Goal: Task Accomplishment & Management: Manage account settings

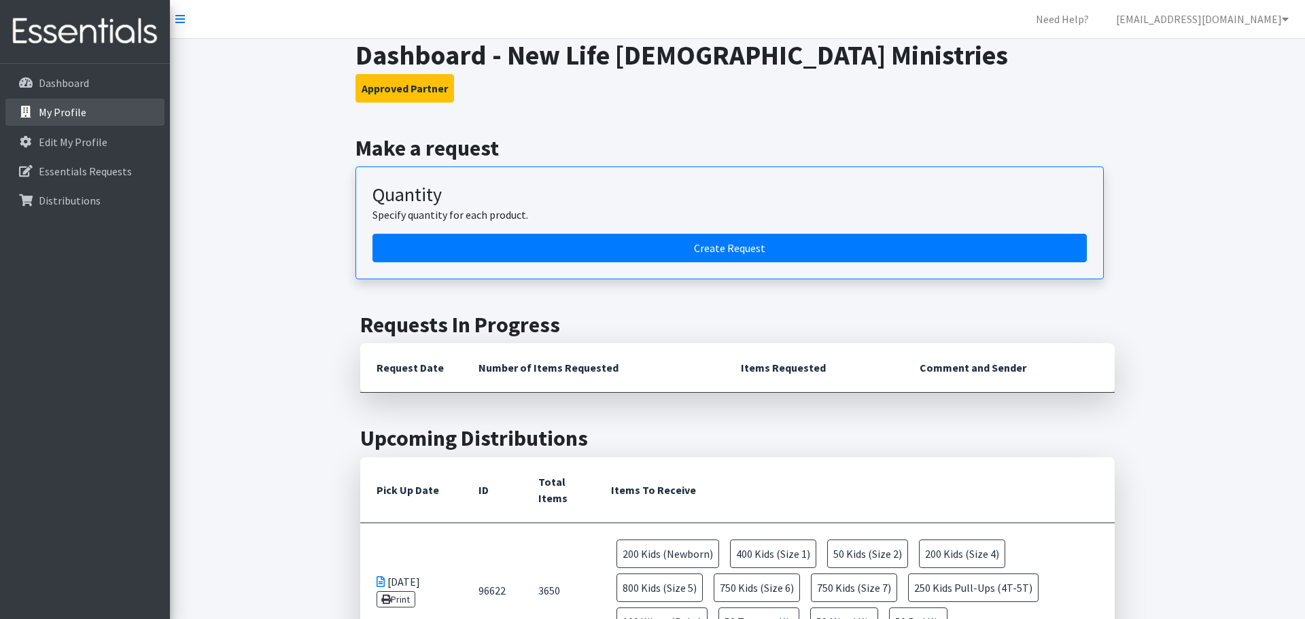
click at [31, 114] on icon at bounding box center [26, 112] width 18 height 12
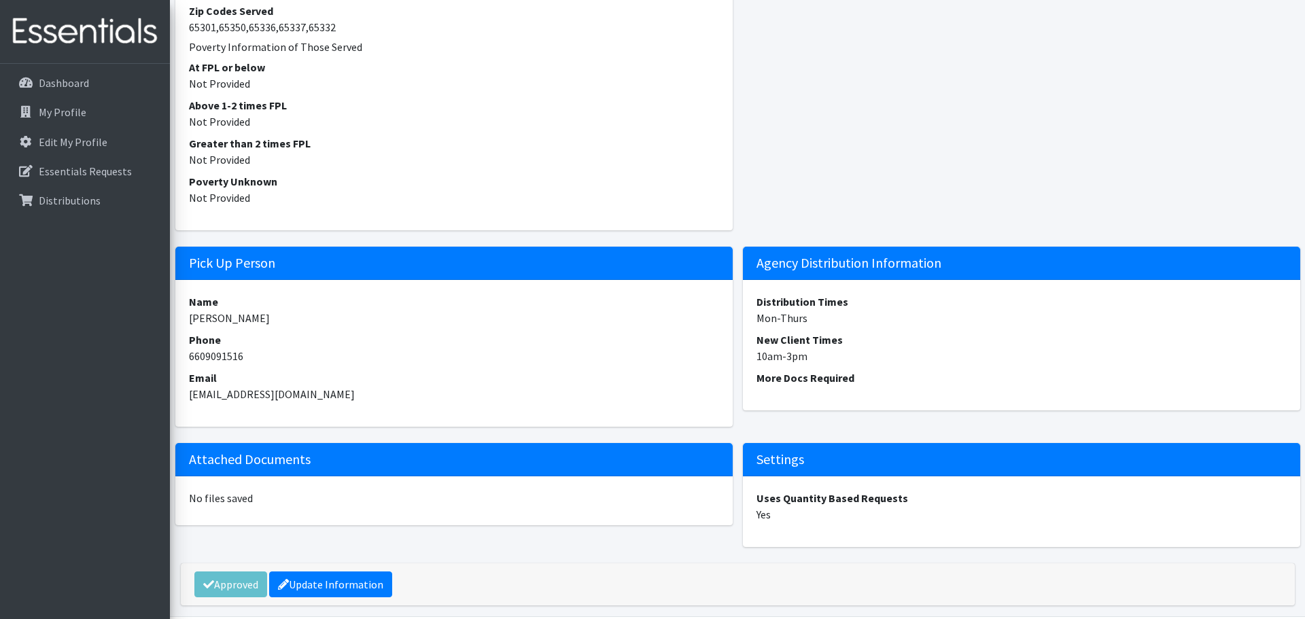
scroll to position [1199, 0]
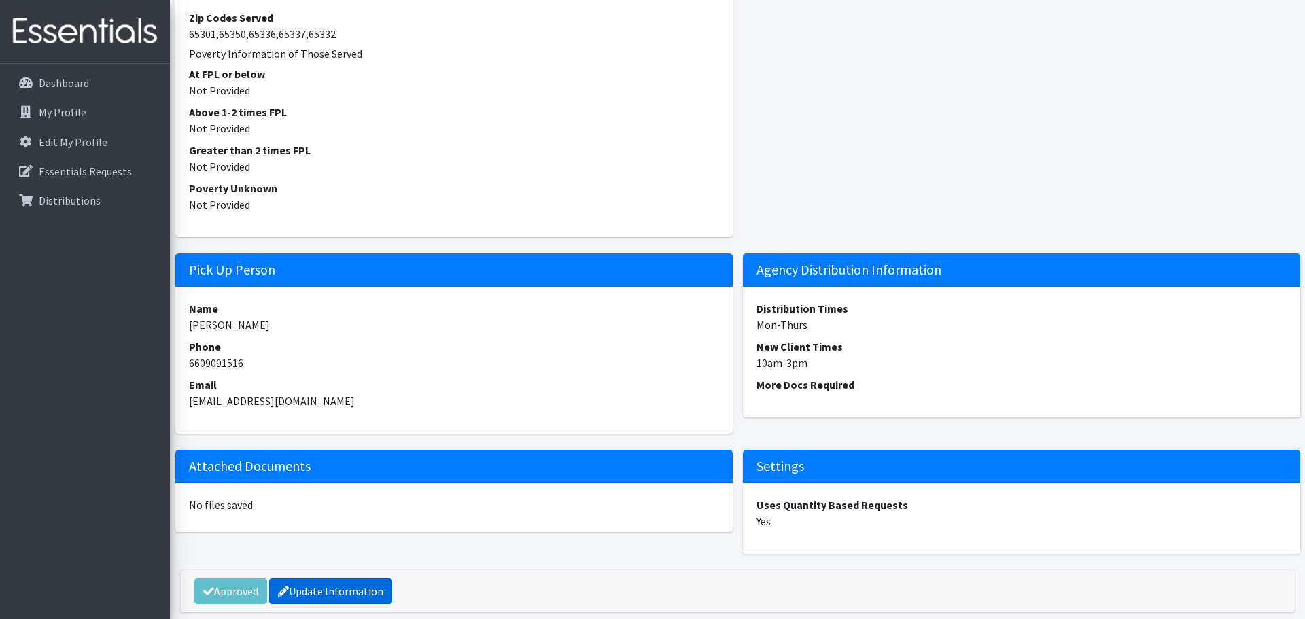
drag, startPoint x: 332, startPoint y: 595, endPoint x: 343, endPoint y: 589, distance: 11.9
click at [334, 594] on link "Update Information" at bounding box center [330, 591] width 123 height 26
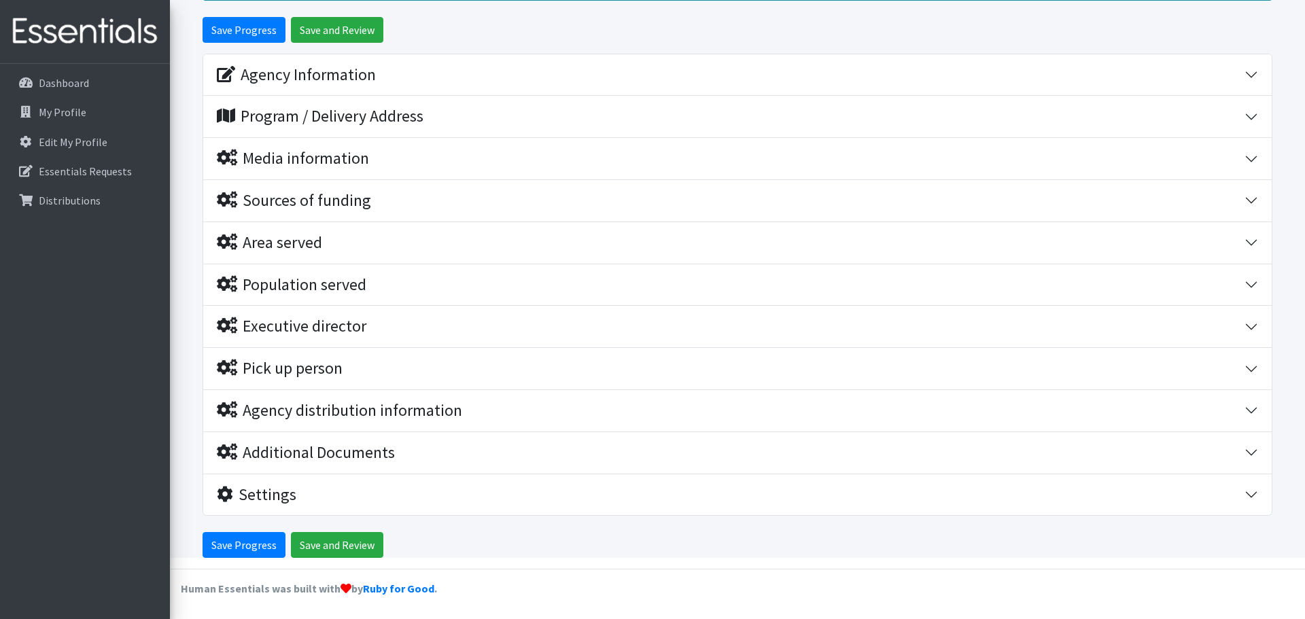
scroll to position [133, 0]
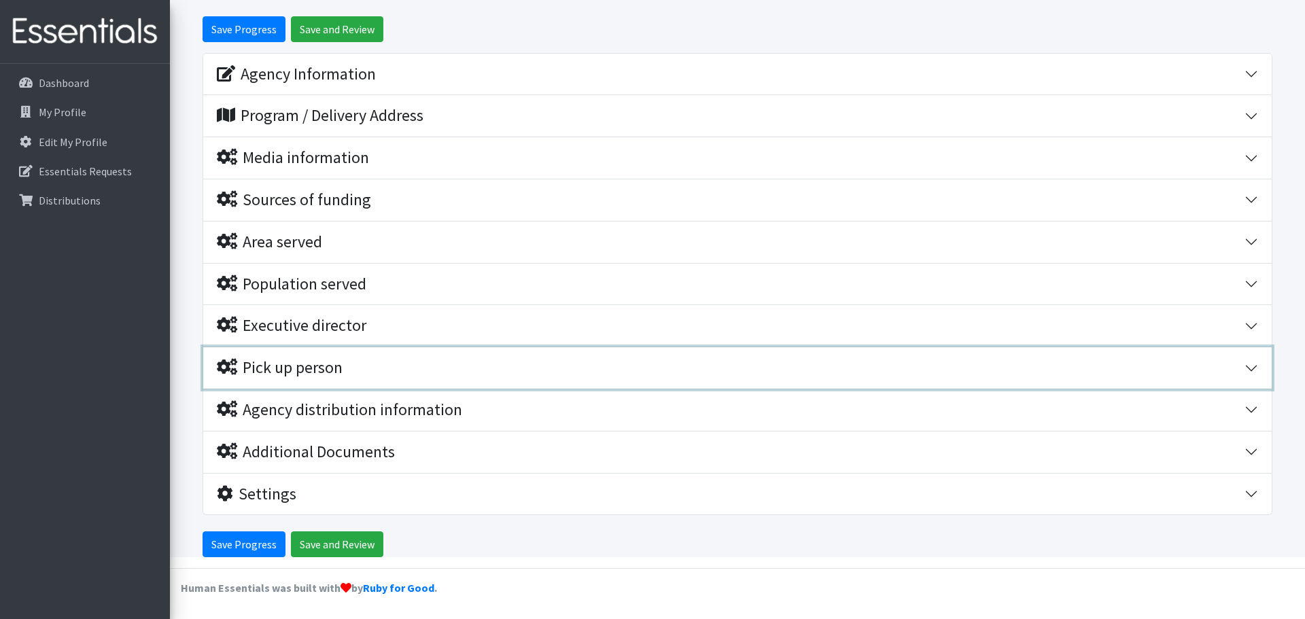
click at [1251, 367] on button "Pick up person" at bounding box center [737, 367] width 1069 height 41
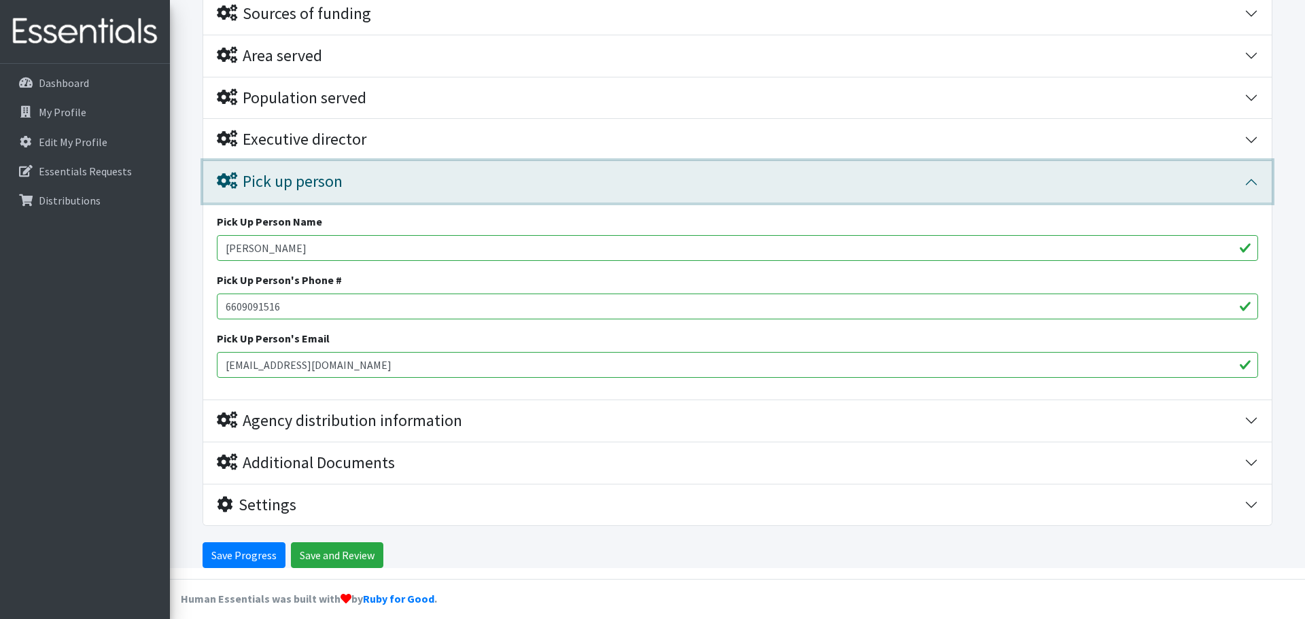
scroll to position [330, 0]
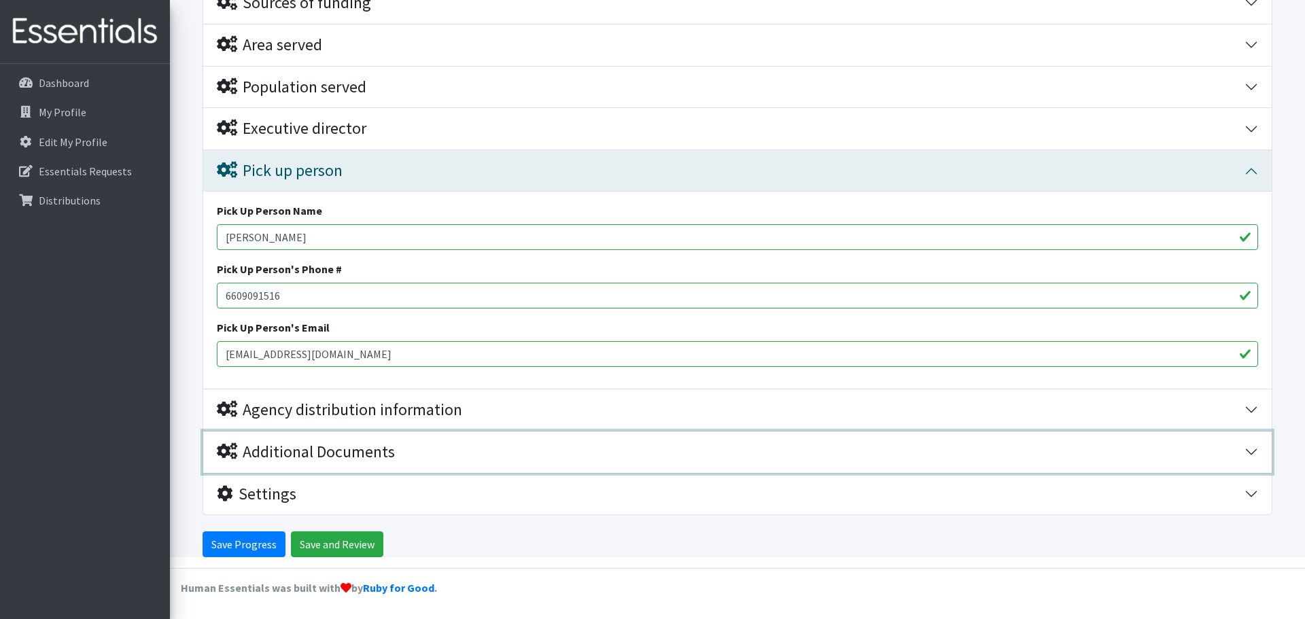
click at [383, 451] on div "Additional Documents" at bounding box center [306, 453] width 178 height 20
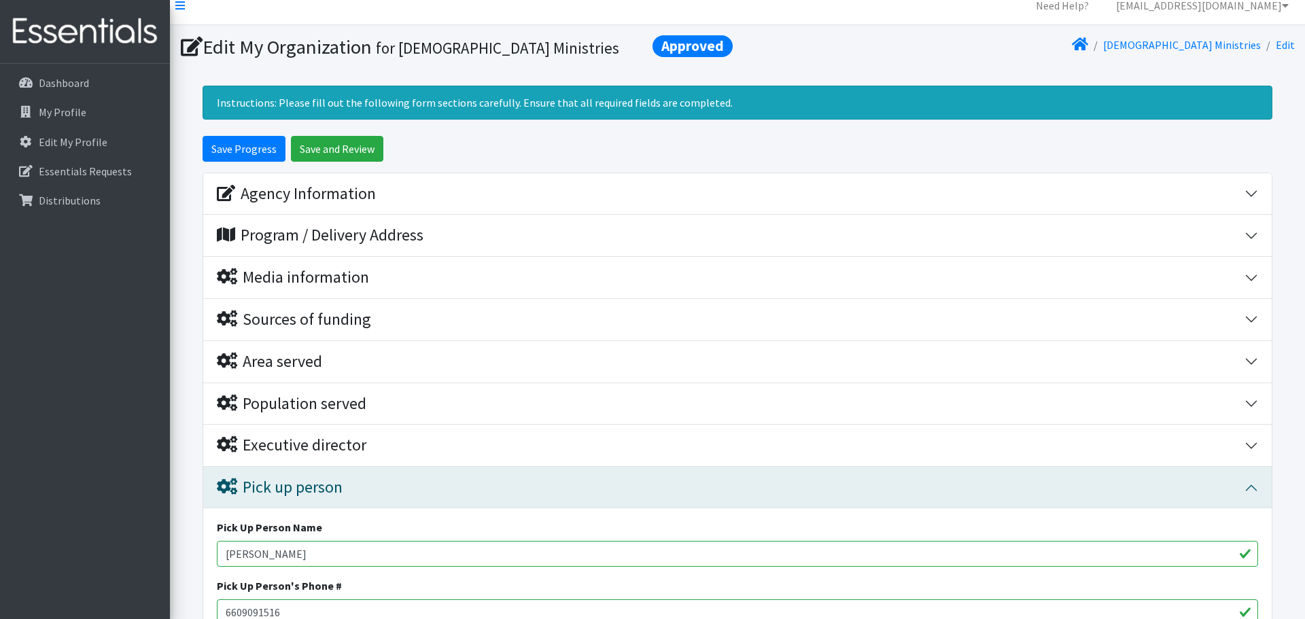
scroll to position [0, 0]
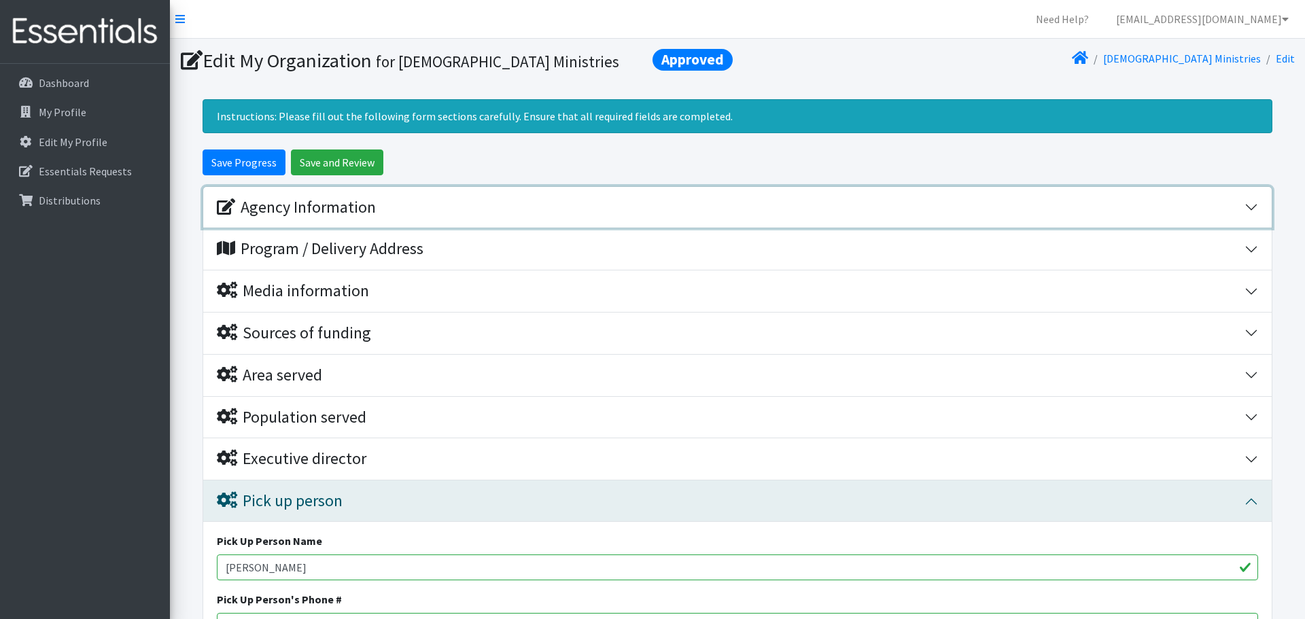
click at [1252, 213] on button "Agency Information" at bounding box center [737, 207] width 1069 height 41
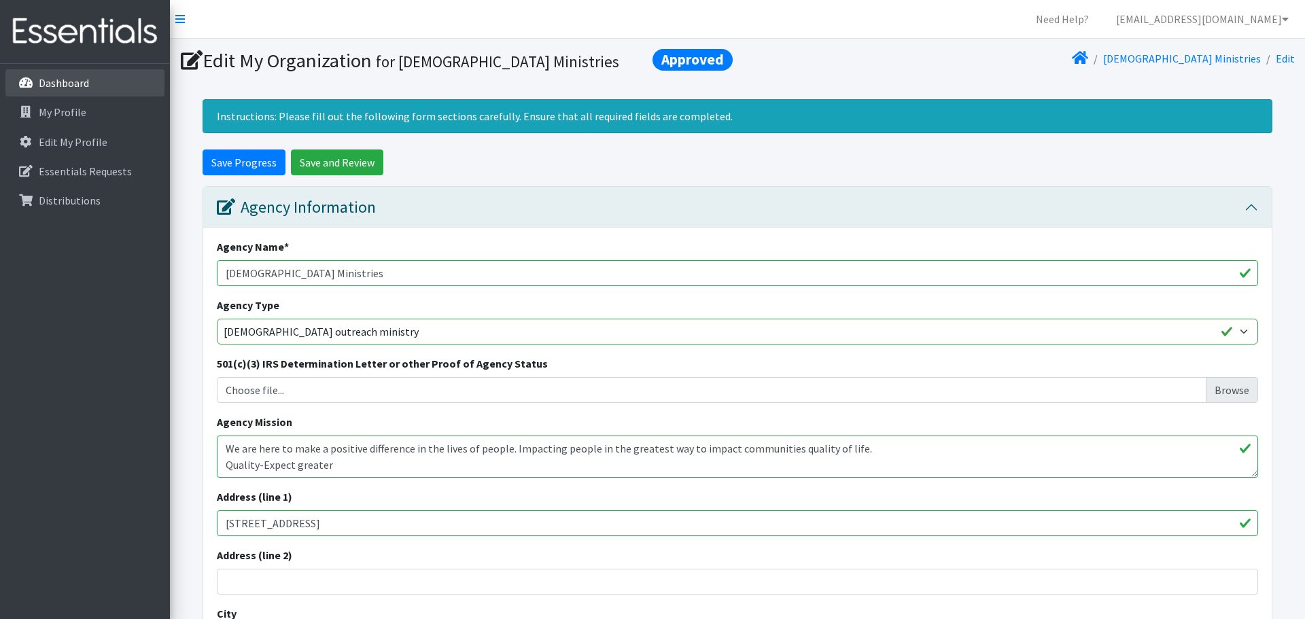
drag, startPoint x: 54, startPoint y: 86, endPoint x: 60, endPoint y: 89, distance: 7.0
click at [54, 86] on p "Dashboard" at bounding box center [64, 83] width 50 height 14
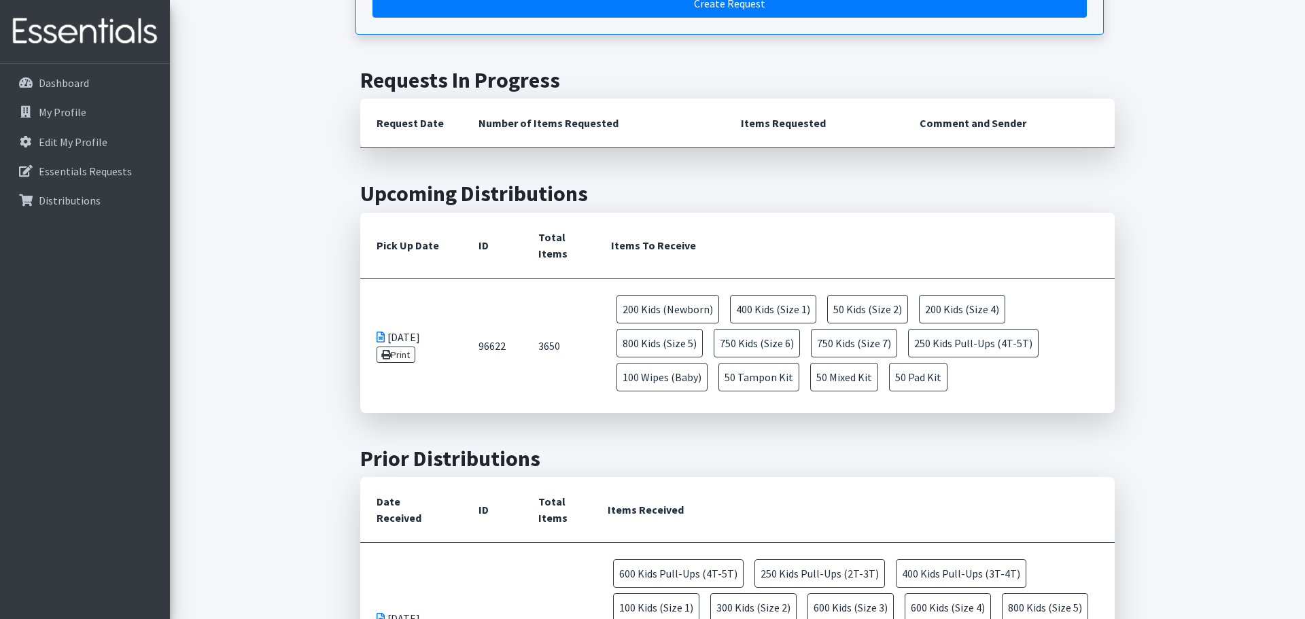
scroll to position [103, 0]
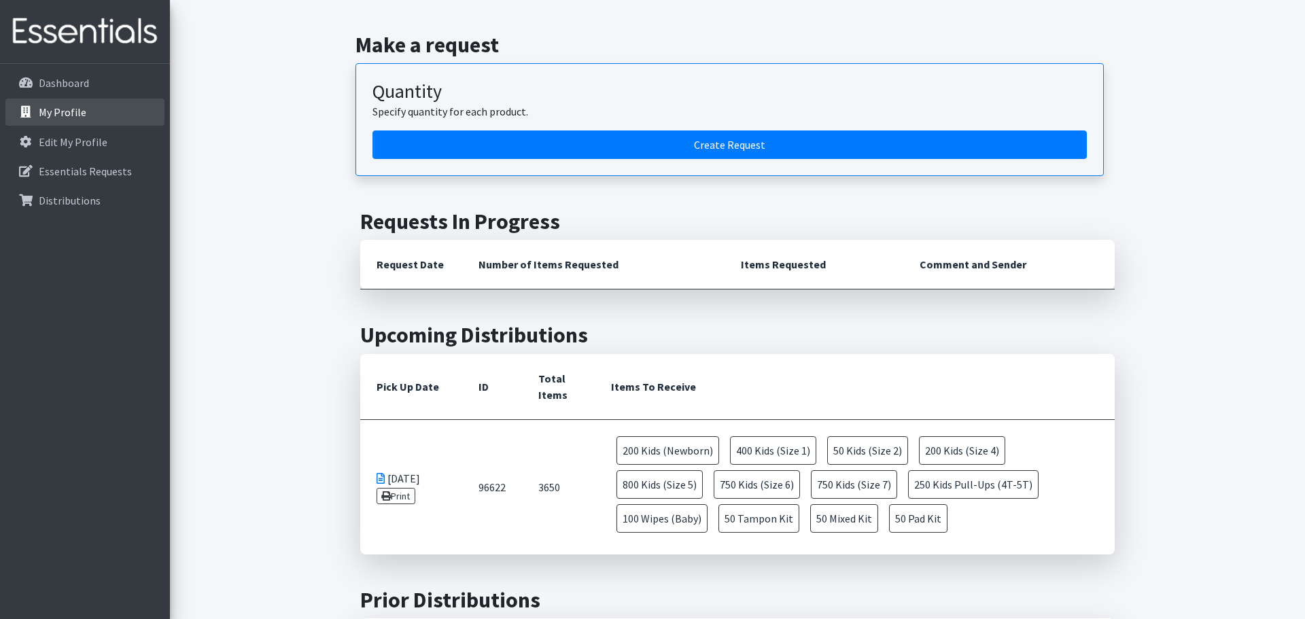
click at [65, 110] on p "My Profile" at bounding box center [63, 112] width 48 height 14
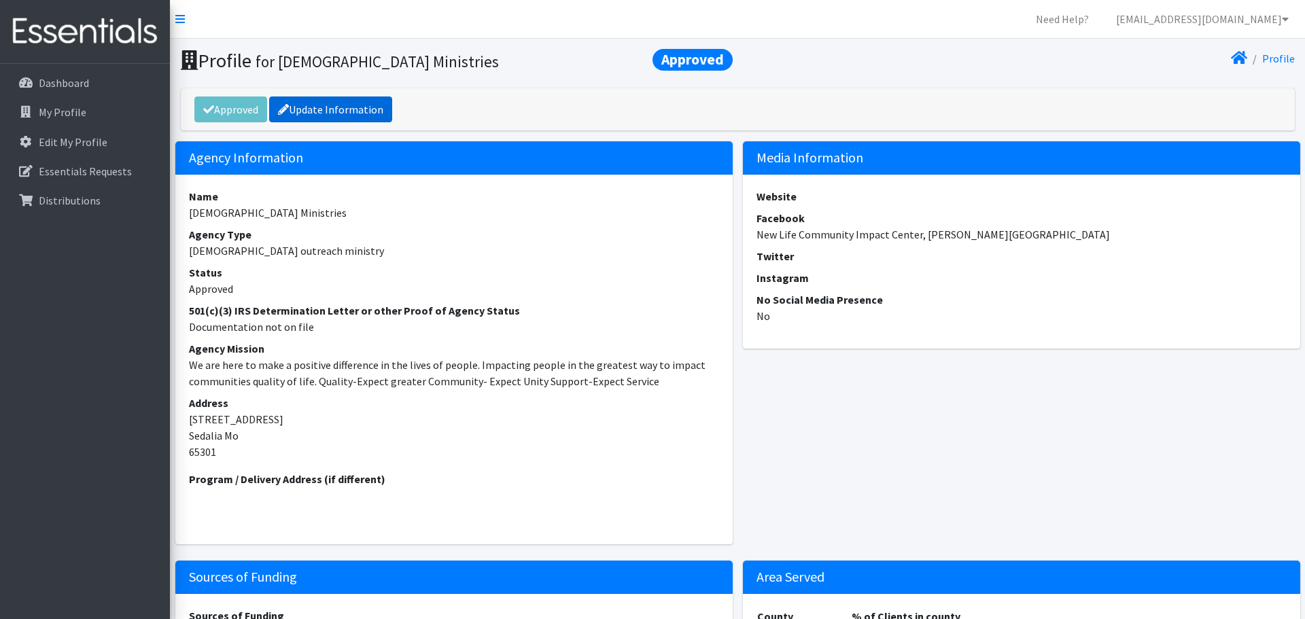
click at [306, 105] on link "Update Information" at bounding box center [330, 110] width 123 height 26
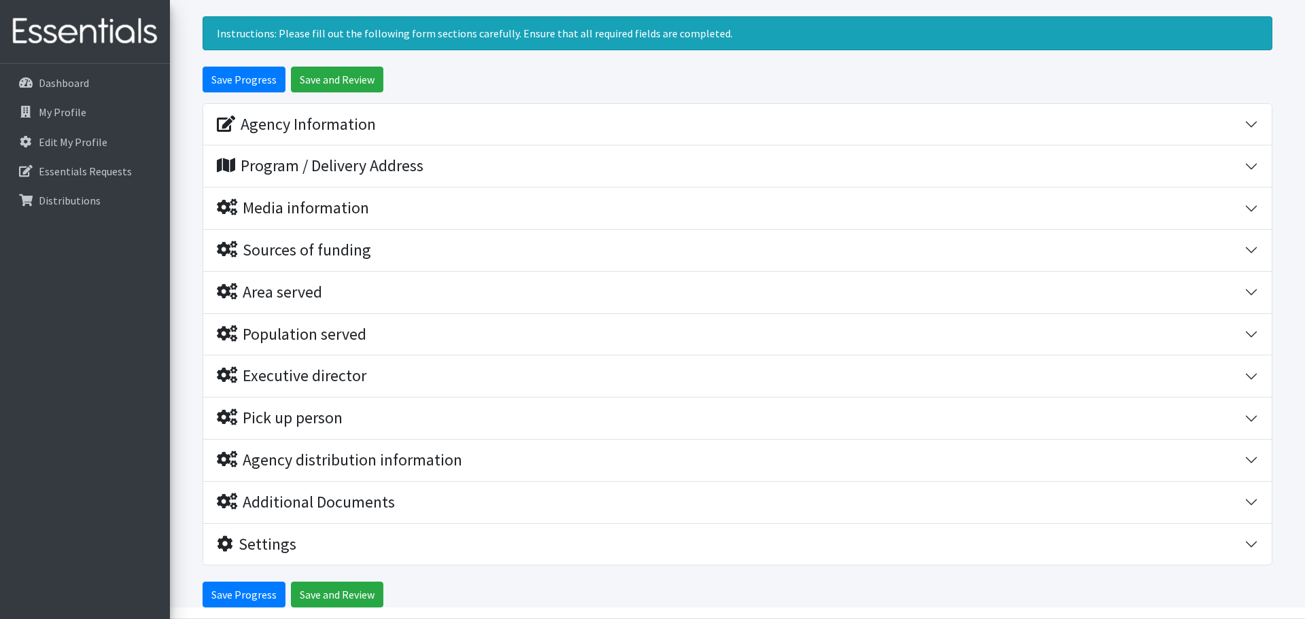
scroll to position [82, 0]
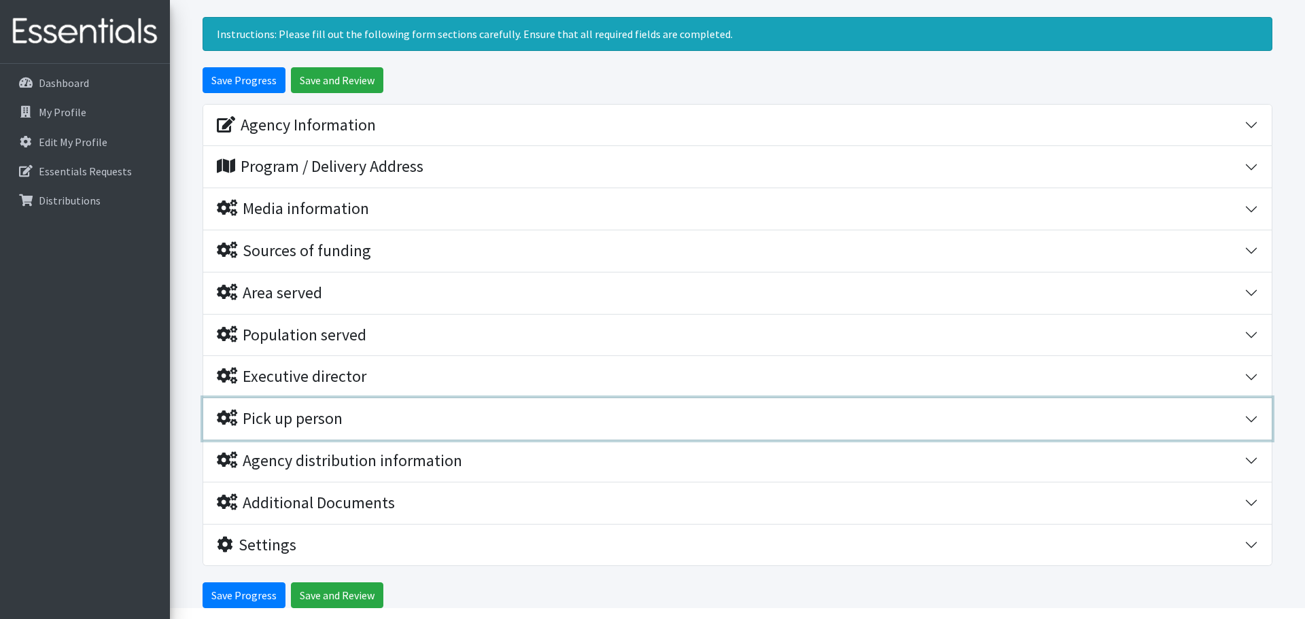
click at [1250, 420] on button "Pick up person" at bounding box center [737, 418] width 1069 height 41
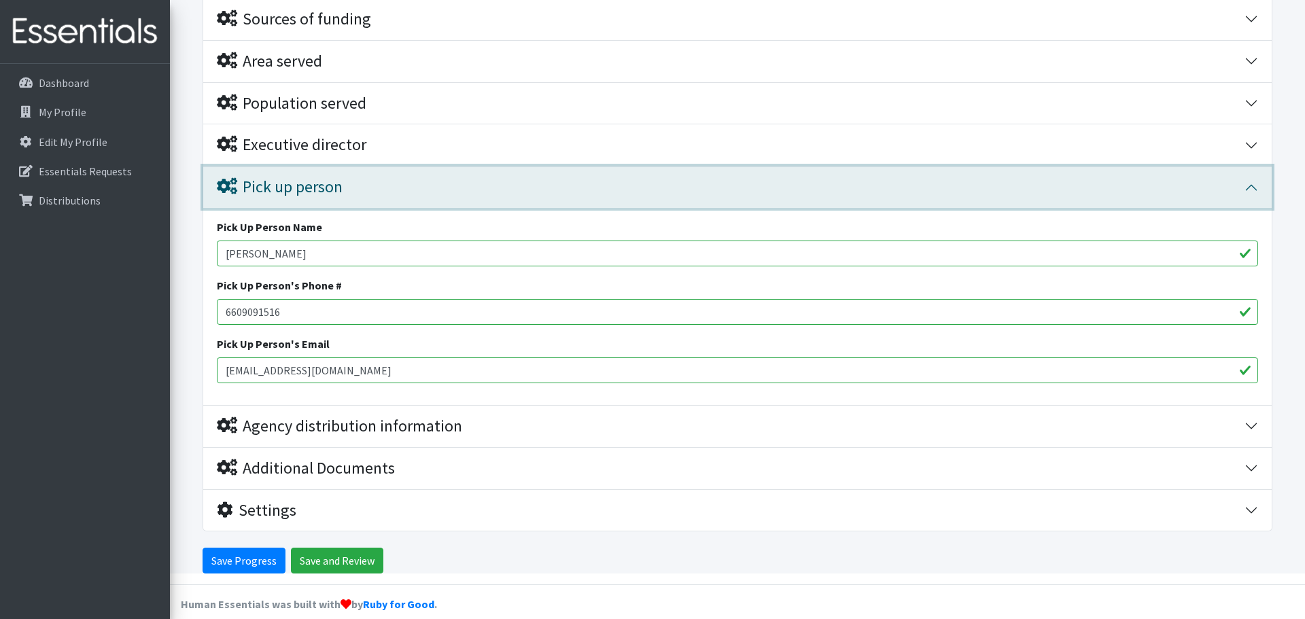
scroll to position [330, 0]
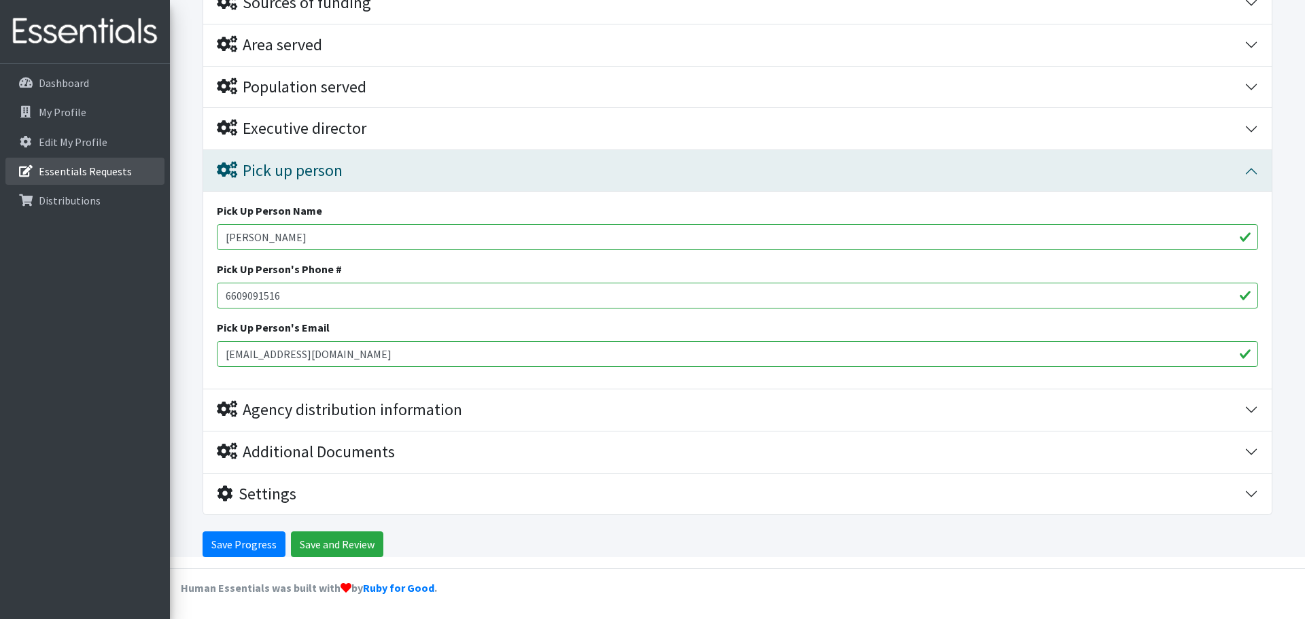
click at [91, 173] on p "Essentials Requests" at bounding box center [85, 171] width 93 height 14
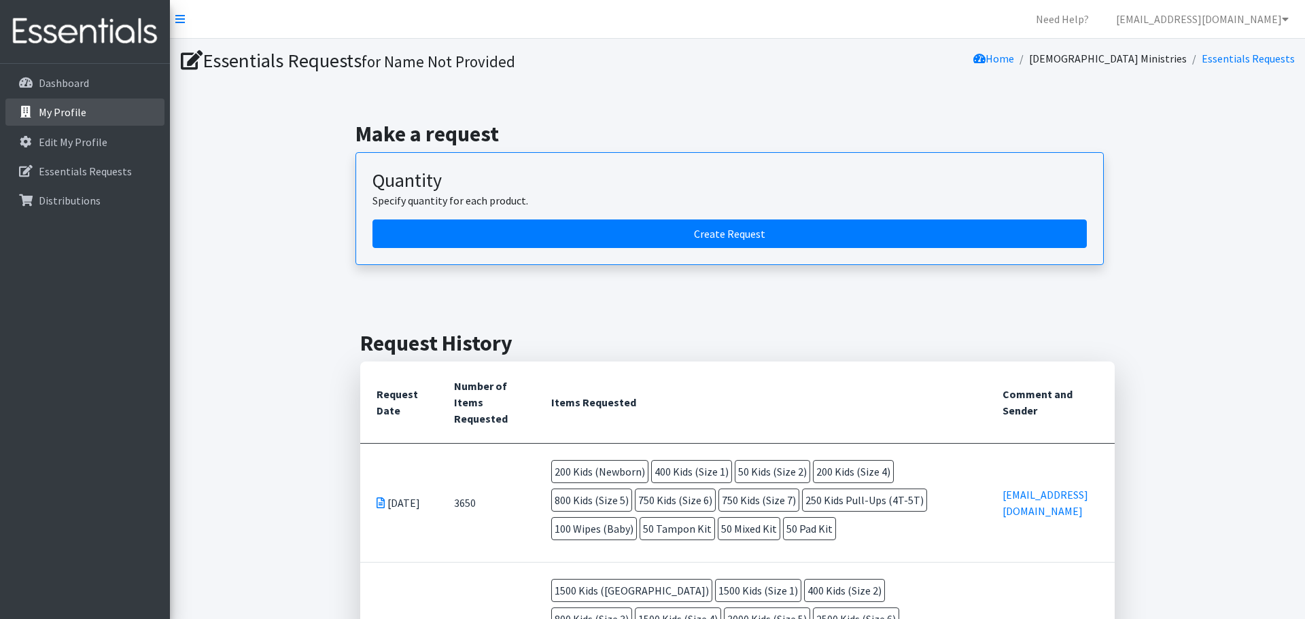
click at [50, 110] on p "My Profile" at bounding box center [63, 112] width 48 height 14
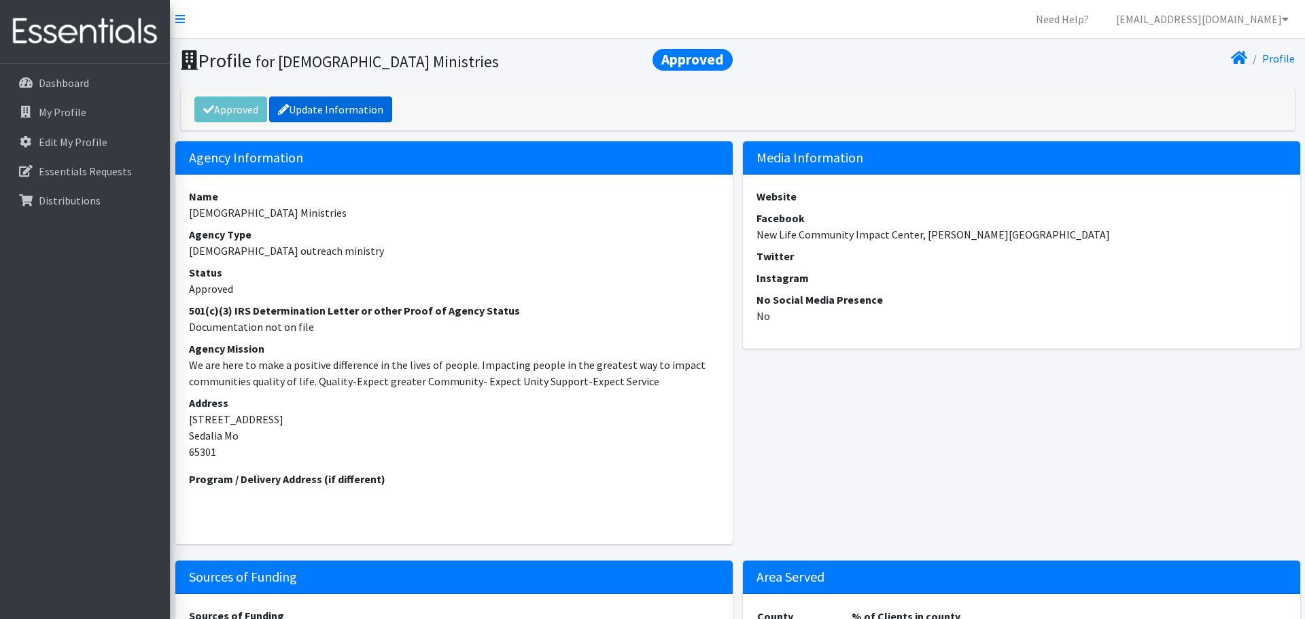
click at [343, 116] on link "Update Information" at bounding box center [330, 110] width 123 height 26
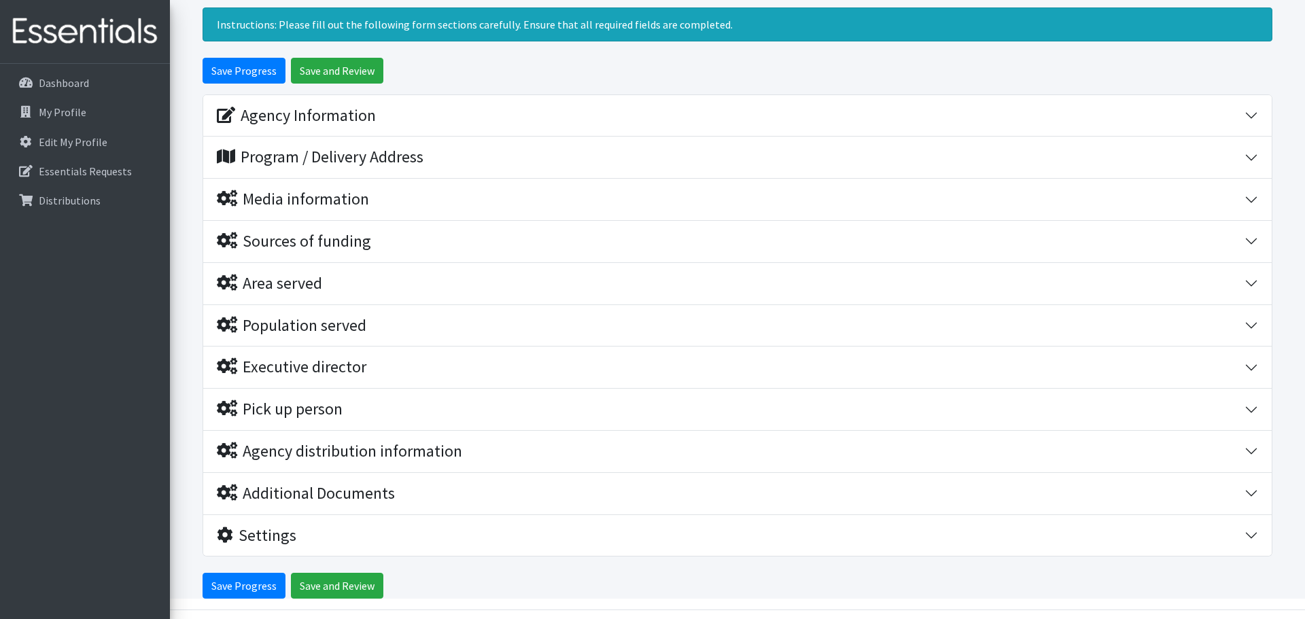
scroll to position [133, 0]
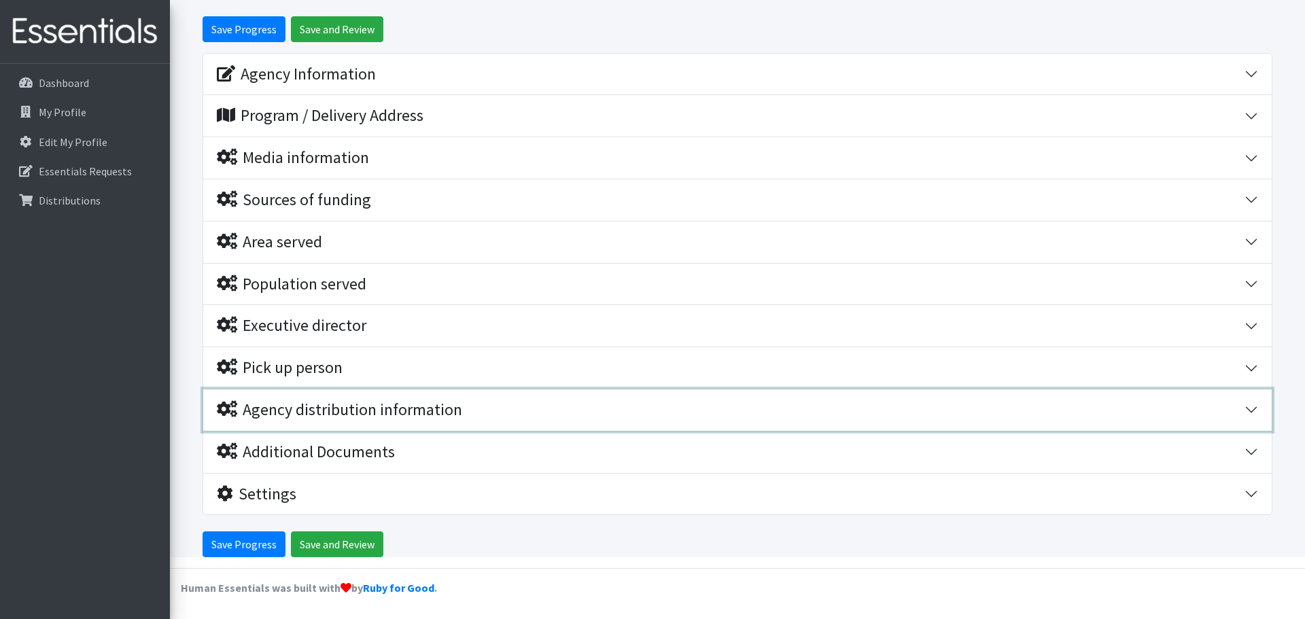
click at [1256, 410] on button "Agency distribution information" at bounding box center [737, 409] width 1069 height 41
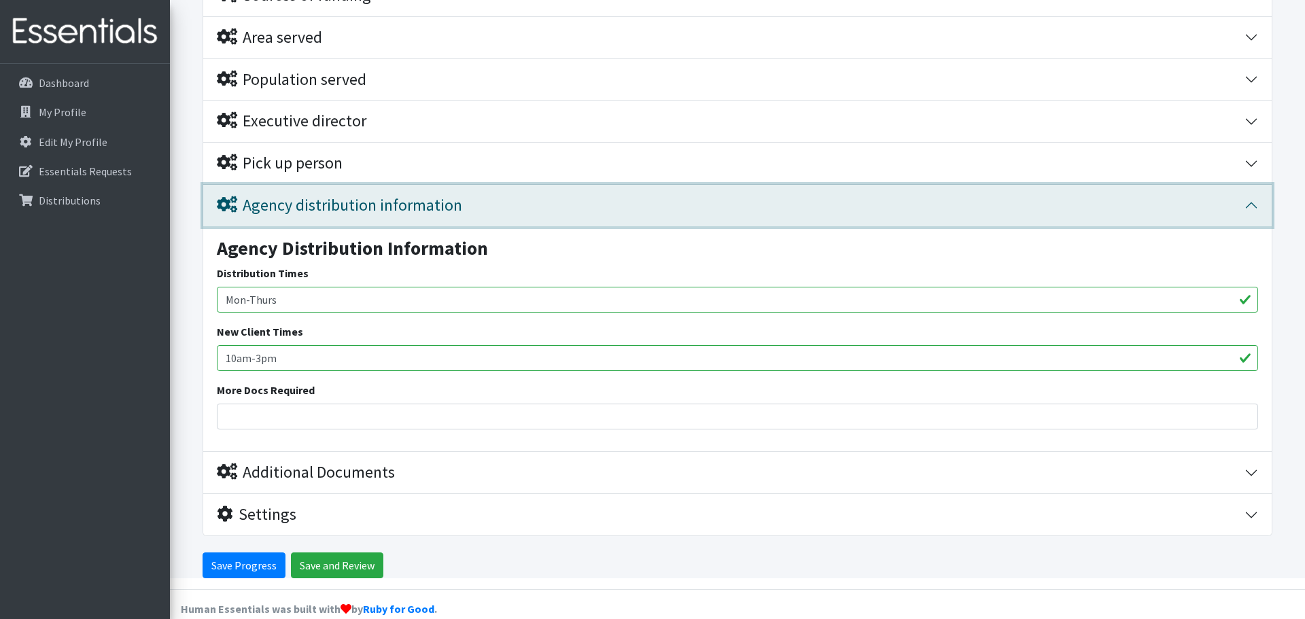
scroll to position [330, 0]
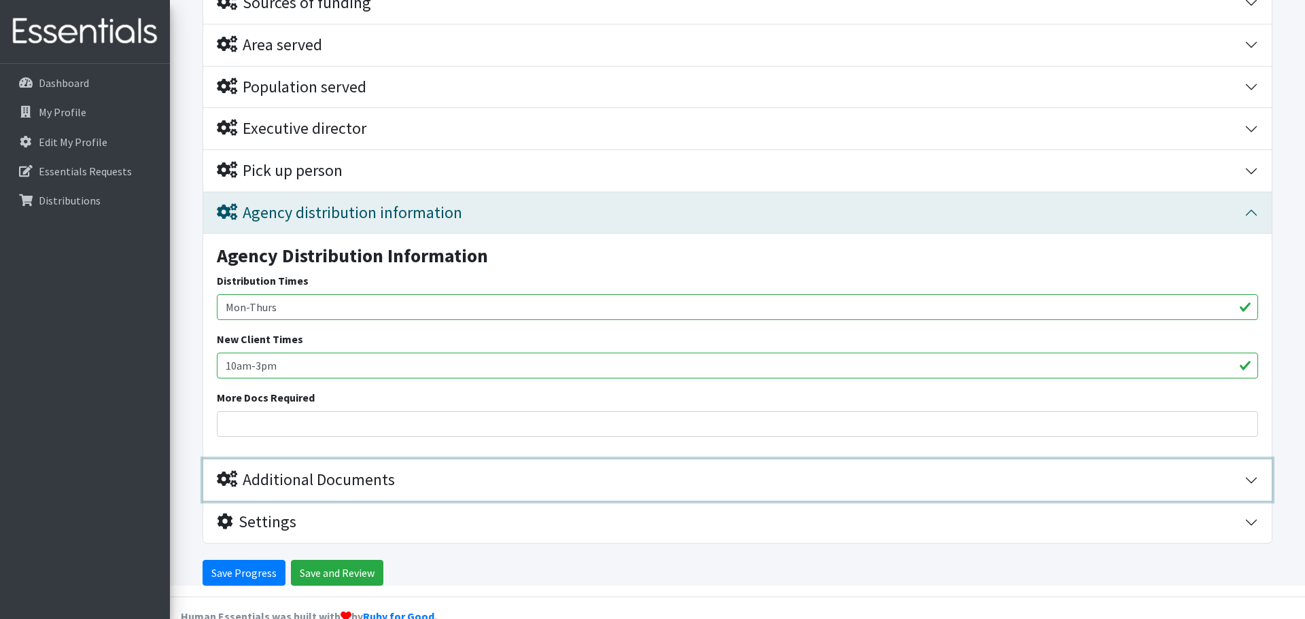
click at [1251, 480] on button "Additional Documents" at bounding box center [737, 480] width 1069 height 41
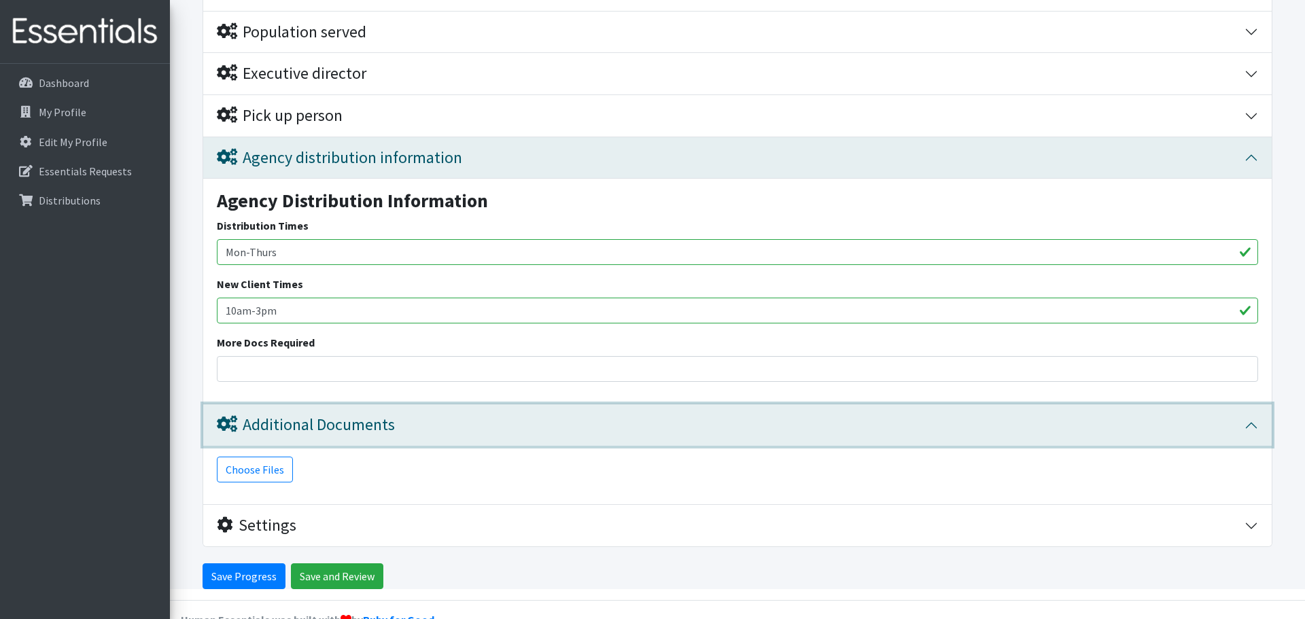
scroll to position [389, 0]
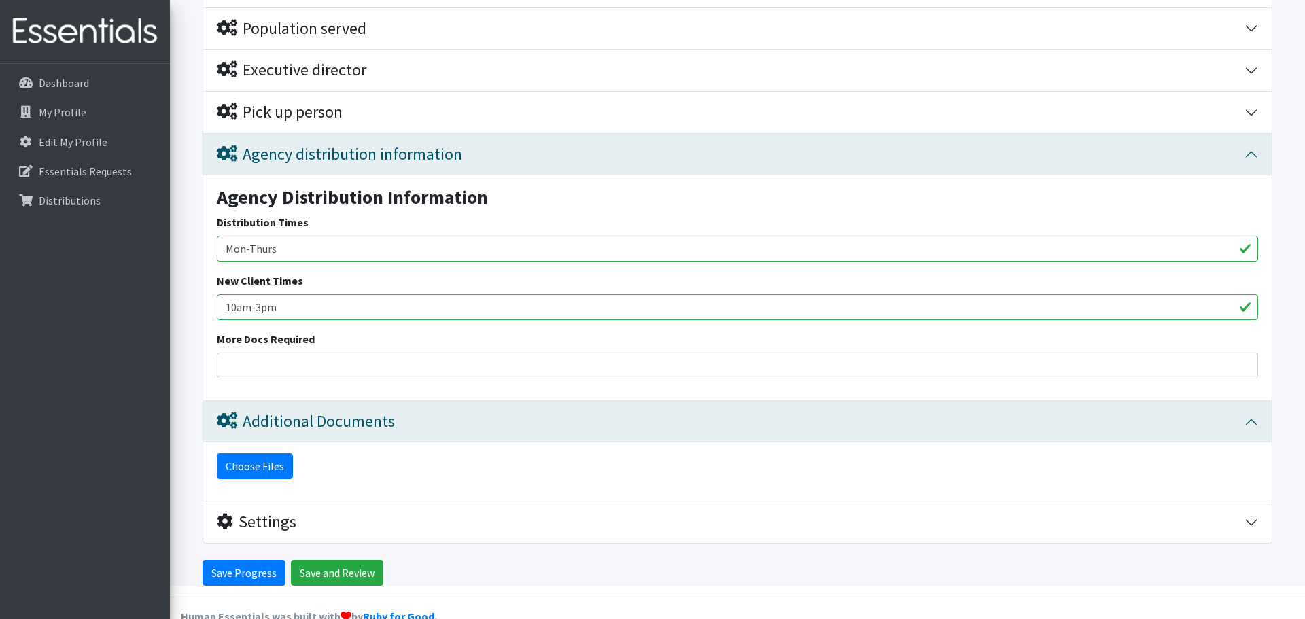
click at [254, 463] on button "Choose Files" at bounding box center [255, 466] width 76 height 26
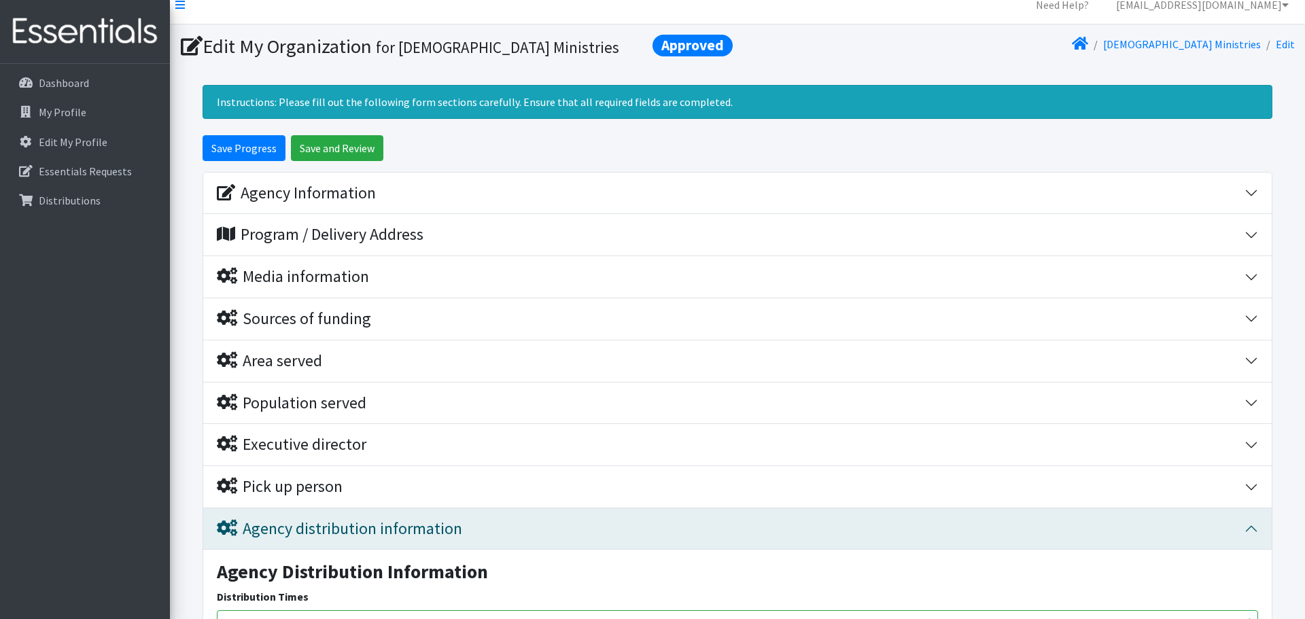
scroll to position [0, 0]
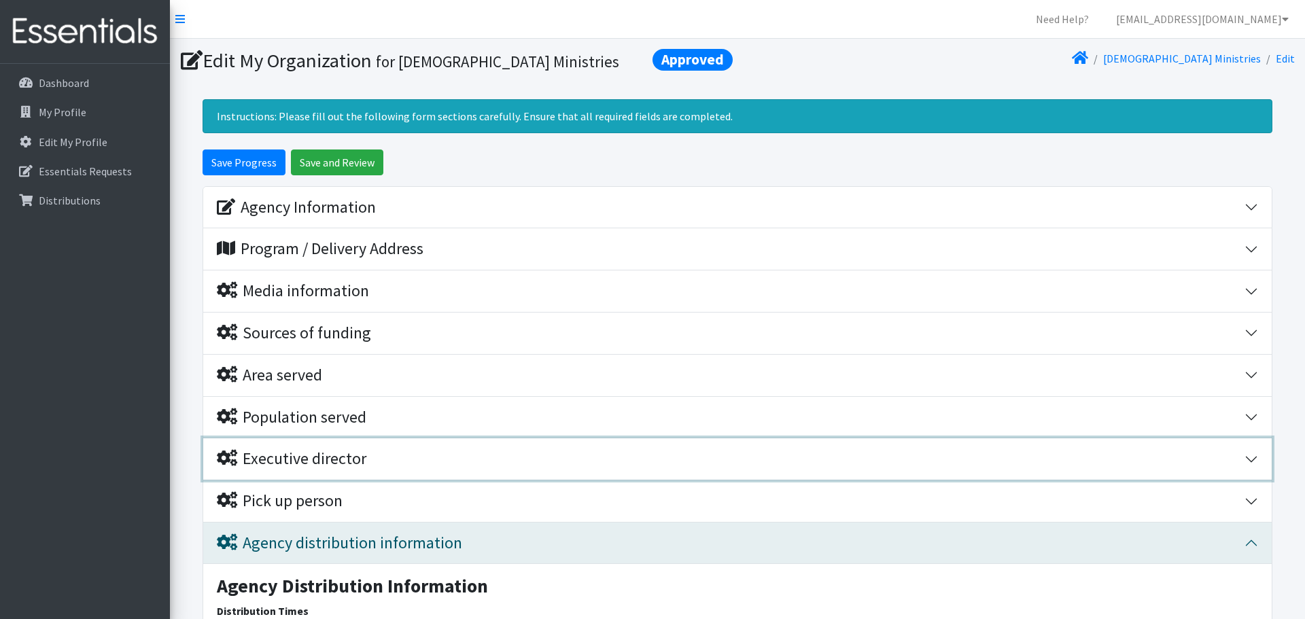
click at [1254, 458] on button "Executive director" at bounding box center [737, 458] width 1069 height 41
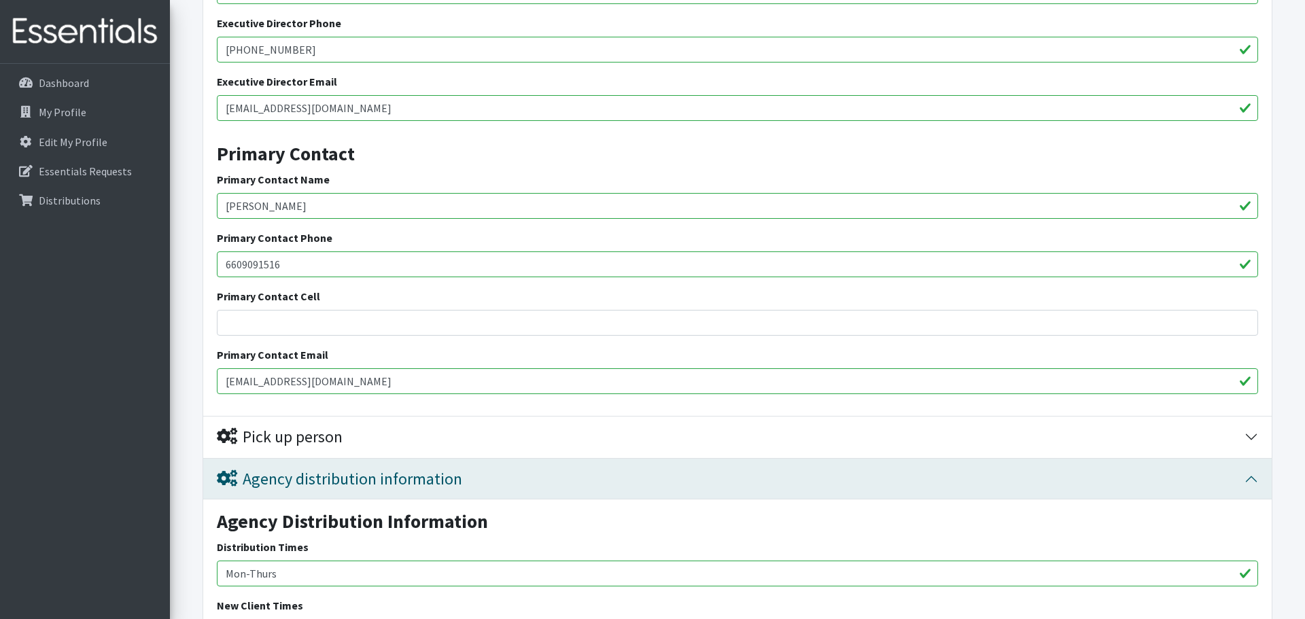
scroll to position [536, 0]
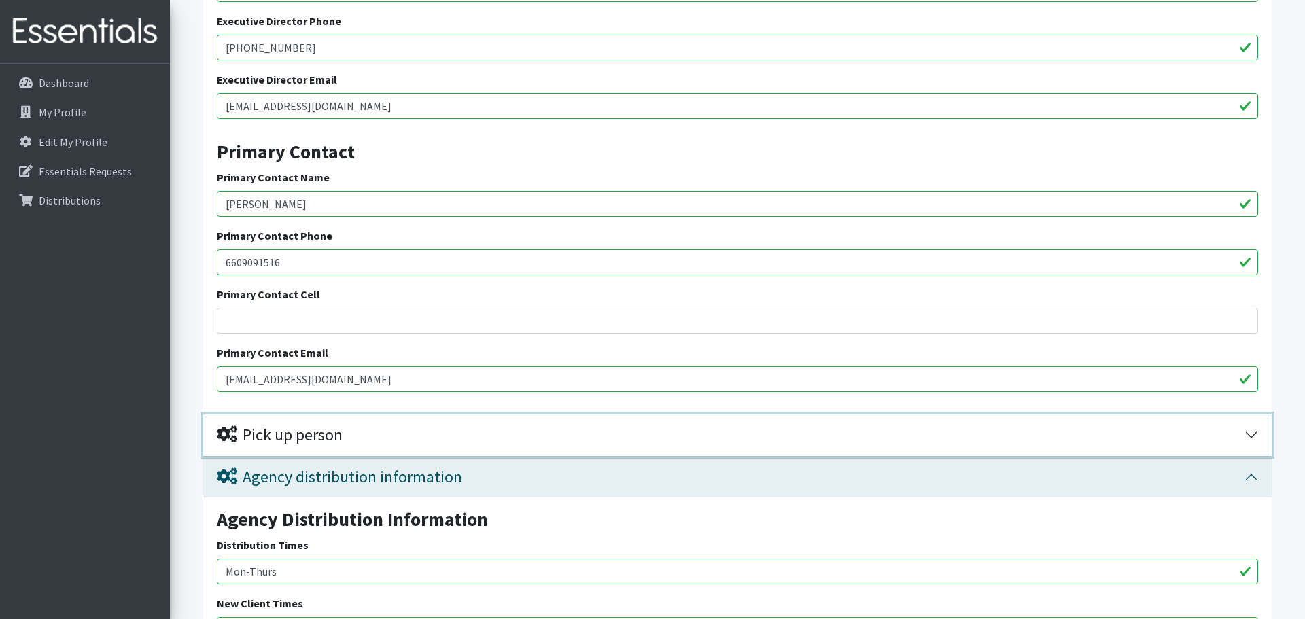
click at [1247, 436] on button "Pick up person" at bounding box center [737, 435] width 1069 height 41
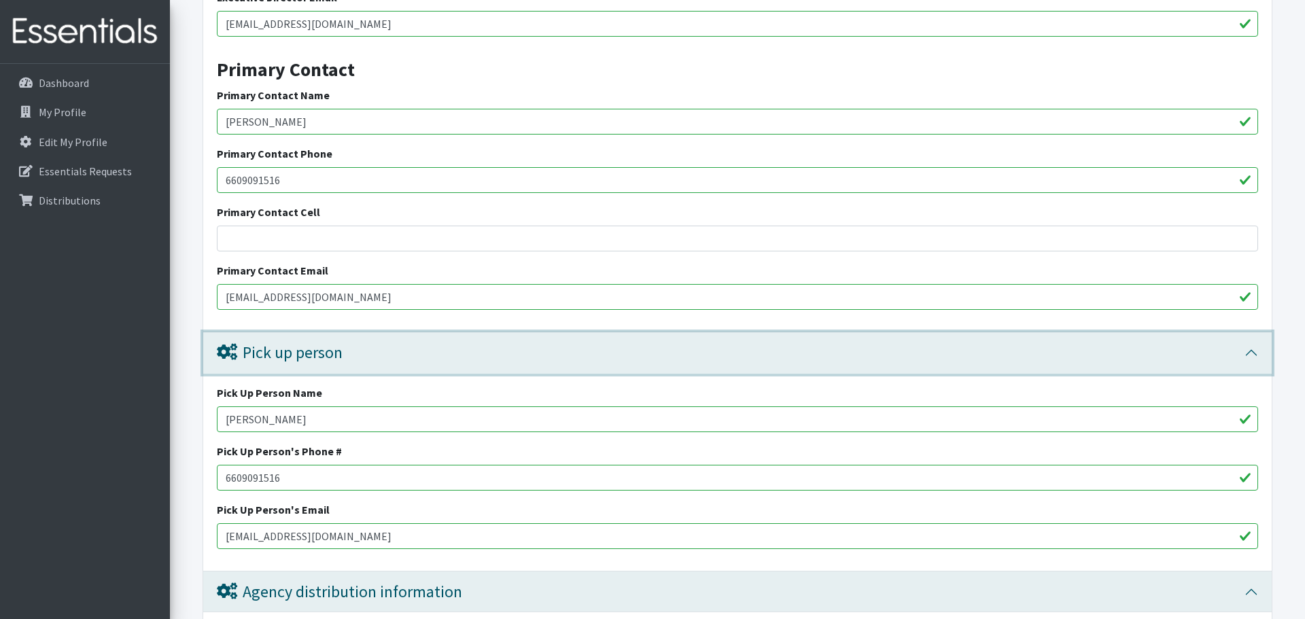
scroll to position [672, 0]
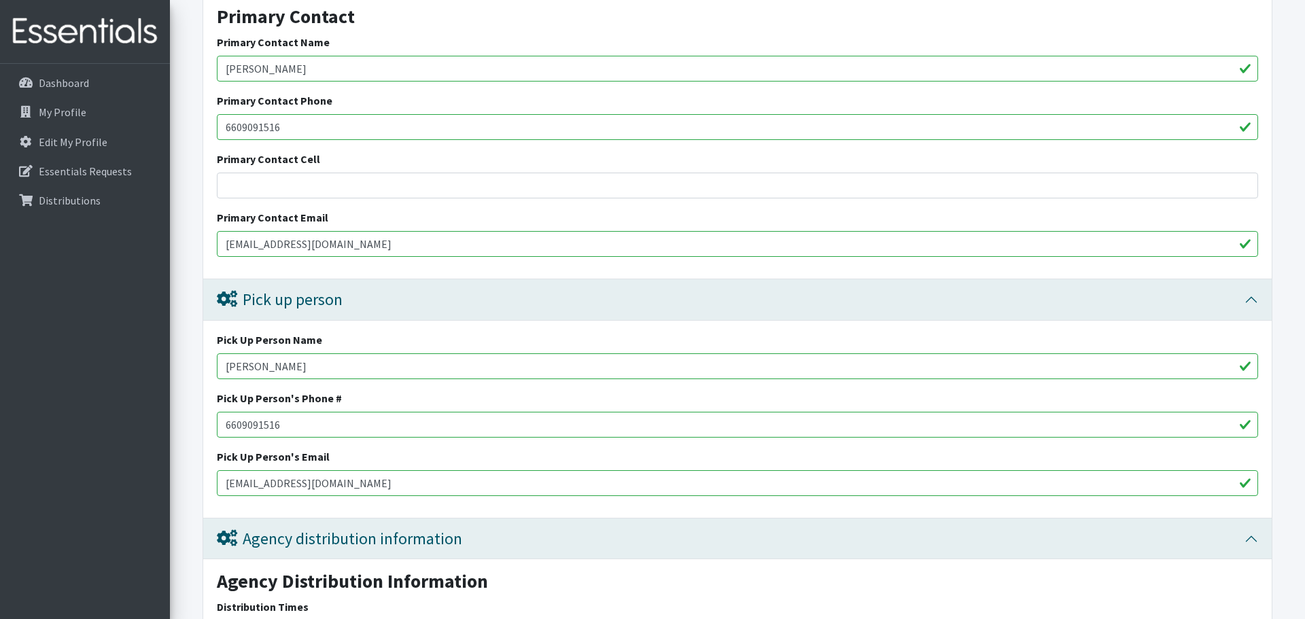
click at [307, 360] on input "[PERSON_NAME]" at bounding box center [737, 366] width 1041 height 26
drag, startPoint x: 285, startPoint y: 366, endPoint x: 399, endPoint y: 361, distance: 114.3
click at [375, 379] on div "Pick Up Person Name Matt Morgan Pick Up Person's Phone # 6609091516 Pick Up Per…" at bounding box center [737, 419] width 1069 height 197
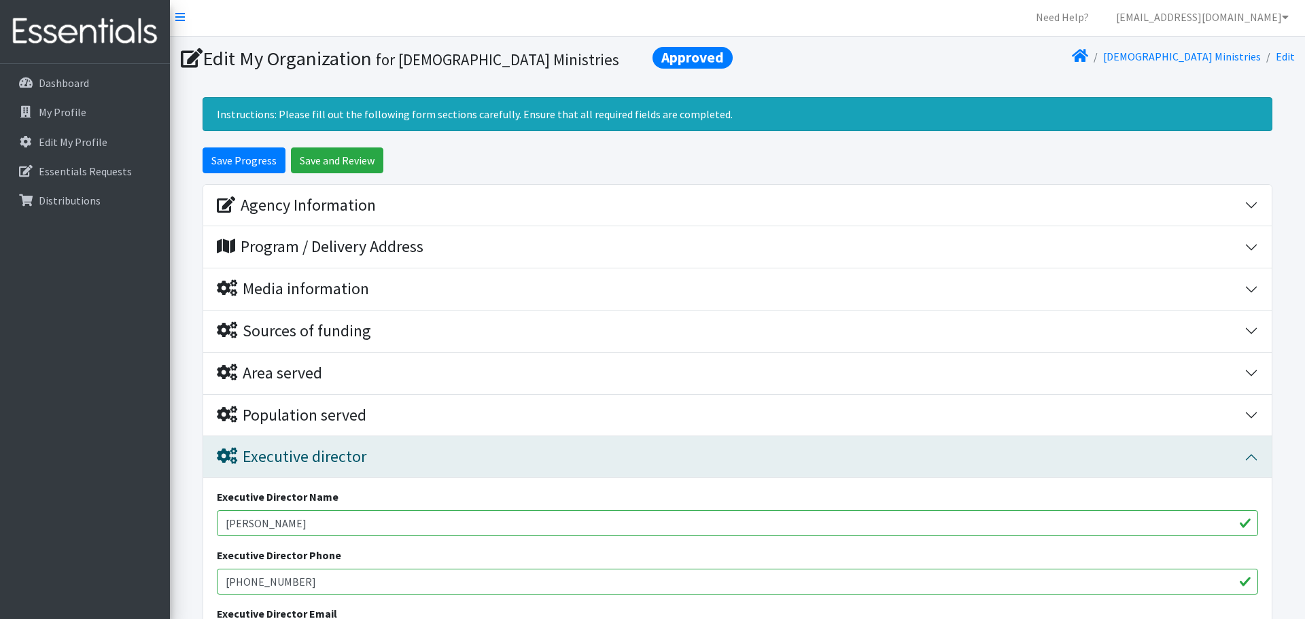
scroll to position [0, 0]
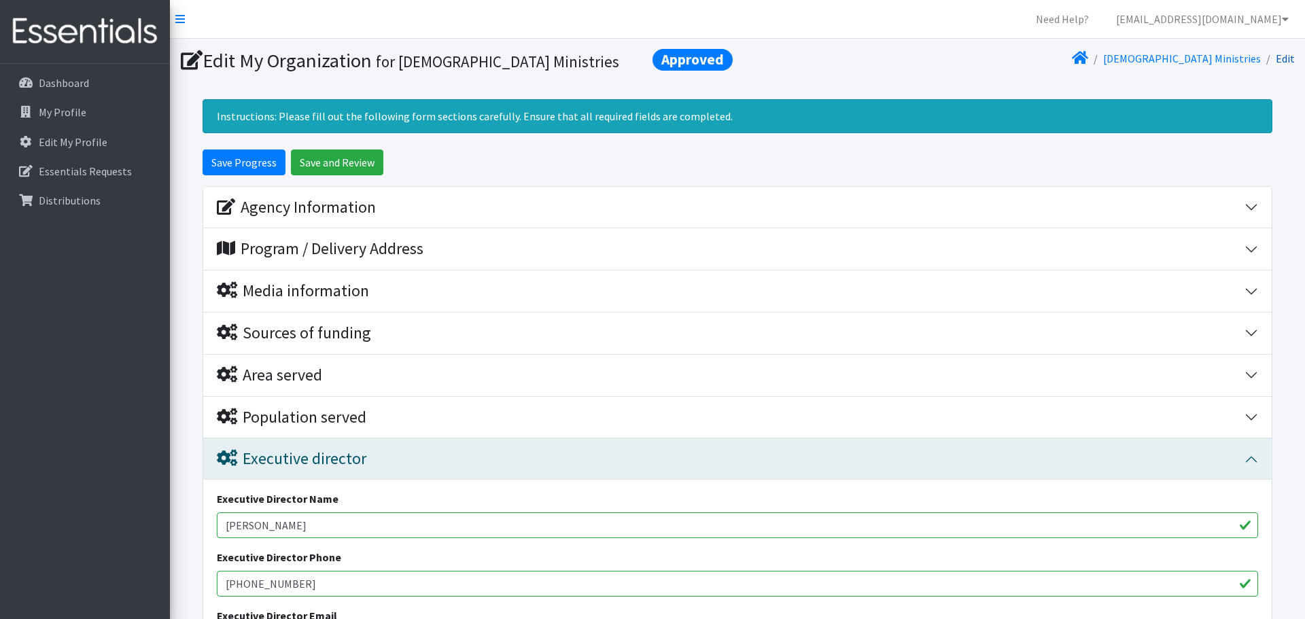
click at [1287, 65] on link "Edit" at bounding box center [1285, 59] width 19 height 14
click at [1289, 60] on link "Edit" at bounding box center [1285, 59] width 19 height 14
click at [434, 203] on div "Agency Information" at bounding box center [731, 208] width 1028 height 20
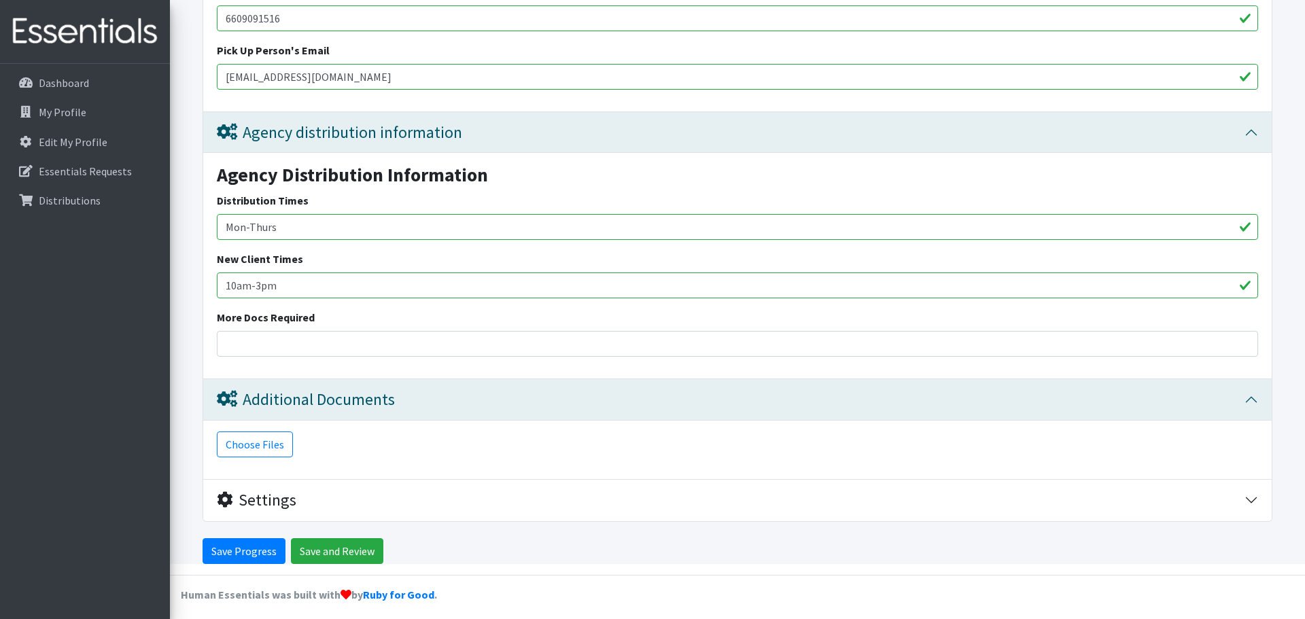
scroll to position [1649, 0]
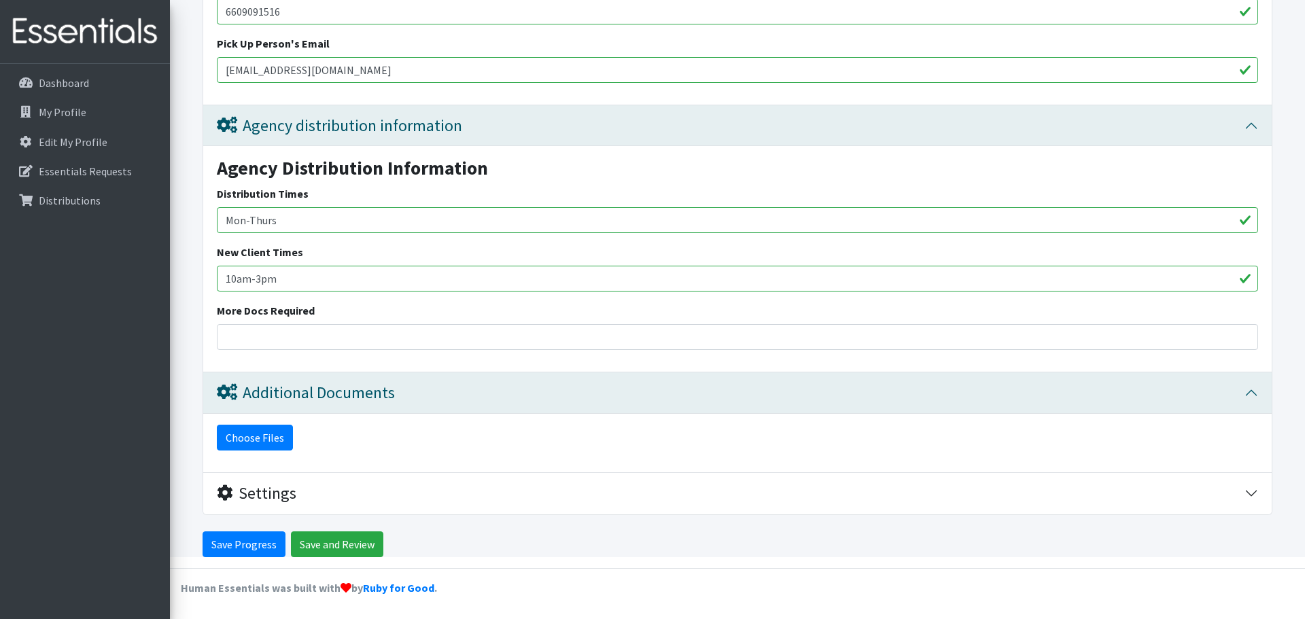
click at [276, 441] on button "Choose Files" at bounding box center [255, 438] width 76 height 26
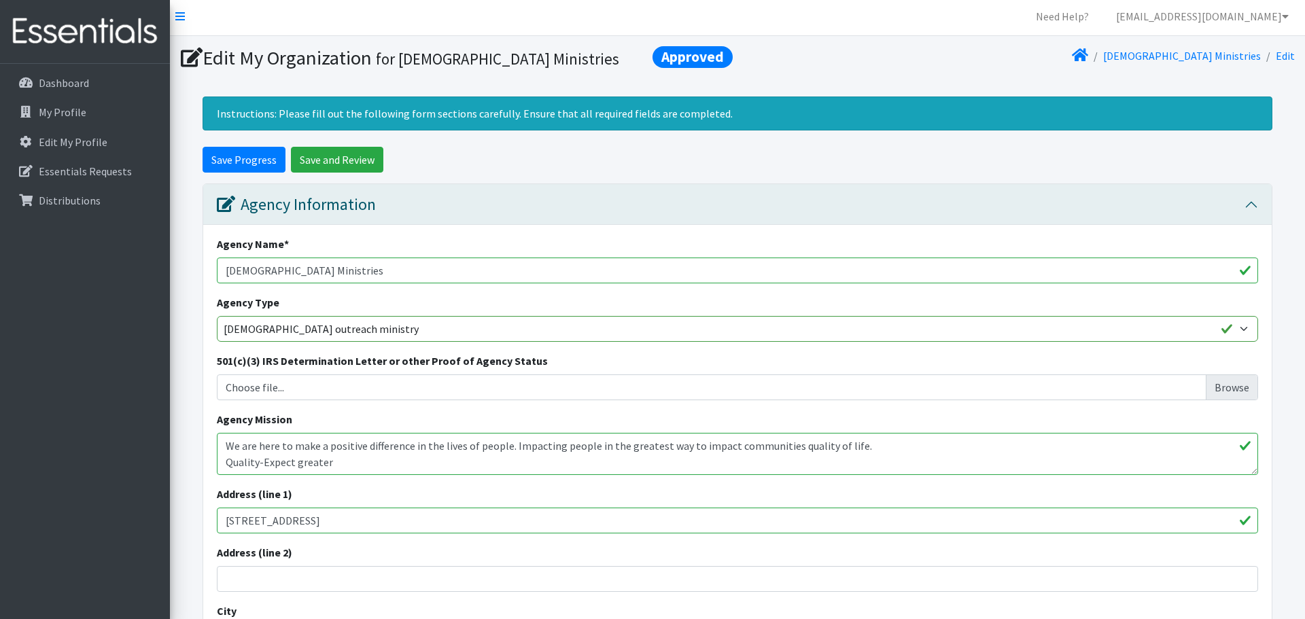
scroll to position [0, 0]
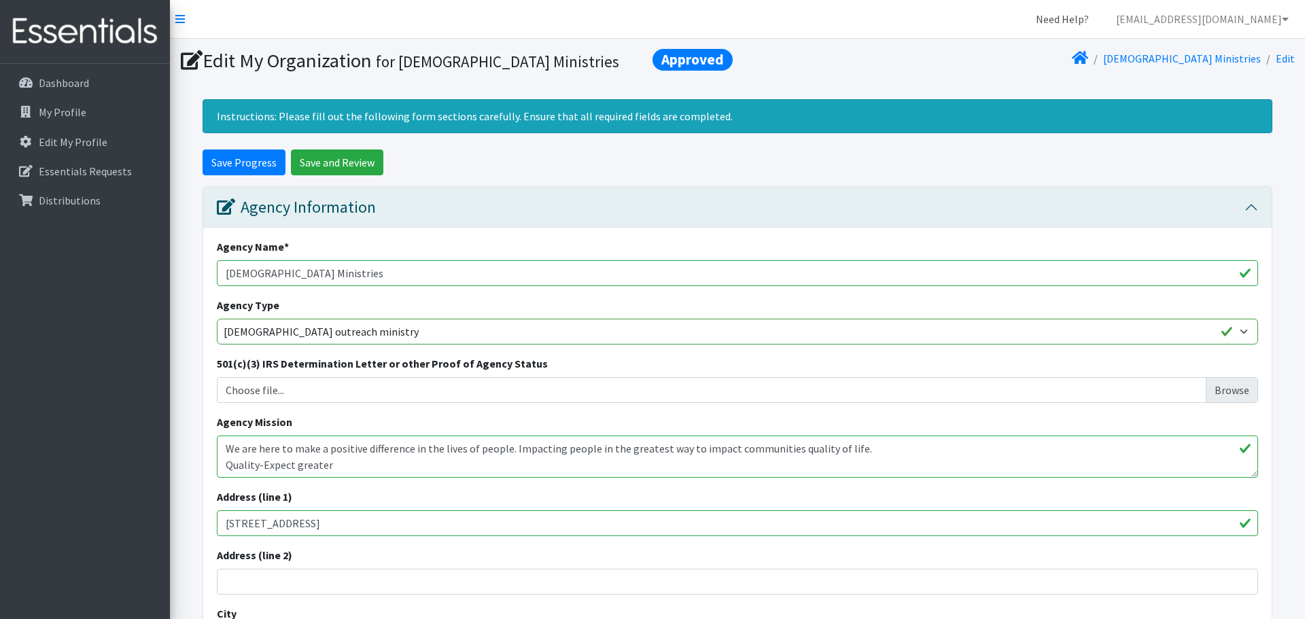
click at [1045, 18] on link "Need Help?" at bounding box center [1062, 18] width 75 height 27
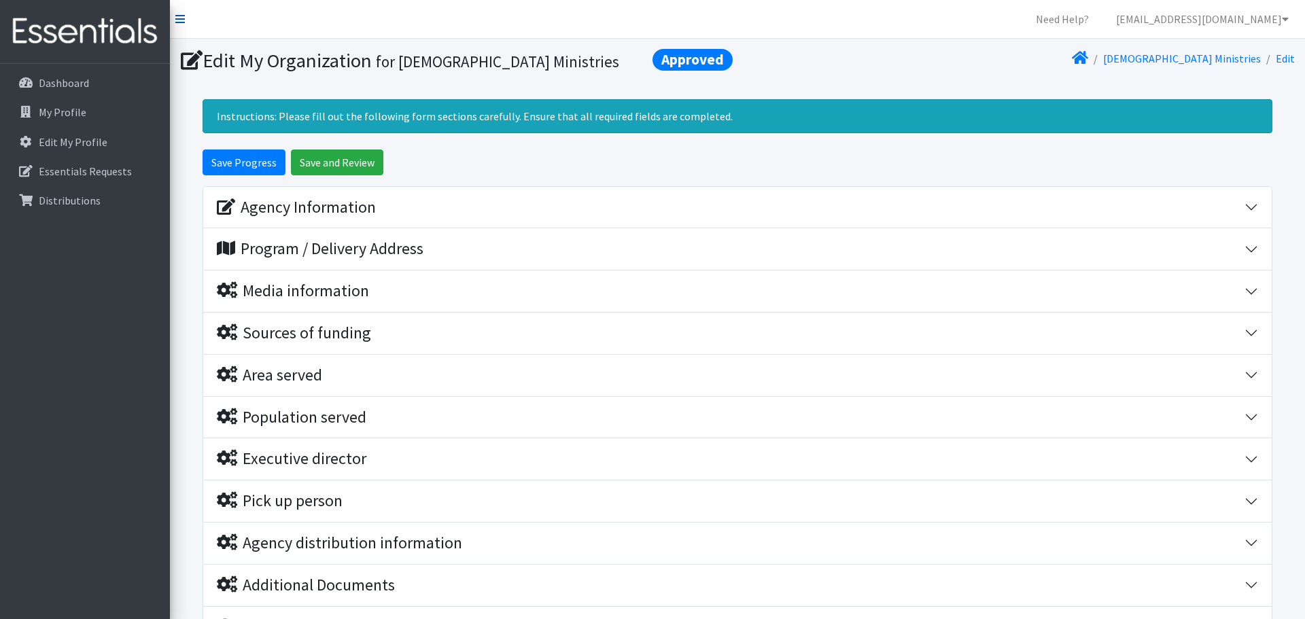
click at [177, 18] on icon at bounding box center [180, 19] width 10 height 11
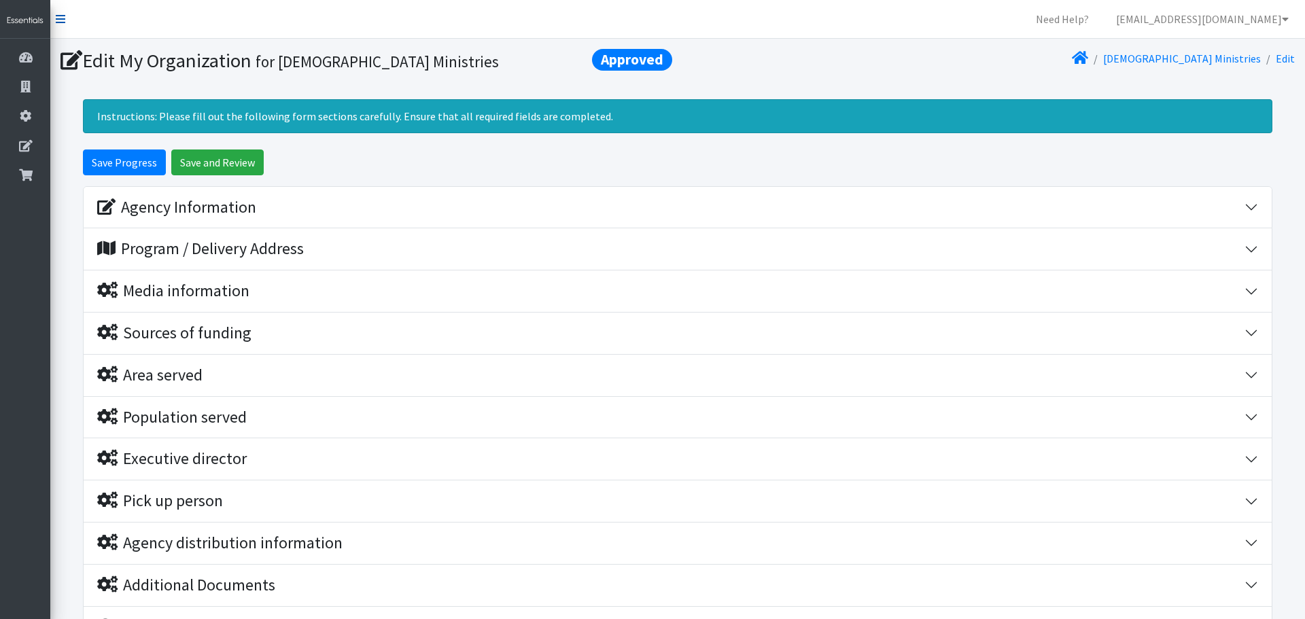
click at [63, 17] on icon at bounding box center [61, 19] width 10 height 11
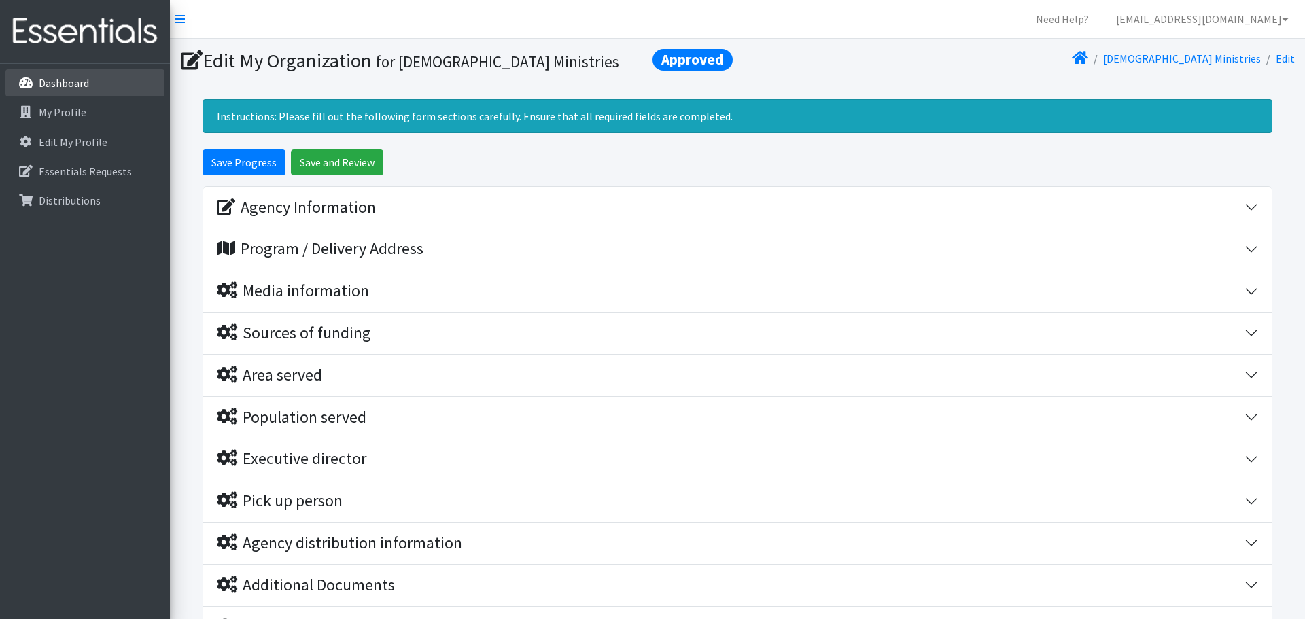
click at [66, 92] on link "Dashboard" at bounding box center [84, 82] width 159 height 27
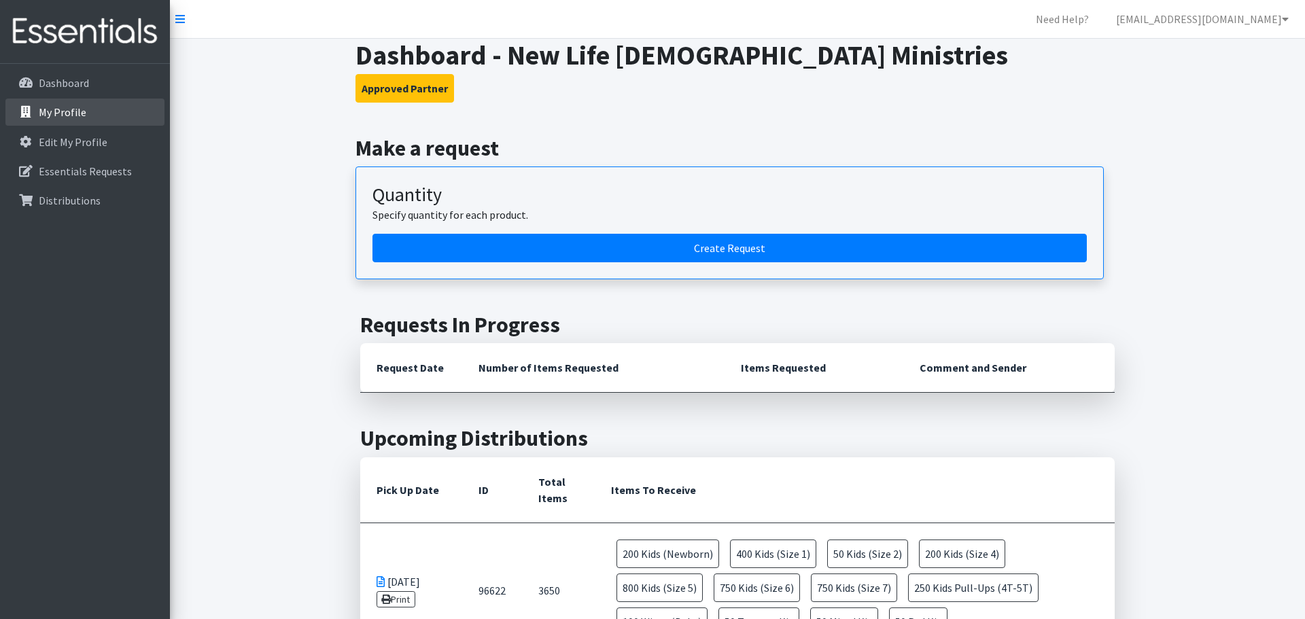
click at [84, 113] on link "My Profile" at bounding box center [84, 112] width 159 height 27
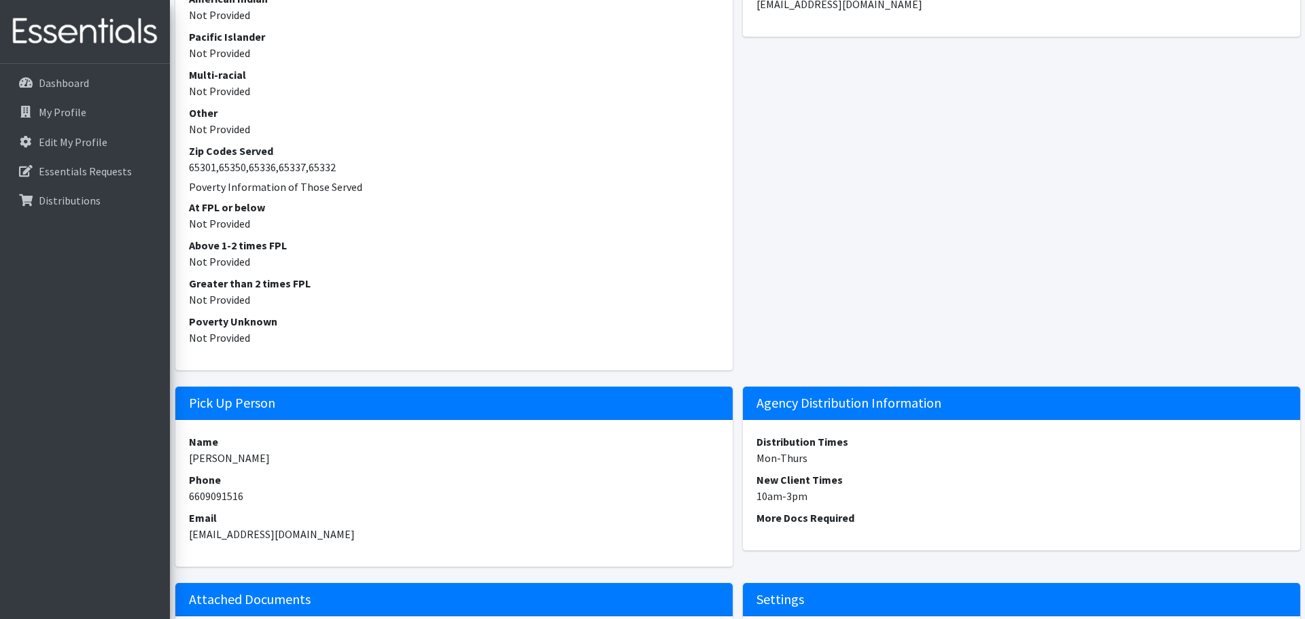
scroll to position [1254, 0]
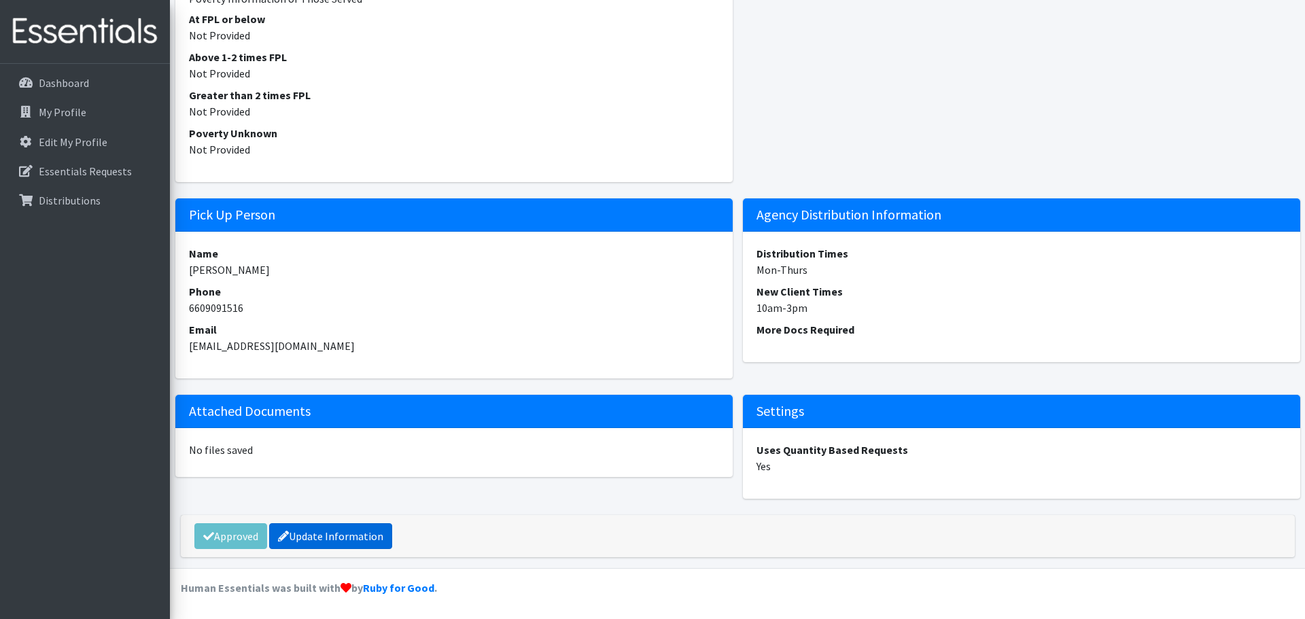
click at [337, 538] on link "Update Information" at bounding box center [330, 536] width 123 height 26
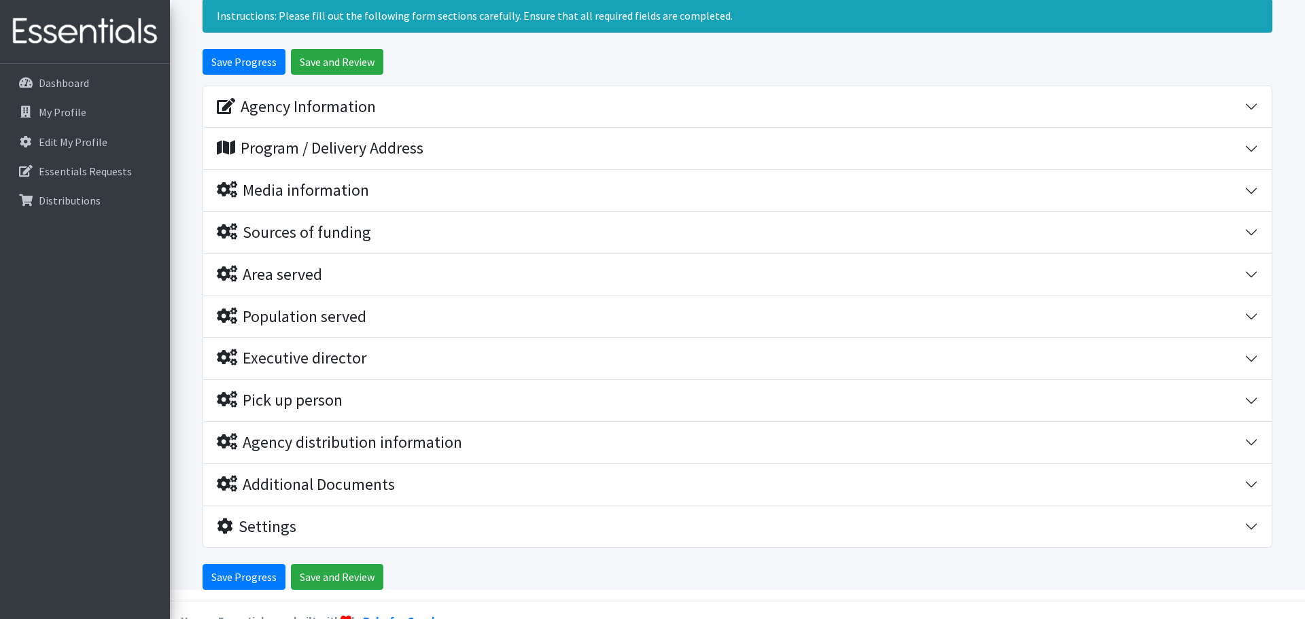
scroll to position [101, 0]
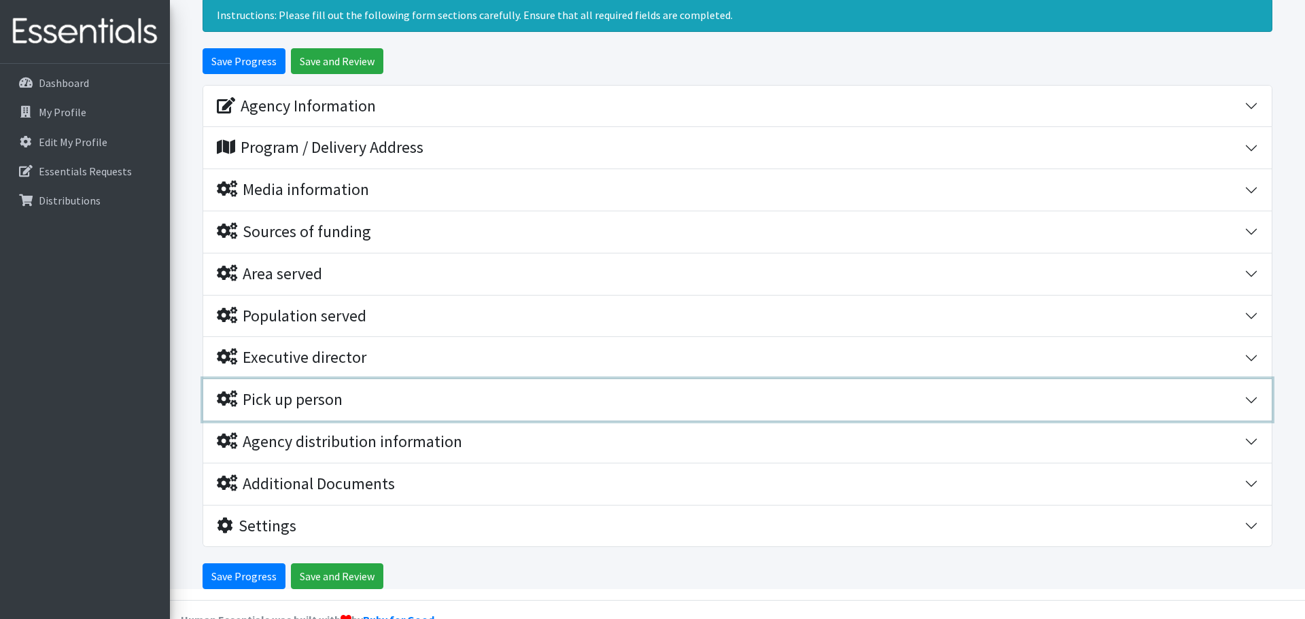
click at [423, 391] on div "Pick up person" at bounding box center [731, 400] width 1028 height 20
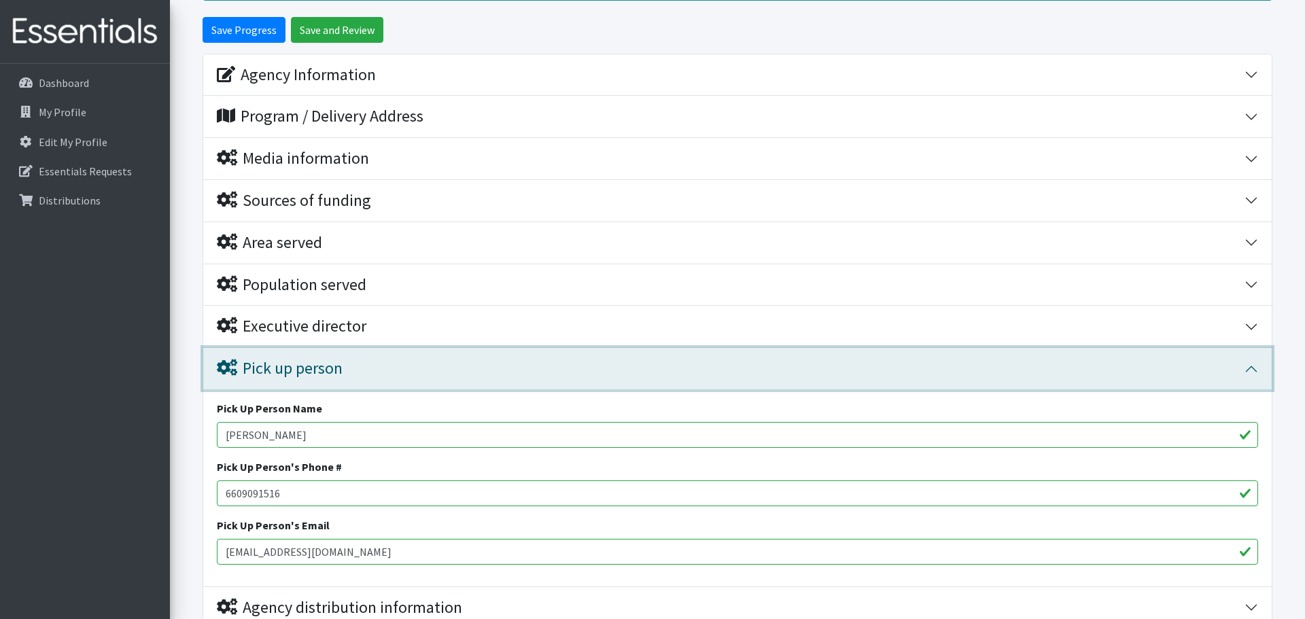
scroll to position [133, 0]
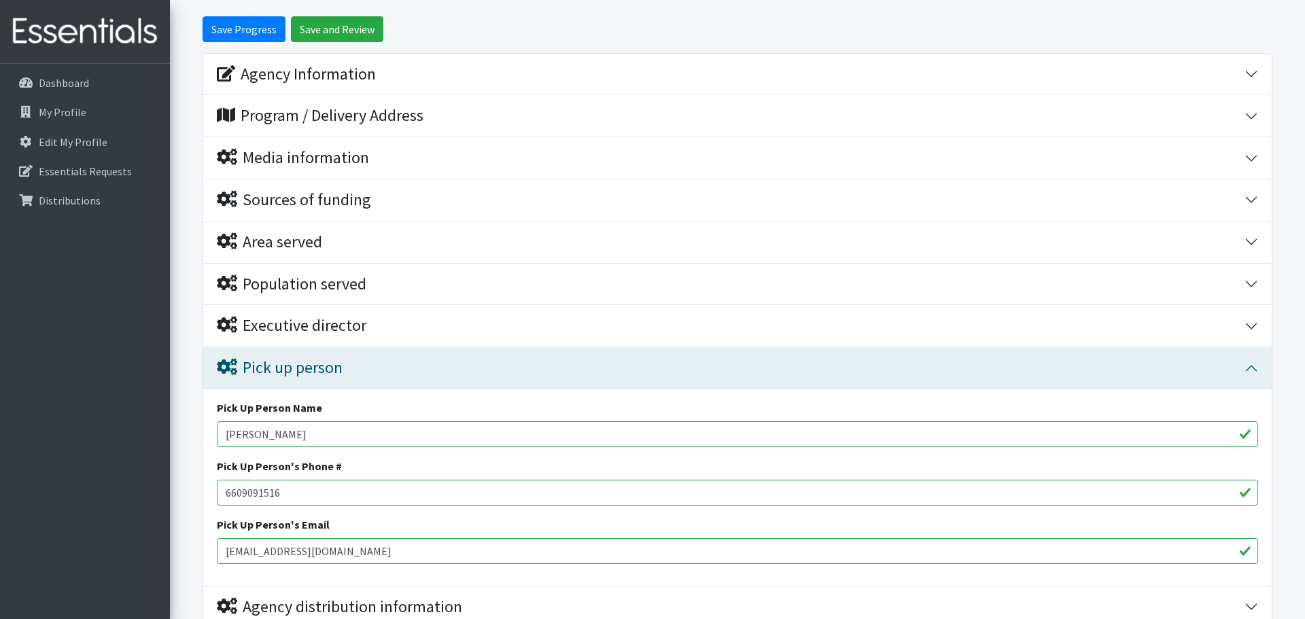
drag, startPoint x: 395, startPoint y: 431, endPoint x: 83, endPoint y: 420, distance: 312.2
click at [83, 420] on div "Need Help? outreachcoordinator@nlcimpact.org My Co-Workers My Profile Logout Da…" at bounding box center [652, 342] width 1305 height 950
click at [358, 415] on div "Pick Up Person Name Matt Morgan" at bounding box center [737, 424] width 1041 height 48
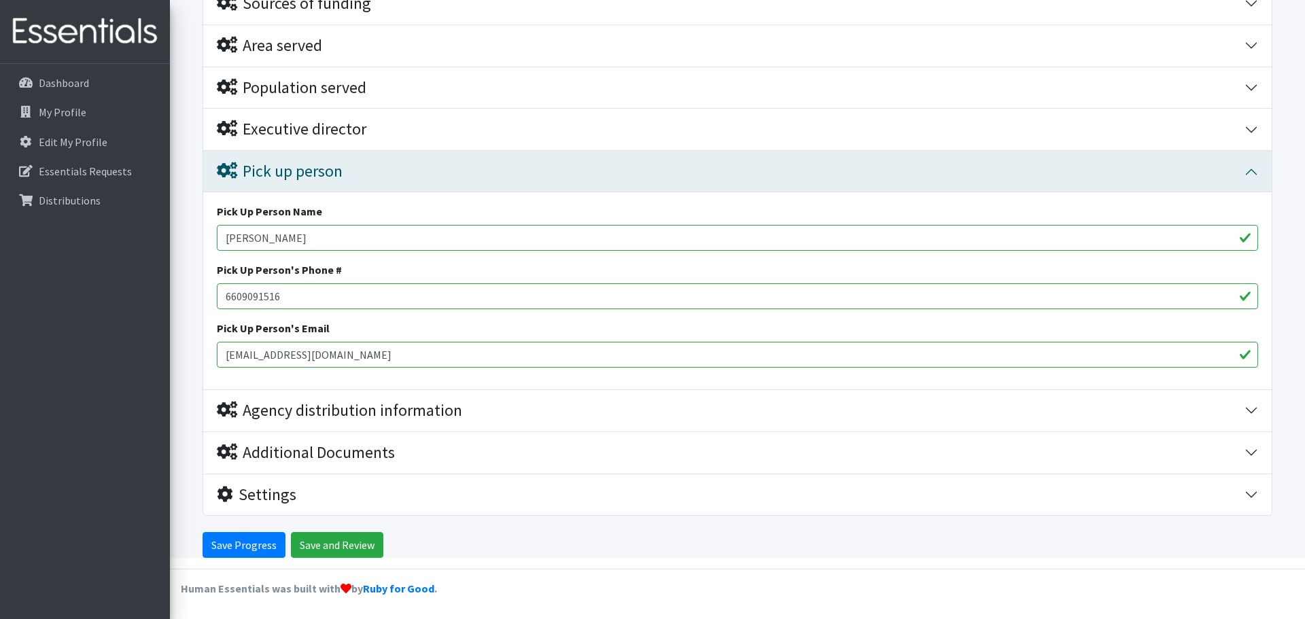
scroll to position [330, 0]
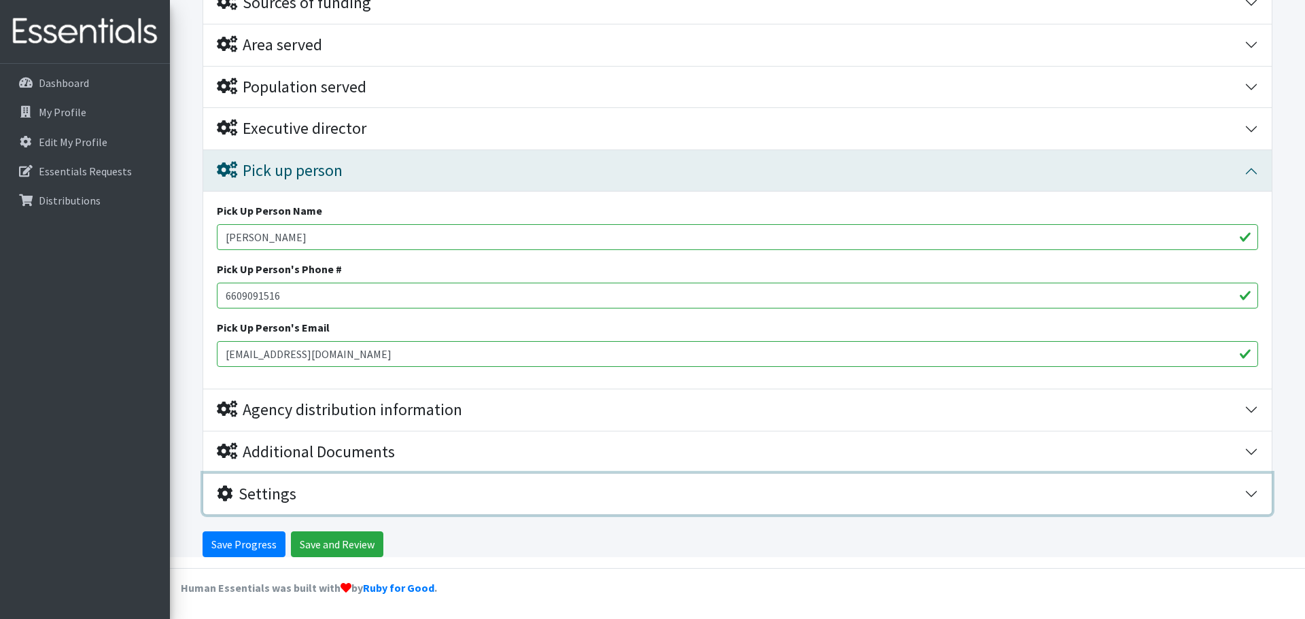
click at [355, 496] on div "Settings" at bounding box center [731, 495] width 1028 height 20
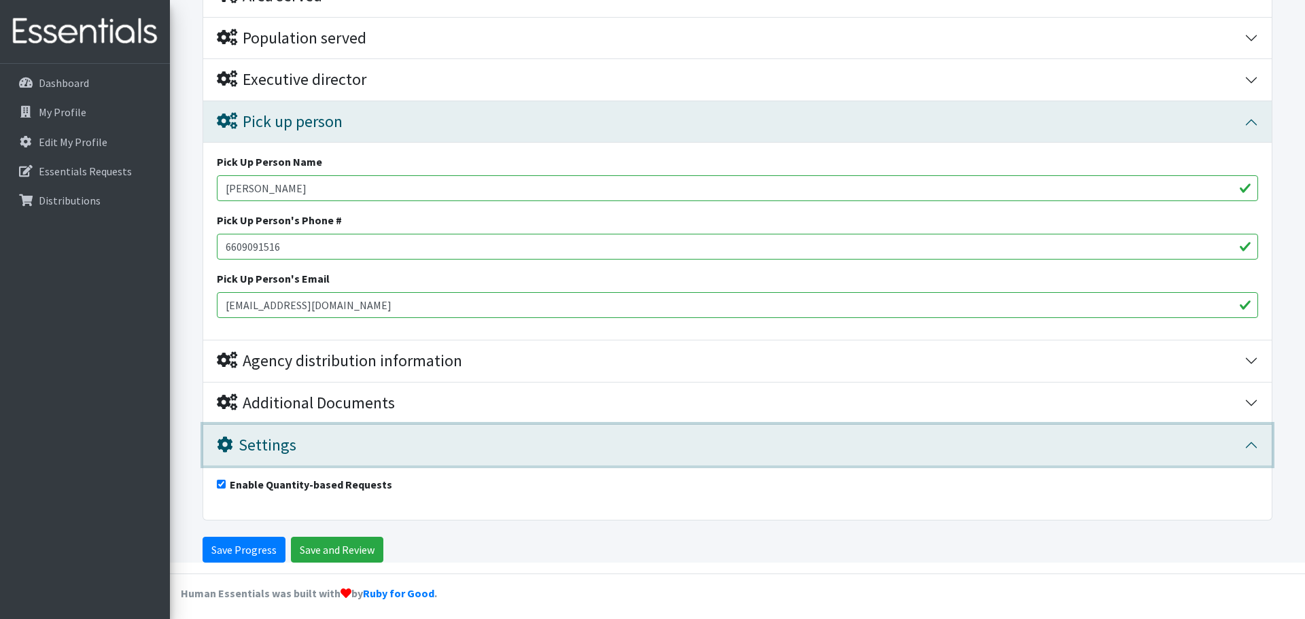
scroll to position [385, 0]
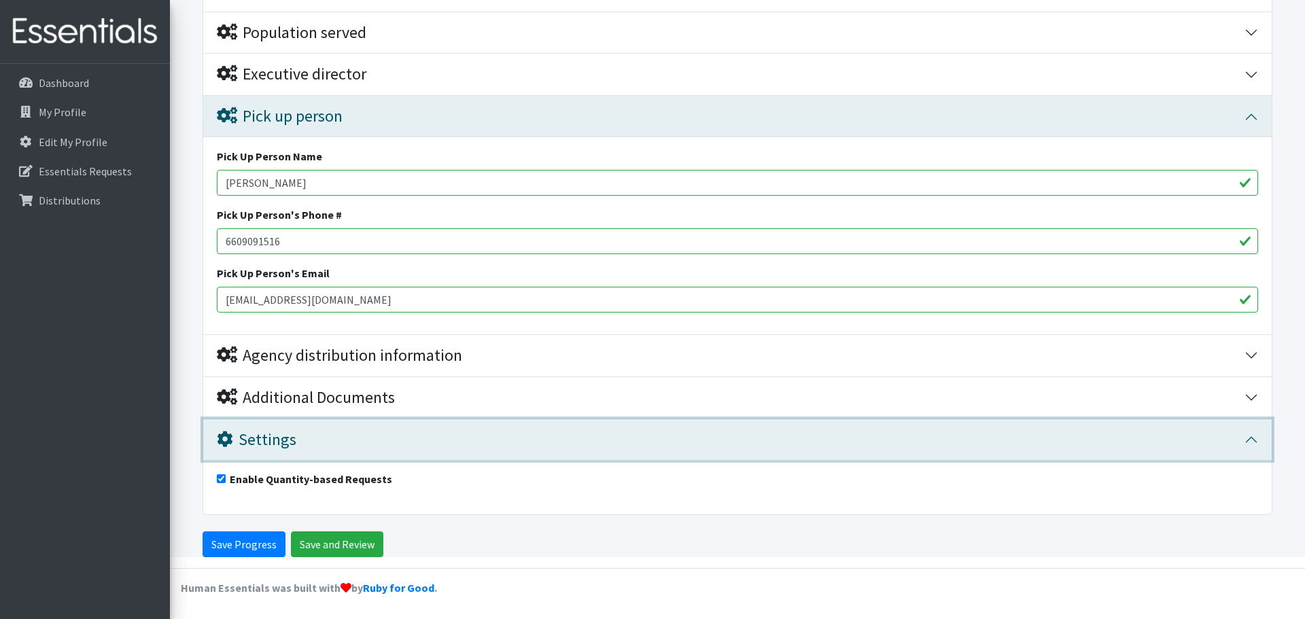
click at [413, 445] on div "Settings" at bounding box center [731, 440] width 1028 height 20
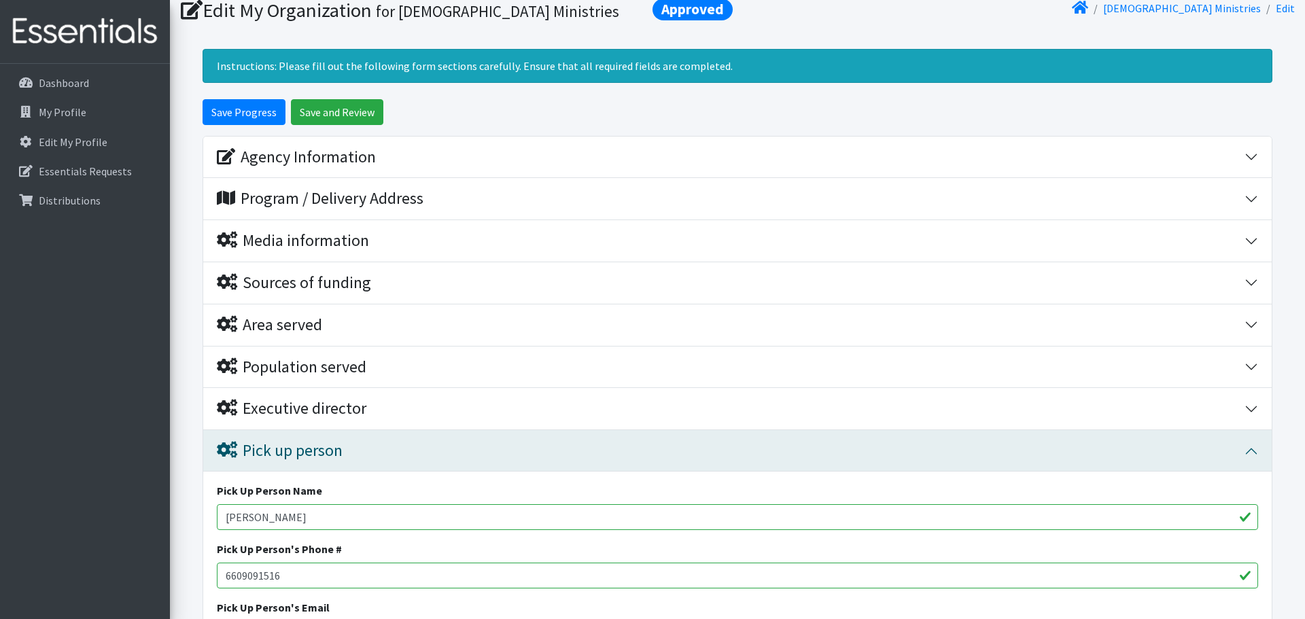
scroll to position [49, 0]
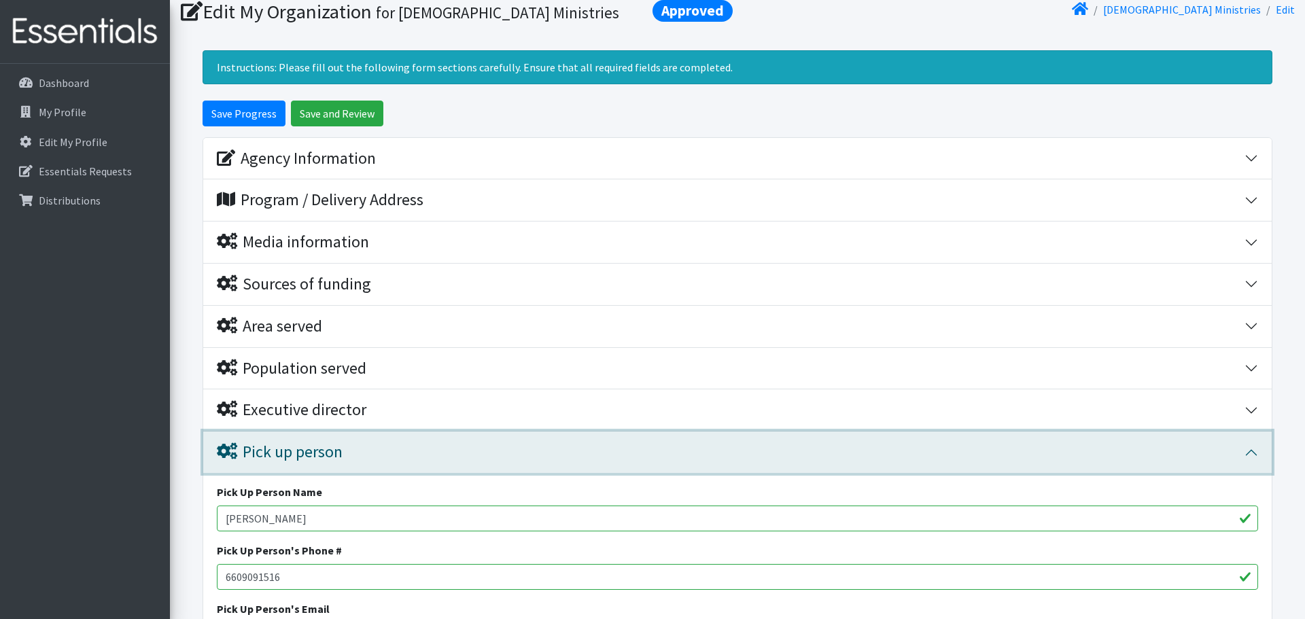
click at [370, 455] on div "Pick up person" at bounding box center [731, 453] width 1028 height 20
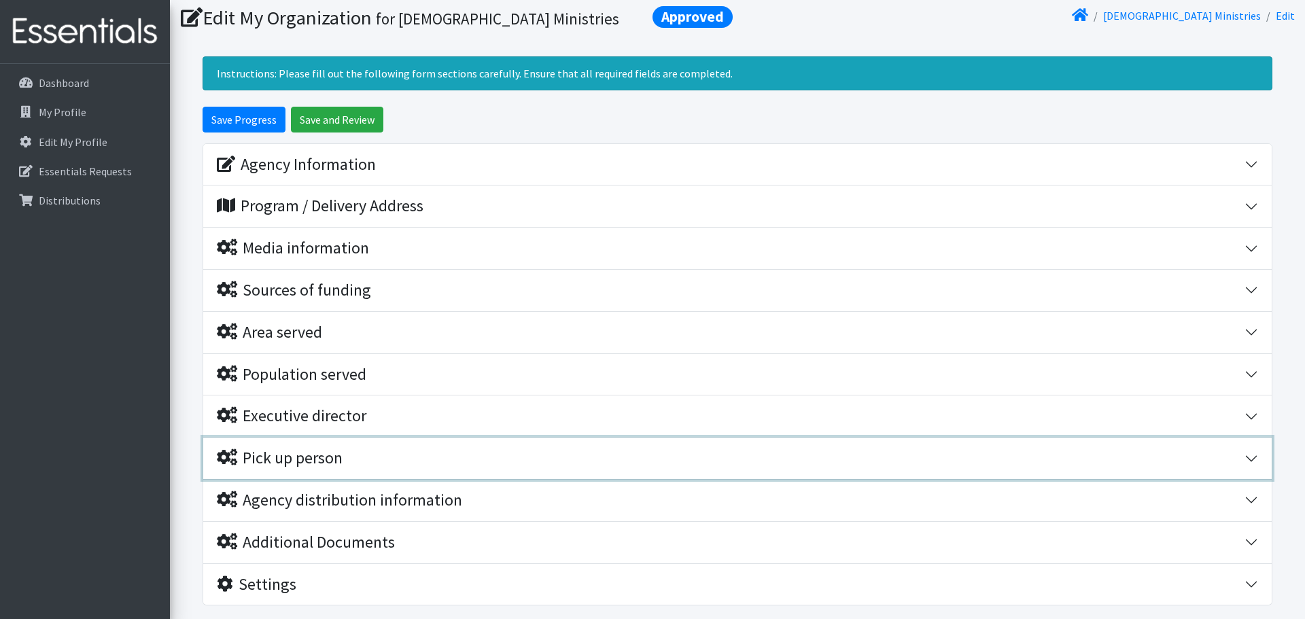
scroll to position [41, 0]
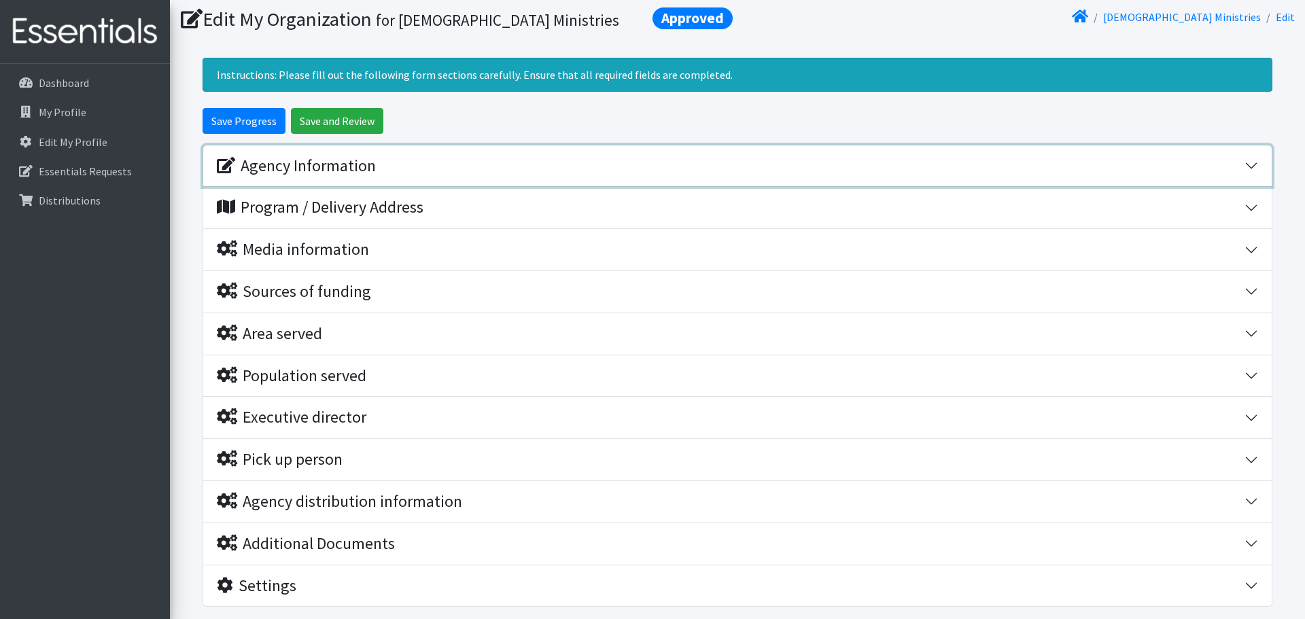
click at [372, 171] on div "Agency Information" at bounding box center [296, 166] width 159 height 20
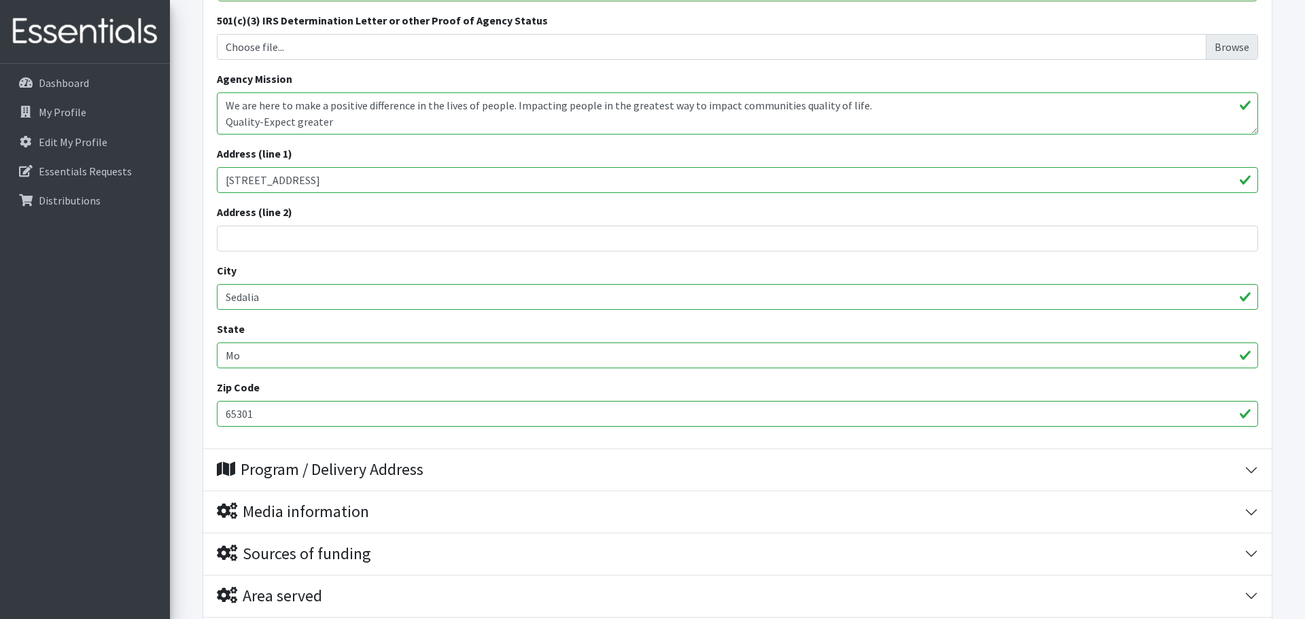
scroll to position [351, 0]
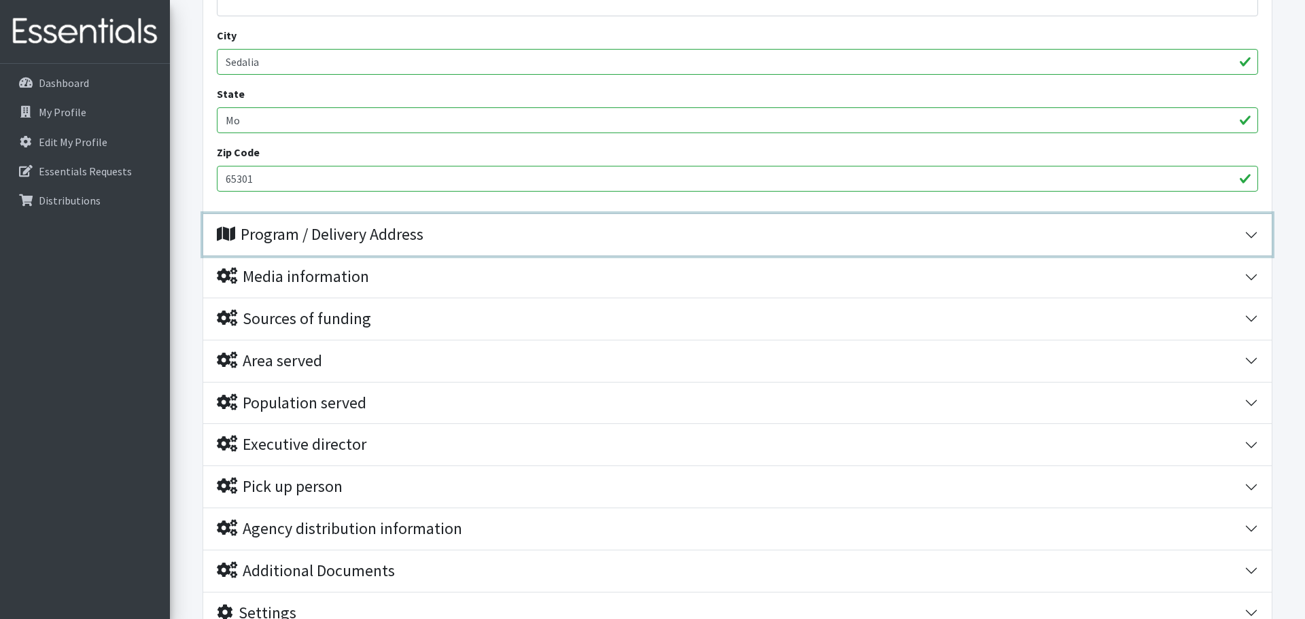
click at [406, 229] on div "Program / Delivery Address" at bounding box center [320, 235] width 207 height 20
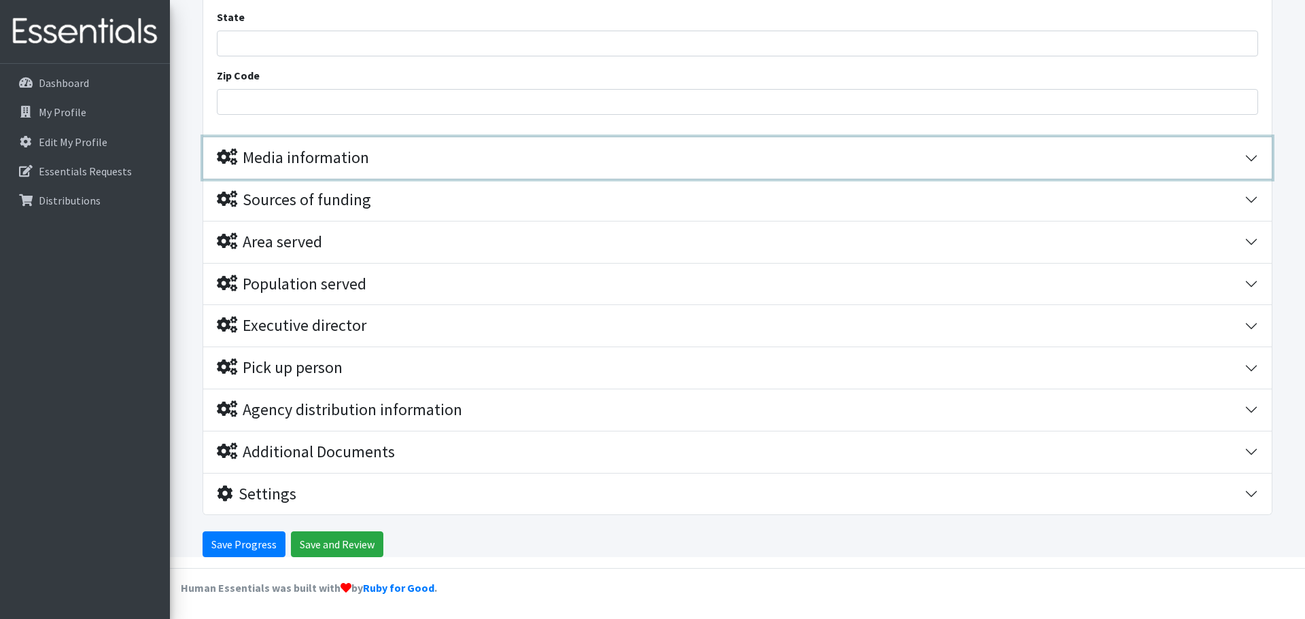
click at [338, 163] on div "Media information" at bounding box center [293, 158] width 152 height 20
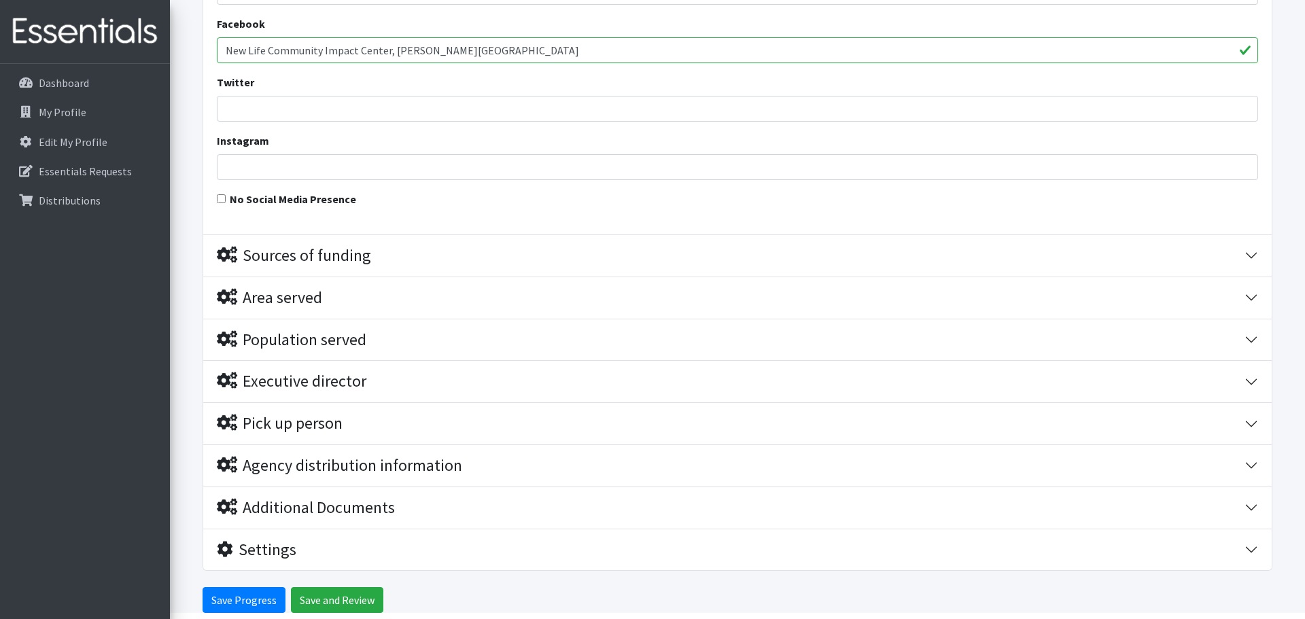
scroll to position [1245, 0]
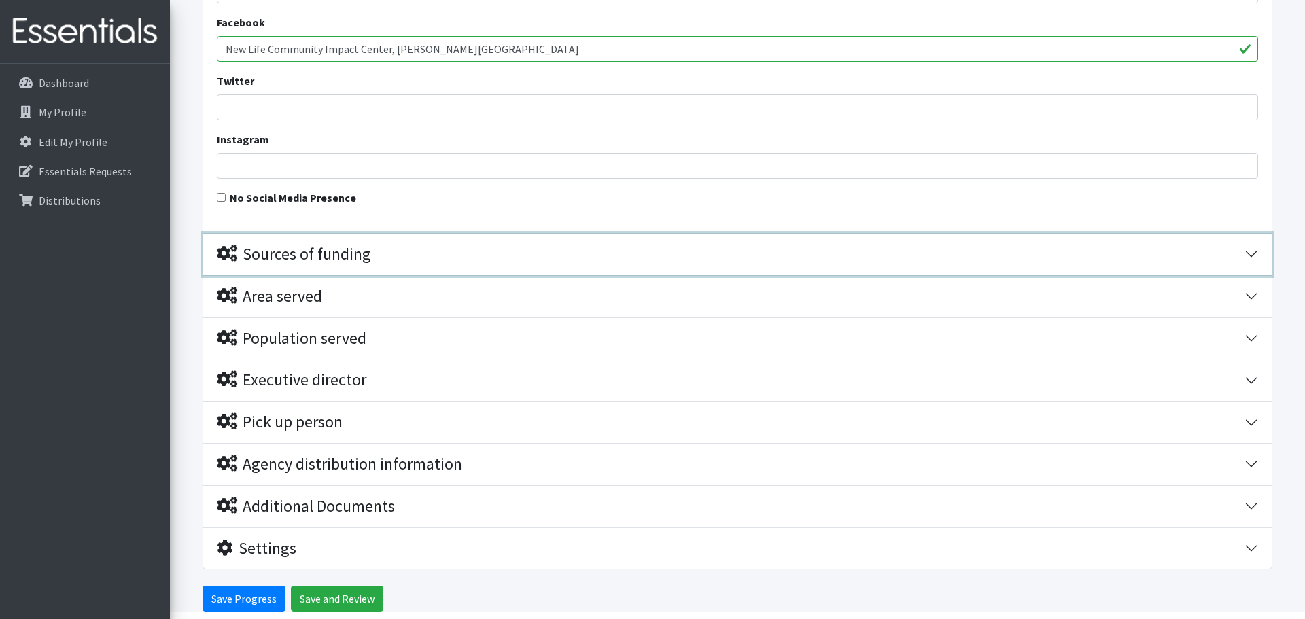
click at [398, 257] on div "Sources of funding" at bounding box center [731, 255] width 1028 height 20
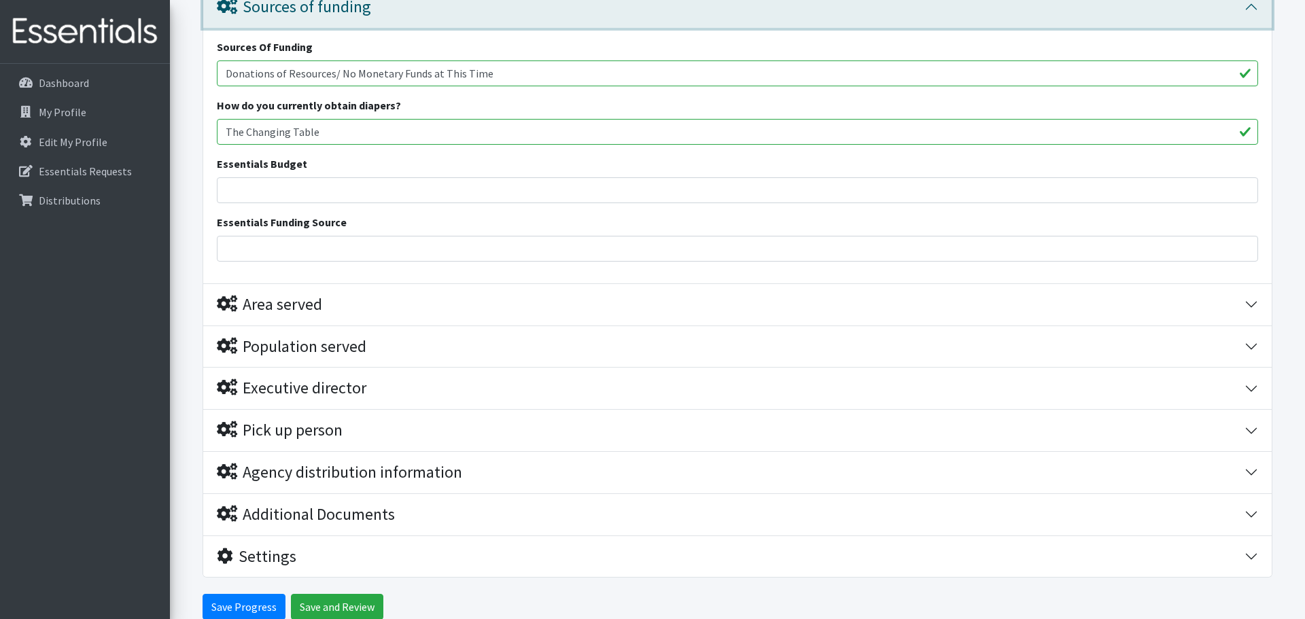
scroll to position [1494, 0]
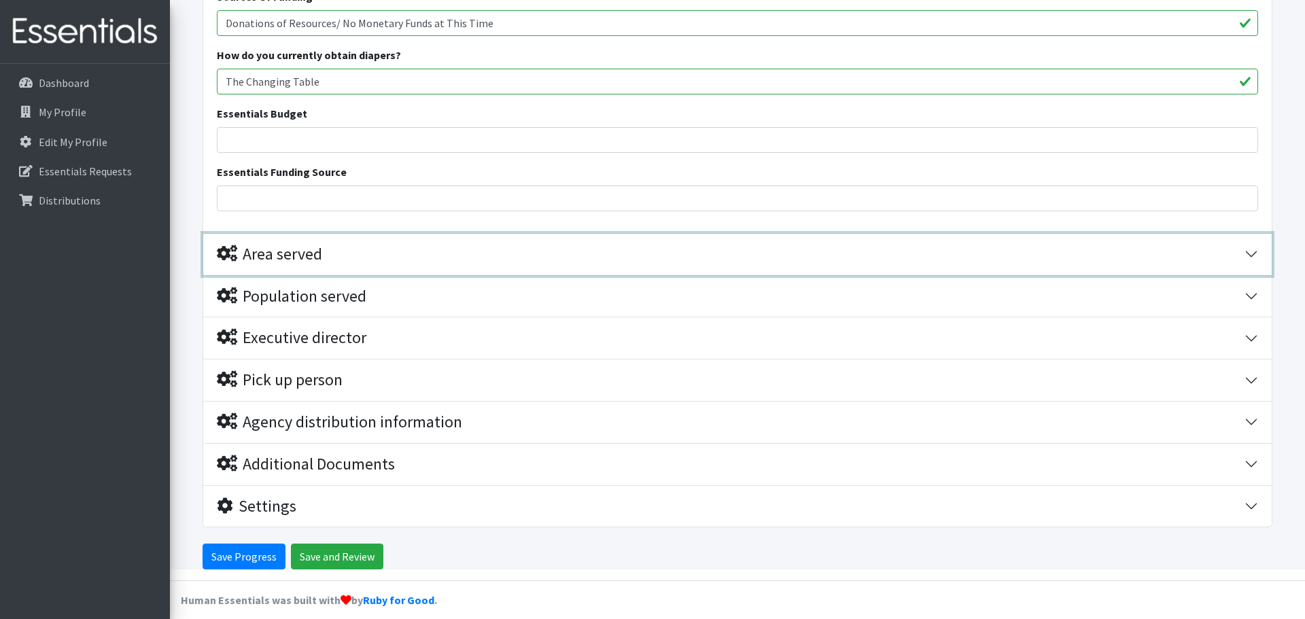
click at [389, 258] on div "Area served" at bounding box center [731, 255] width 1028 height 20
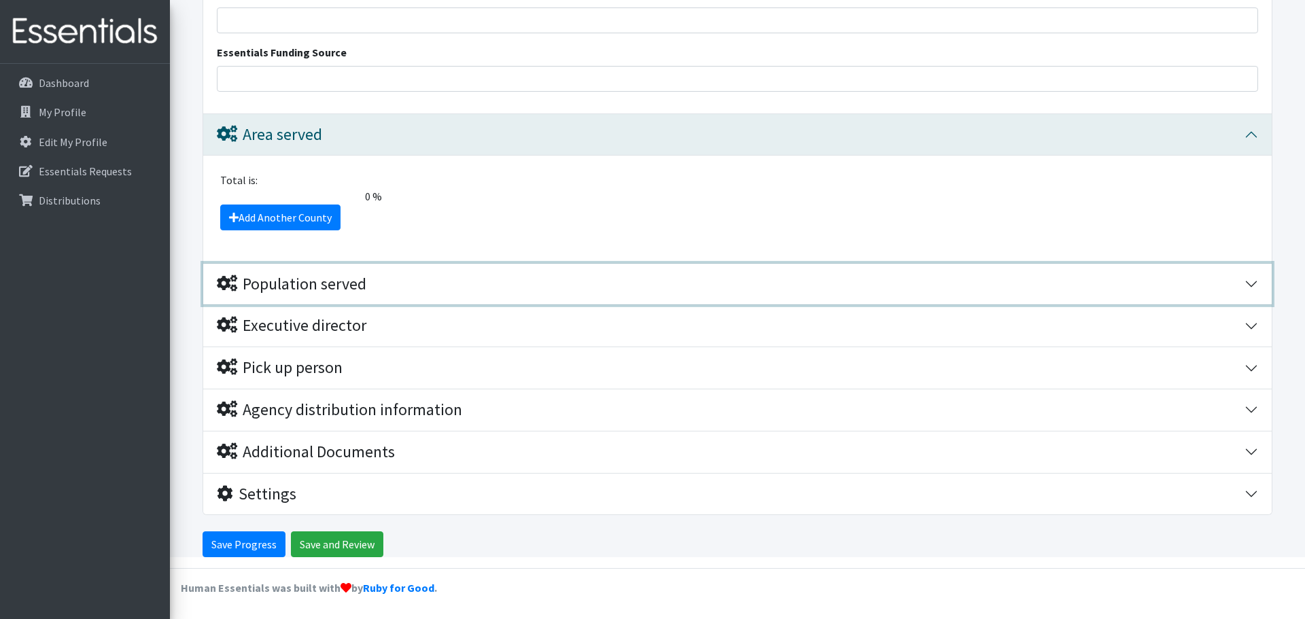
click at [381, 279] on div "Population served" at bounding box center [731, 285] width 1028 height 20
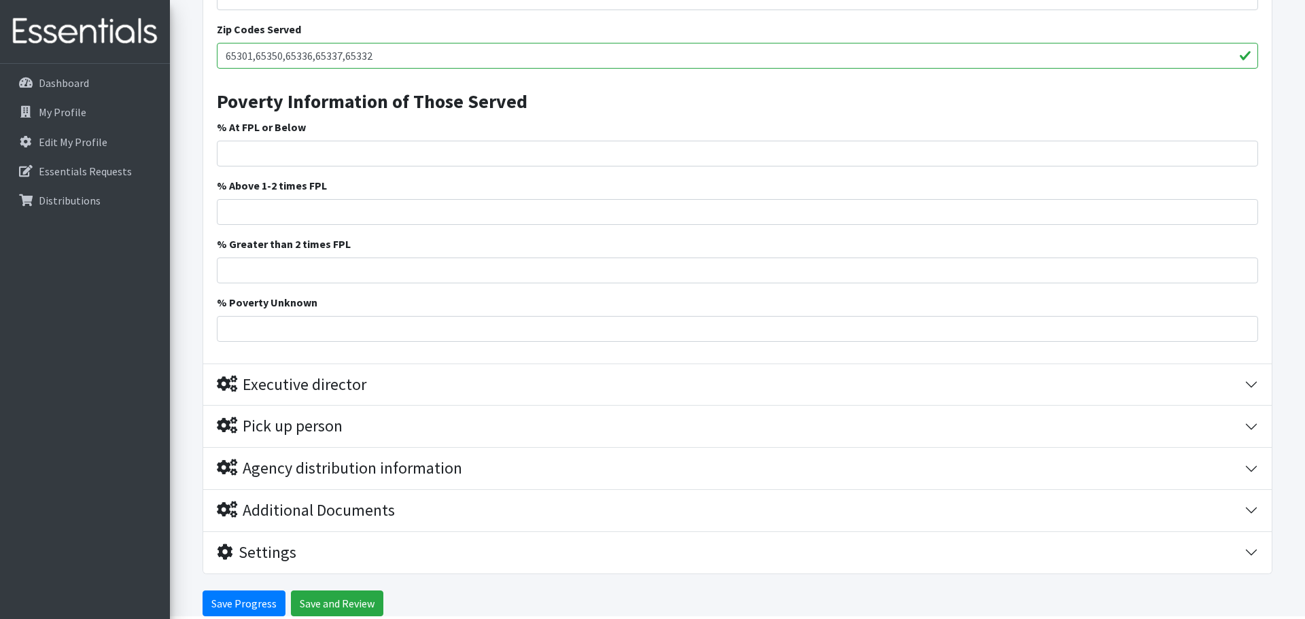
scroll to position [2684, 0]
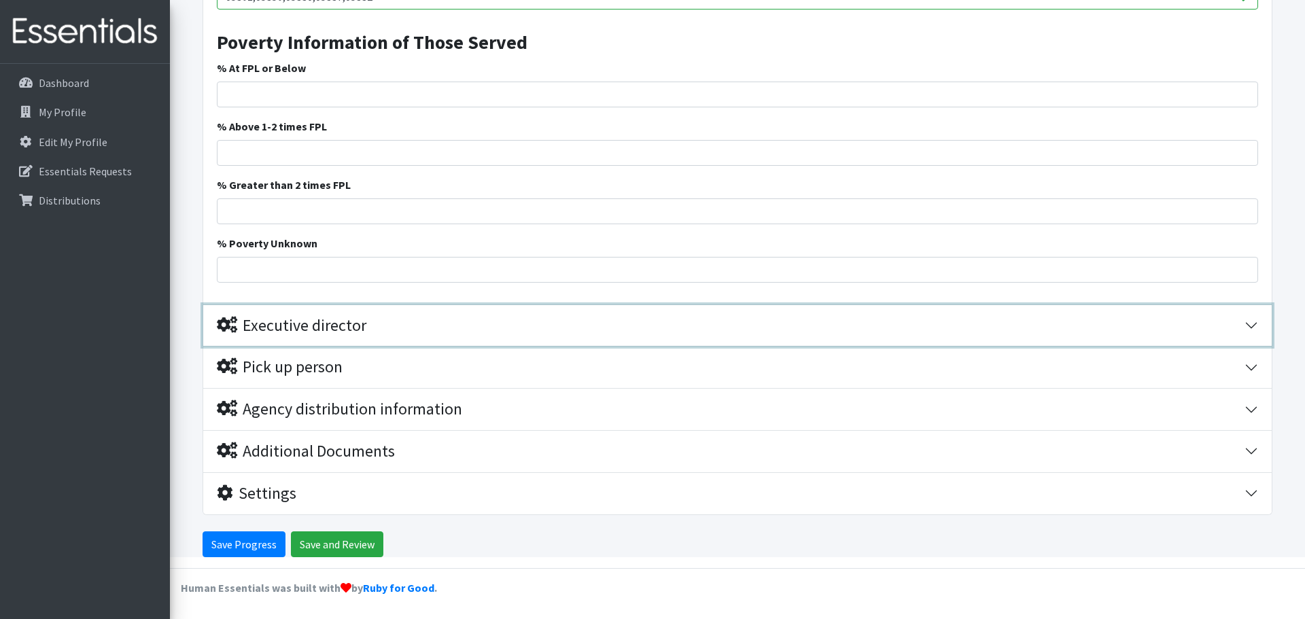
click at [382, 327] on div "Executive director" at bounding box center [731, 326] width 1028 height 20
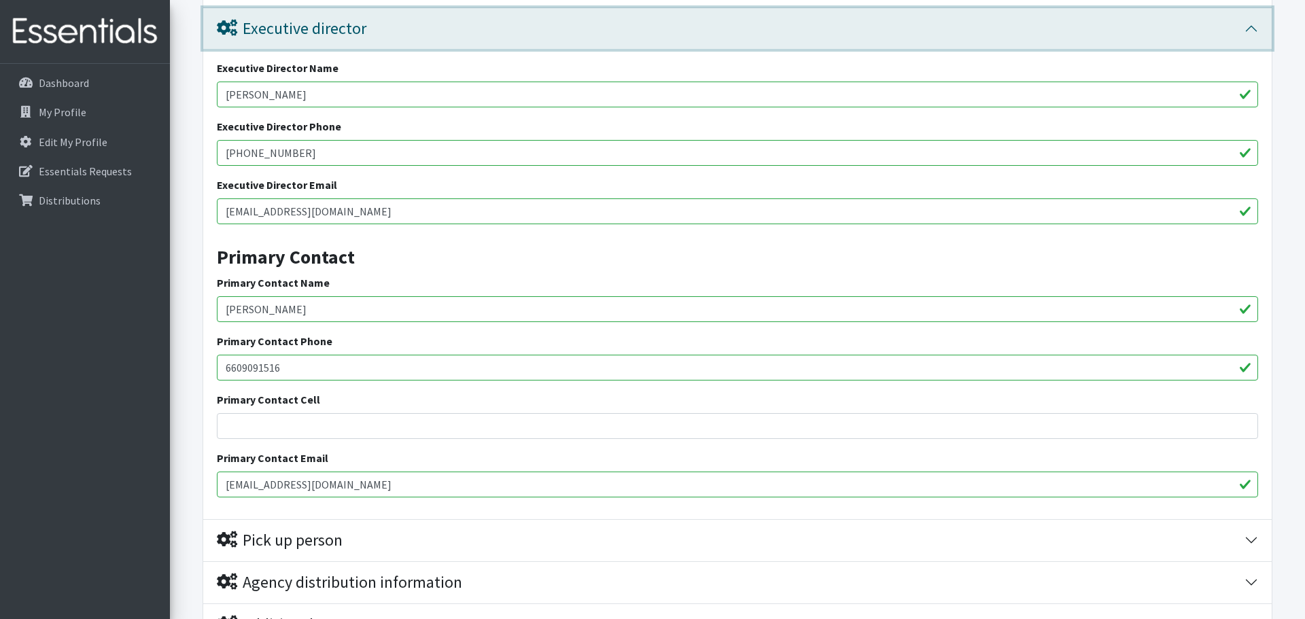
scroll to position [3153, 0]
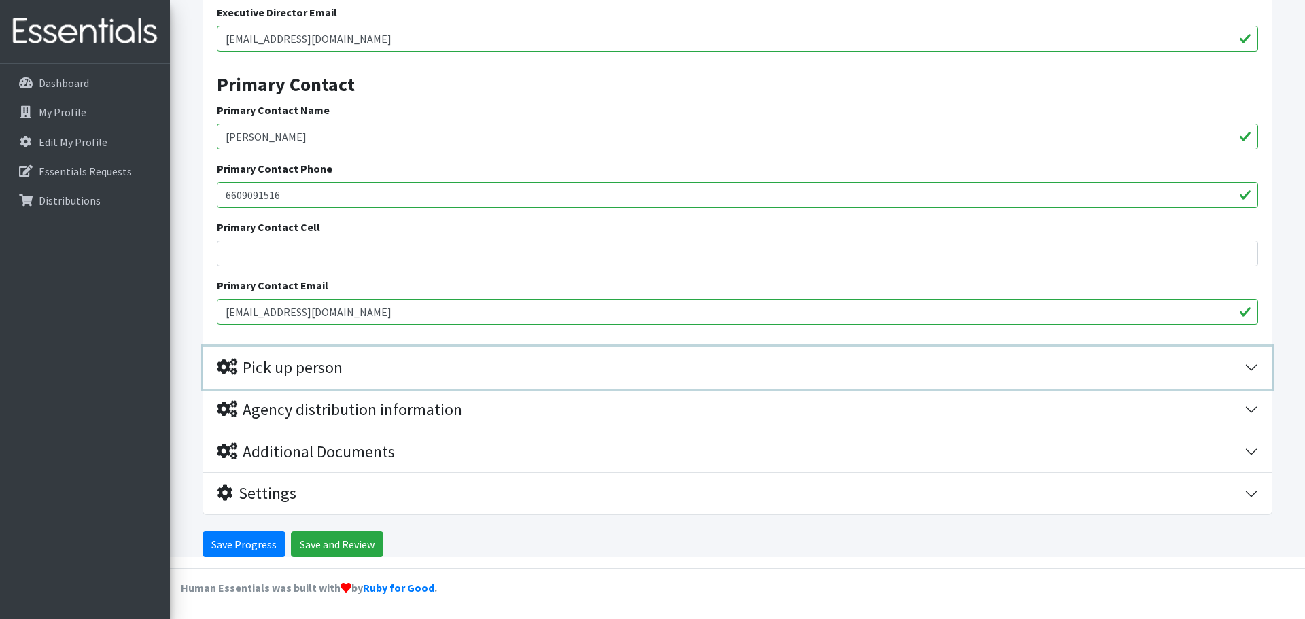
click at [343, 351] on button "Pick up person" at bounding box center [737, 367] width 1069 height 41
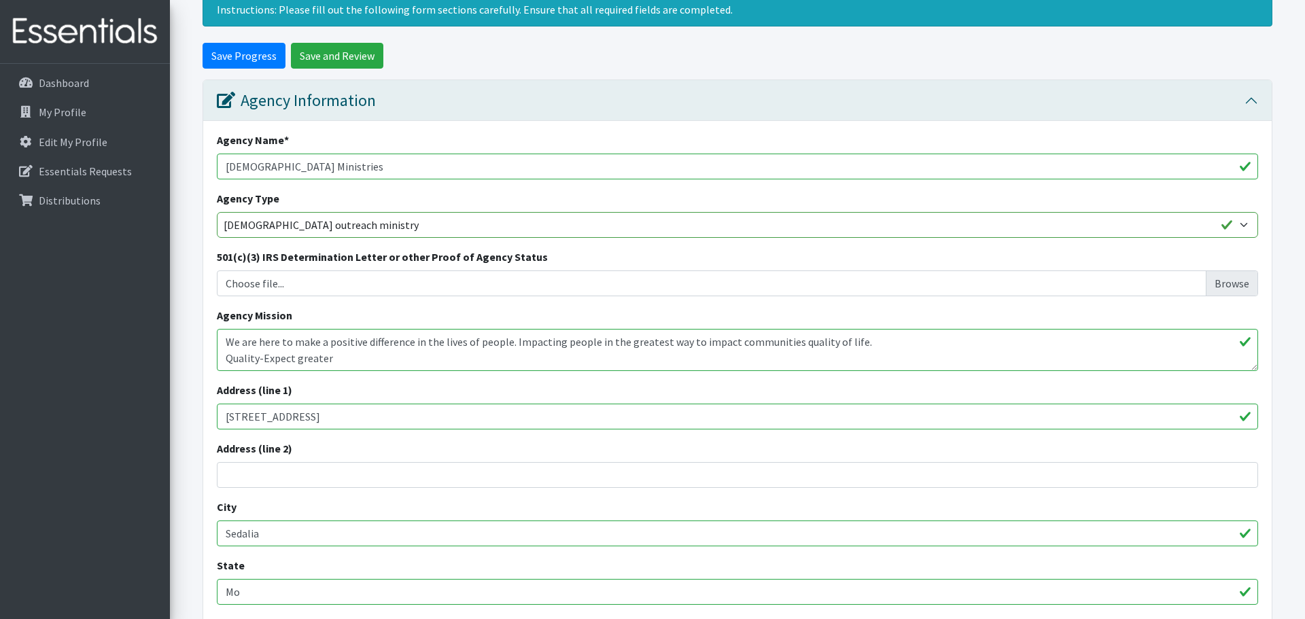
scroll to position [0, 0]
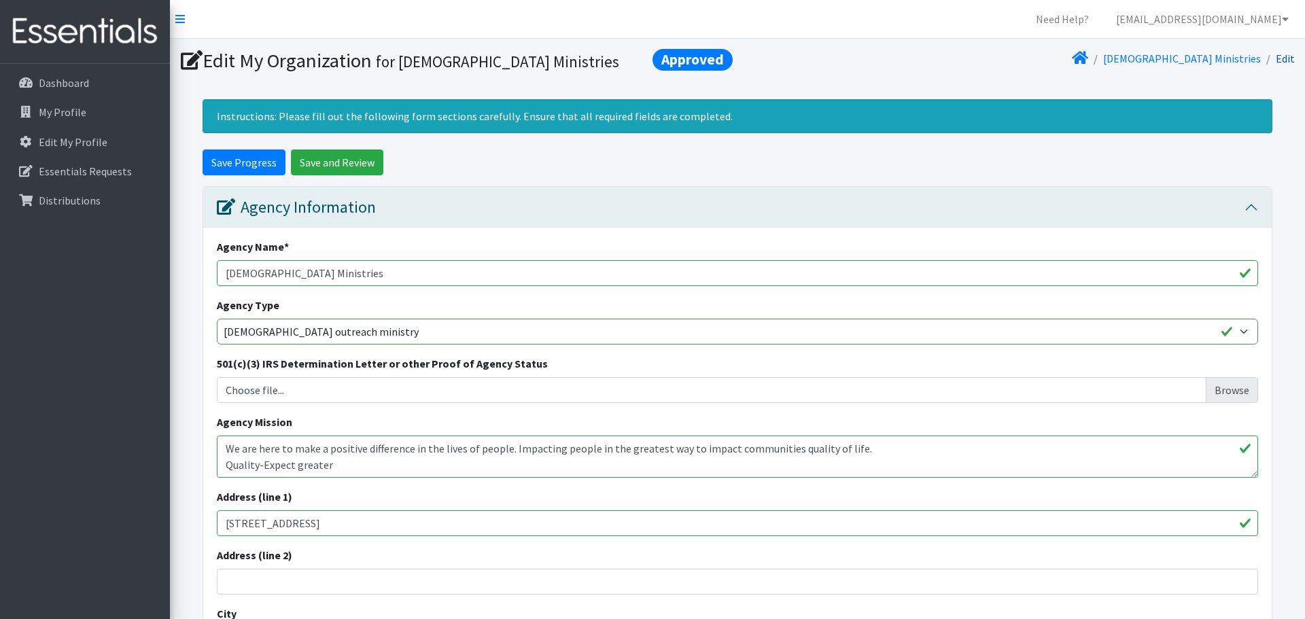
click at [1283, 60] on link "Edit" at bounding box center [1285, 59] width 19 height 14
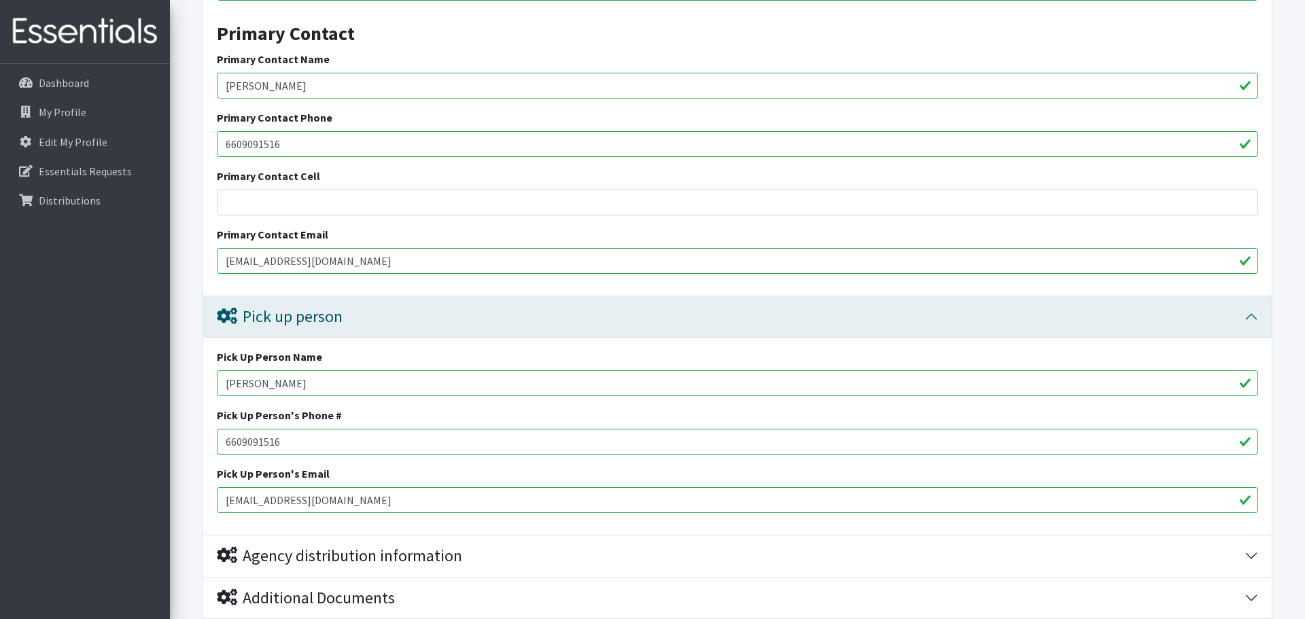
scroll to position [3350, 0]
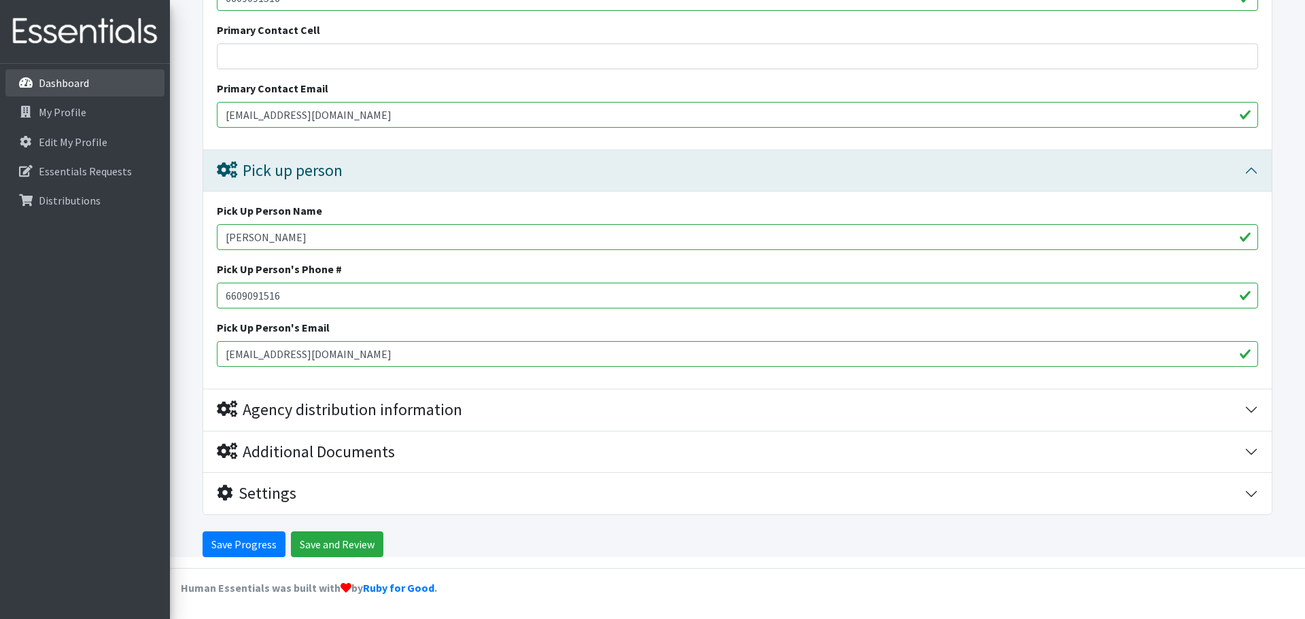
click at [101, 82] on link "Dashboard" at bounding box center [84, 82] width 159 height 27
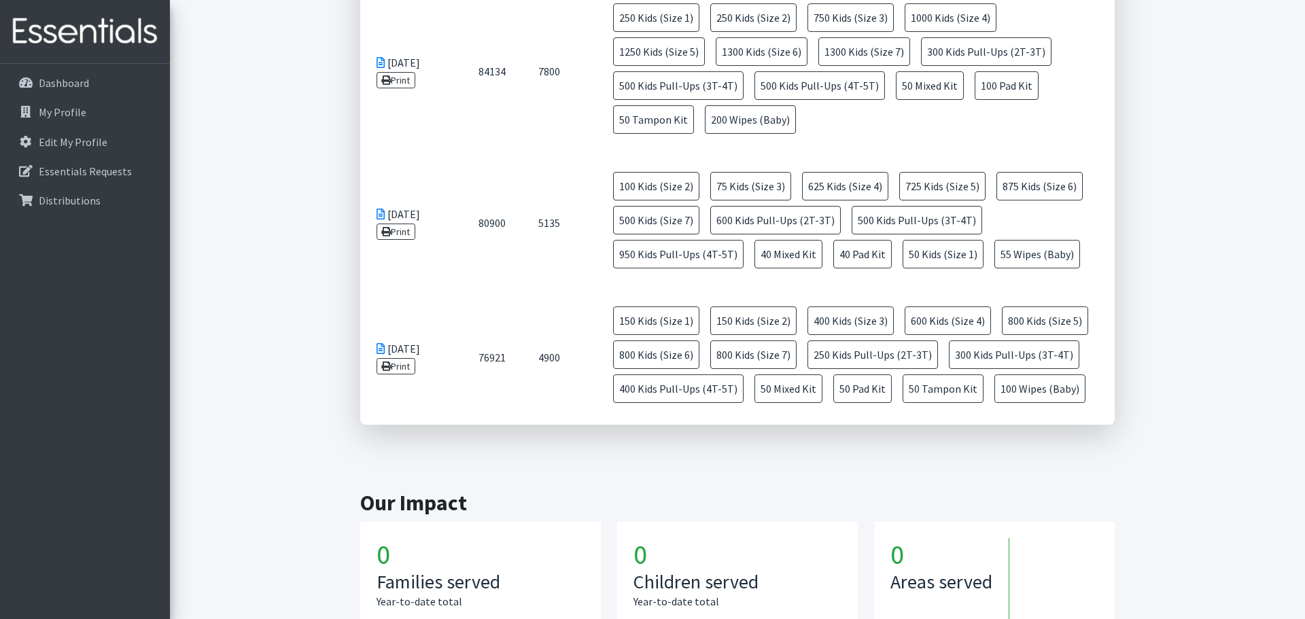
scroll to position [1238, 0]
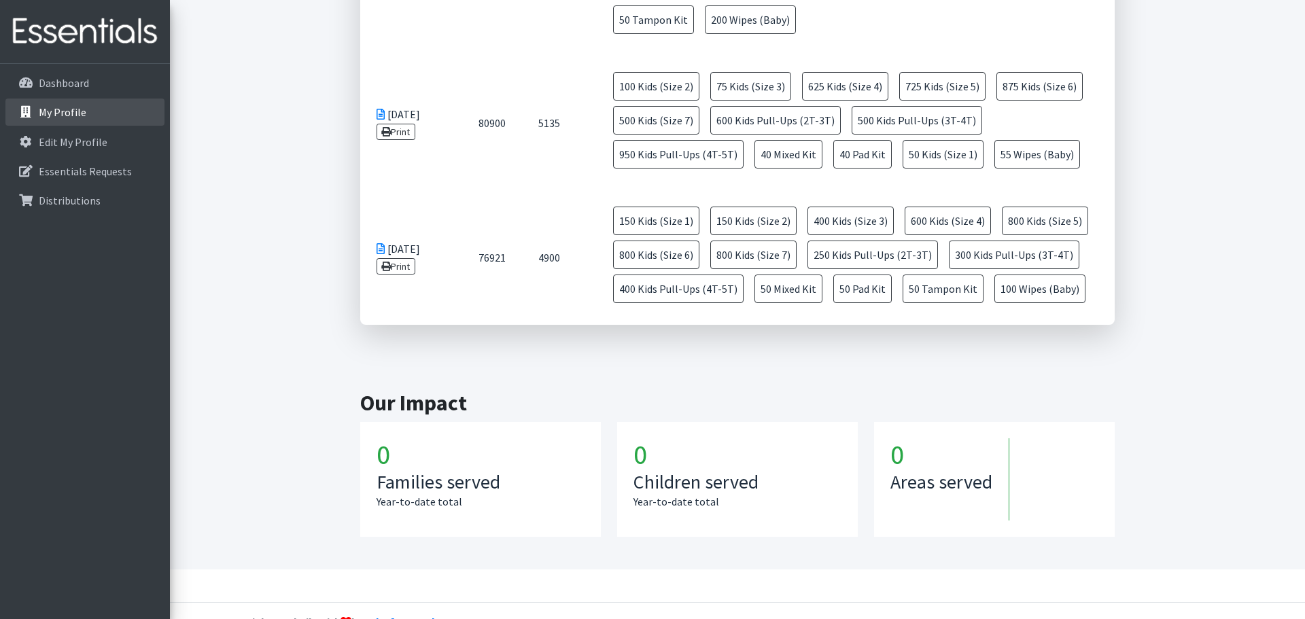
click at [76, 121] on link "My Profile" at bounding box center [84, 112] width 159 height 27
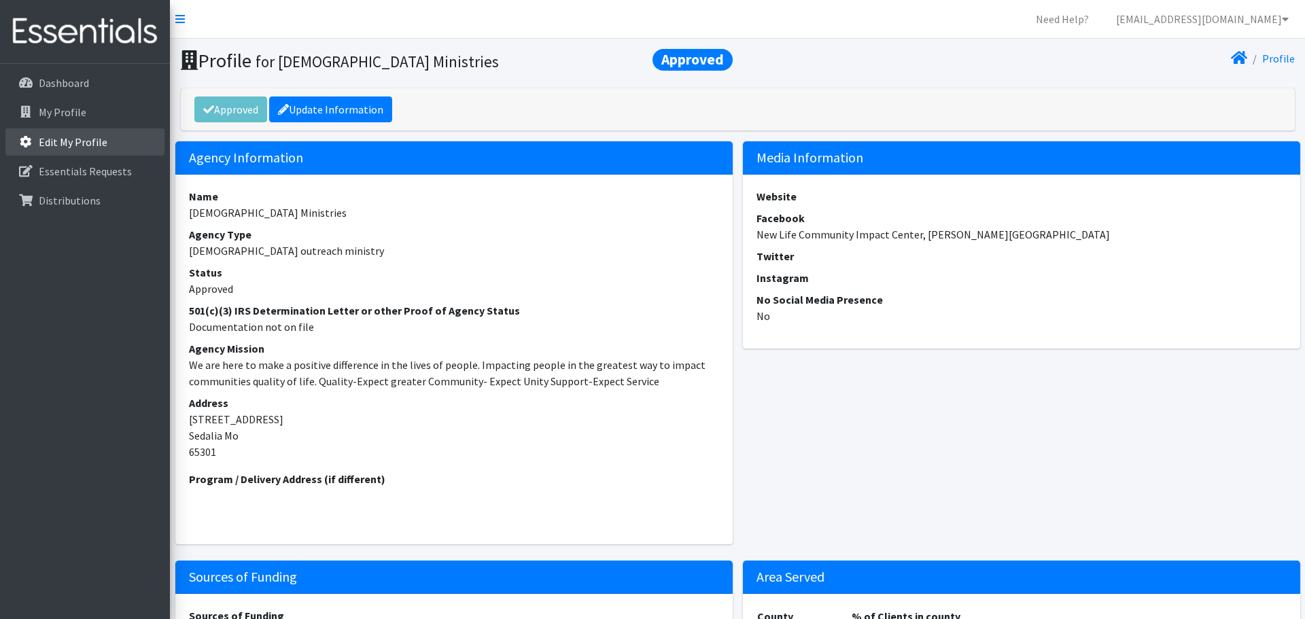
click at [71, 148] on p "Edit My Profile" at bounding box center [73, 142] width 69 height 14
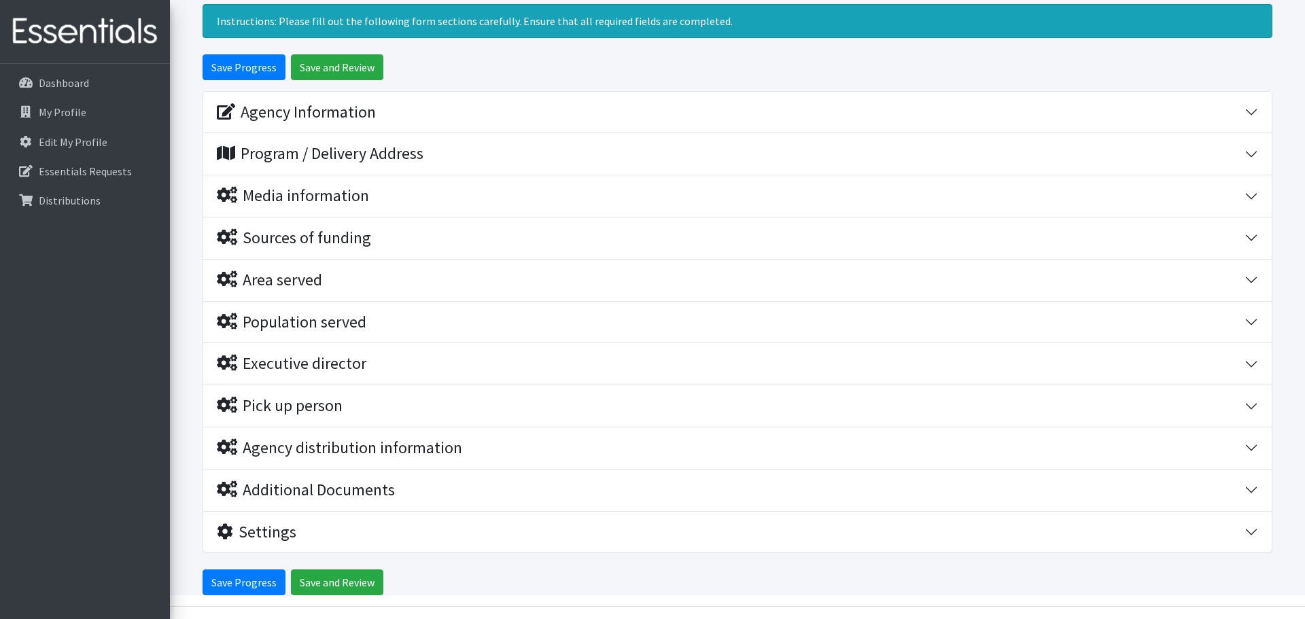
scroll to position [97, 0]
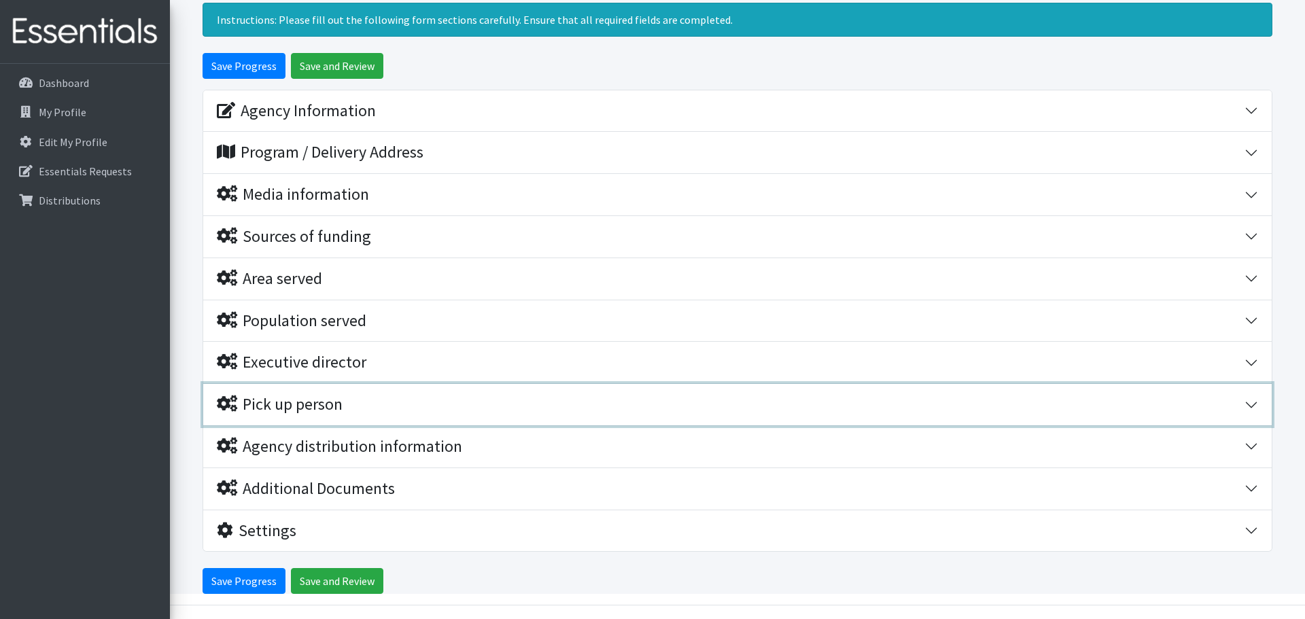
click at [427, 404] on div "Pick up person" at bounding box center [731, 405] width 1028 height 20
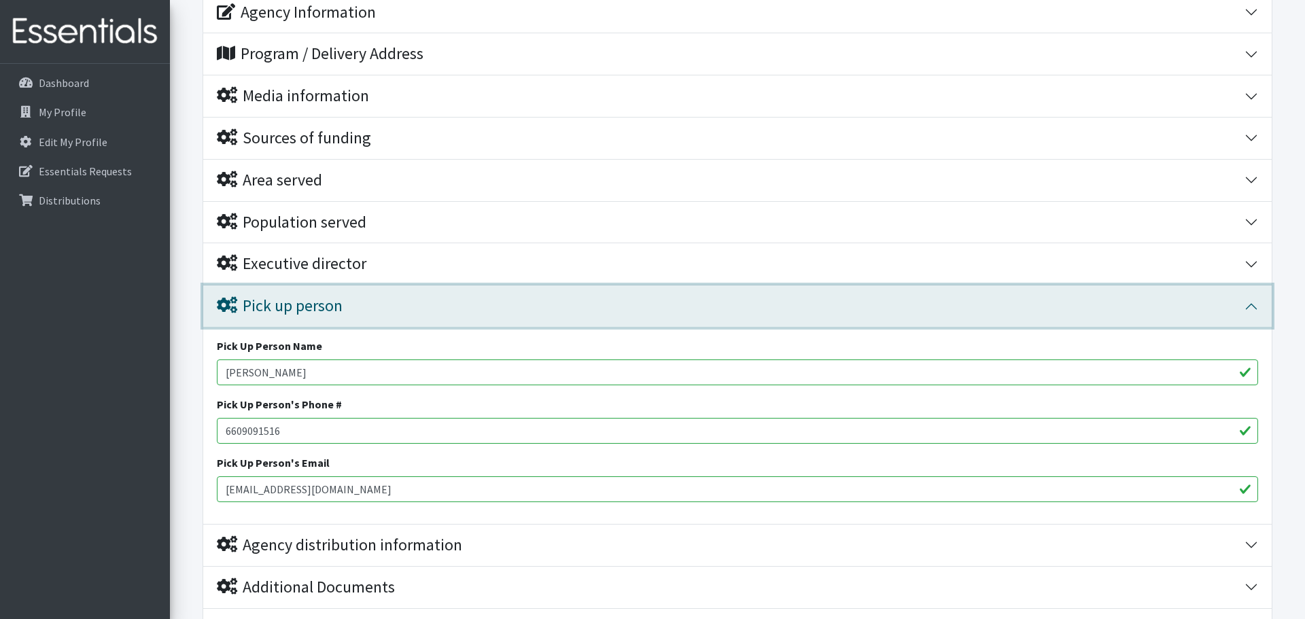
scroll to position [330, 0]
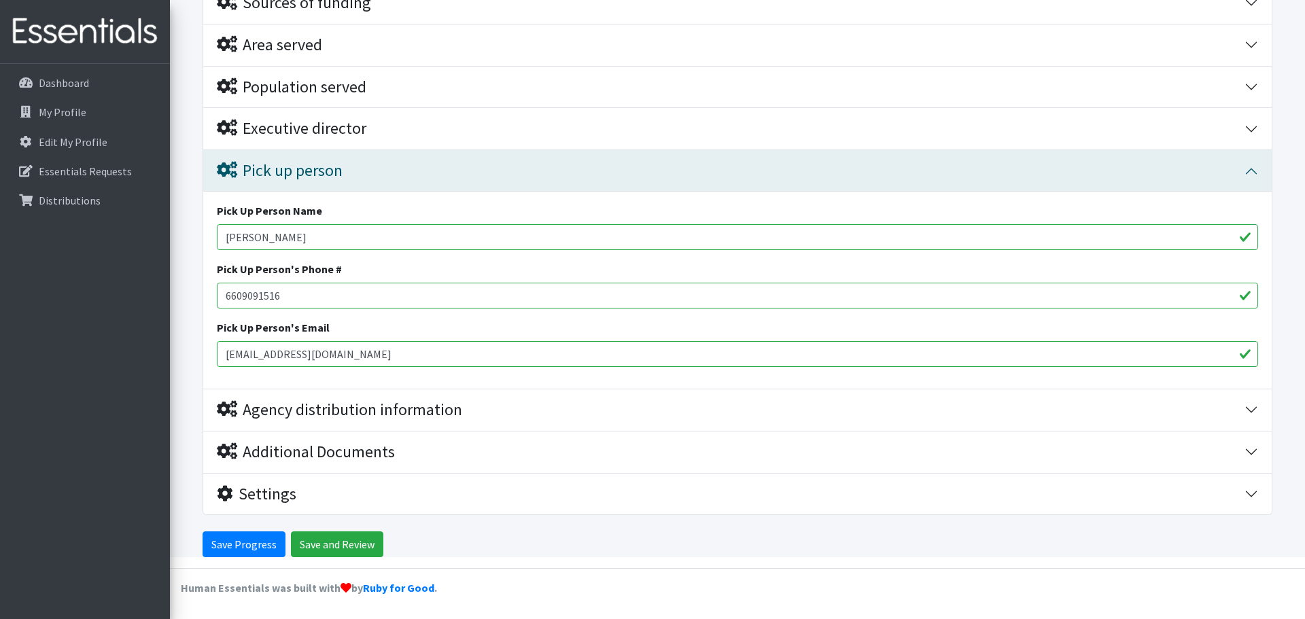
click at [625, 239] on input "[PERSON_NAME]" at bounding box center [737, 237] width 1041 height 26
drag, startPoint x: 540, startPoint y: 247, endPoint x: 44, endPoint y: 211, distance: 497.5
click at [39, 213] on div "Need Help? outreachcoordinator@nlcimpact.org My Co-Workers My Profile Logout Da…" at bounding box center [652, 145] width 1305 height 950
type input "[PERSON_NAME]"
drag, startPoint x: 301, startPoint y: 292, endPoint x: 133, endPoint y: 290, distance: 167.9
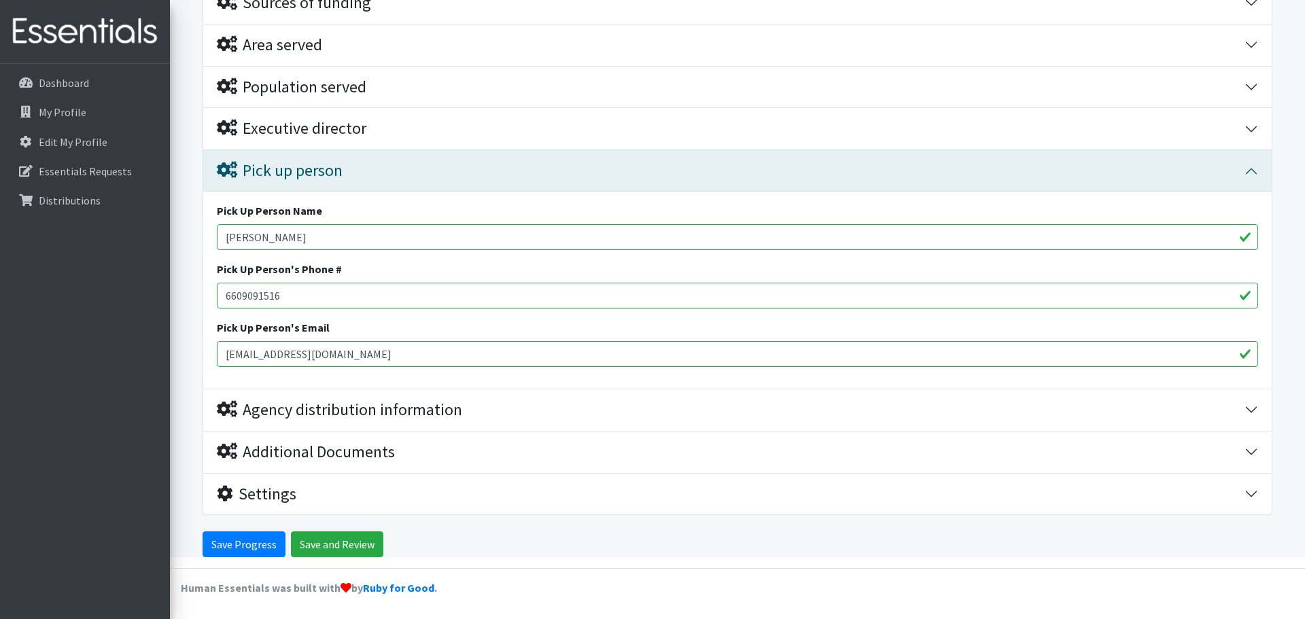
click at [133, 290] on div "Need Help? outreachcoordinator@nlcimpact.org My Co-Workers My Profile Logout Da…" at bounding box center [652, 145] width 1305 height 950
drag, startPoint x: 494, startPoint y: 354, endPoint x: 212, endPoint y: 343, distance: 282.3
click at [212, 343] on div "Pick Up Person Name Chad Jamerson Pick Up Person's Phone # Pick Up Person's Ema…" at bounding box center [737, 290] width 1069 height 197
type input "[EMAIL_ADDRESS][DOMAIN_NAME]"
click at [502, 301] on input "Pick Up Person's Phone #" at bounding box center [737, 296] width 1041 height 26
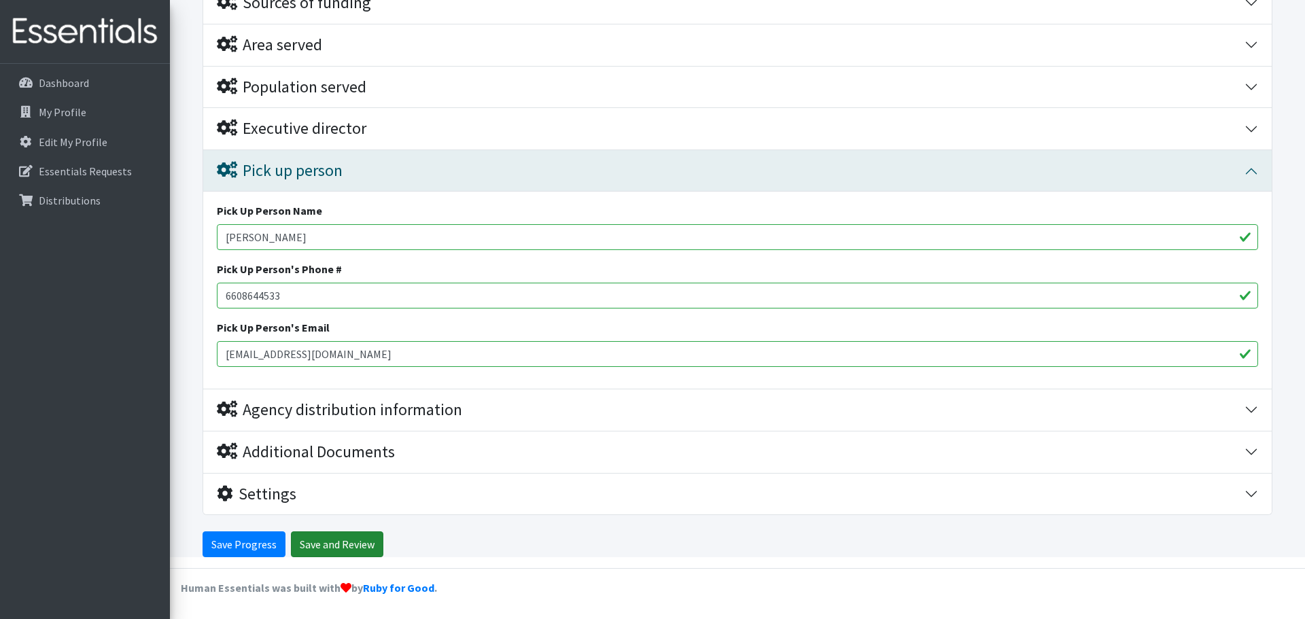
type input "6608644533"
click at [332, 542] on input "Save and Review" at bounding box center [337, 545] width 92 height 26
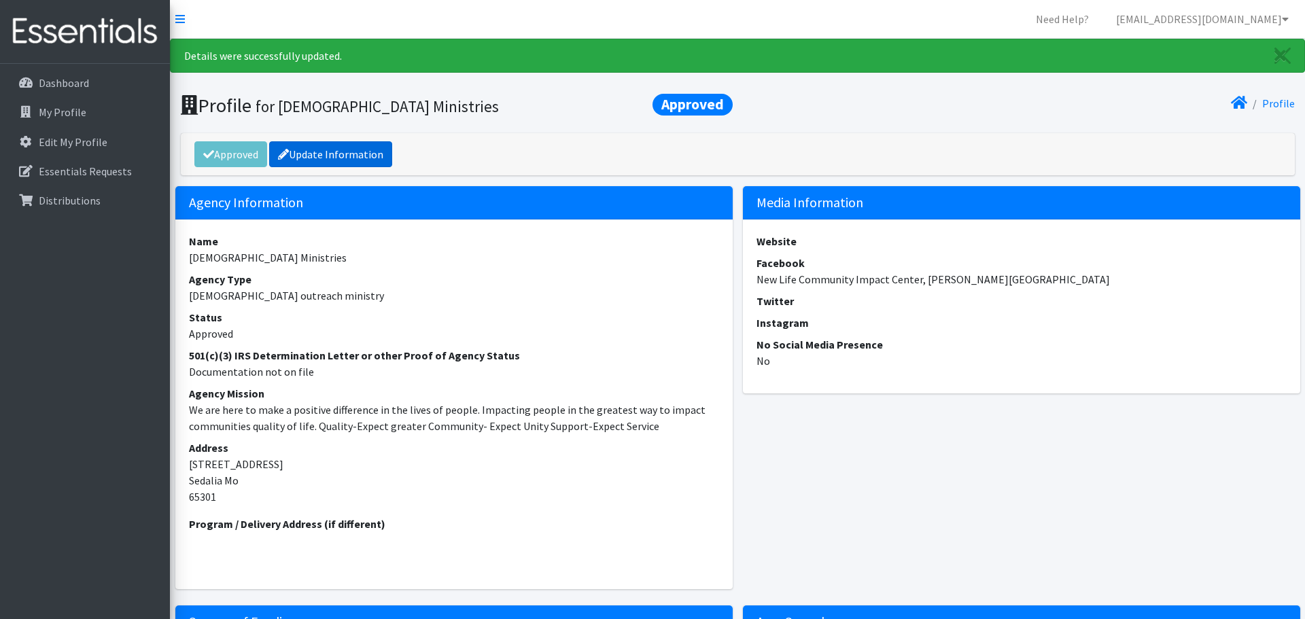
click at [330, 158] on link "Update Information" at bounding box center [330, 154] width 123 height 26
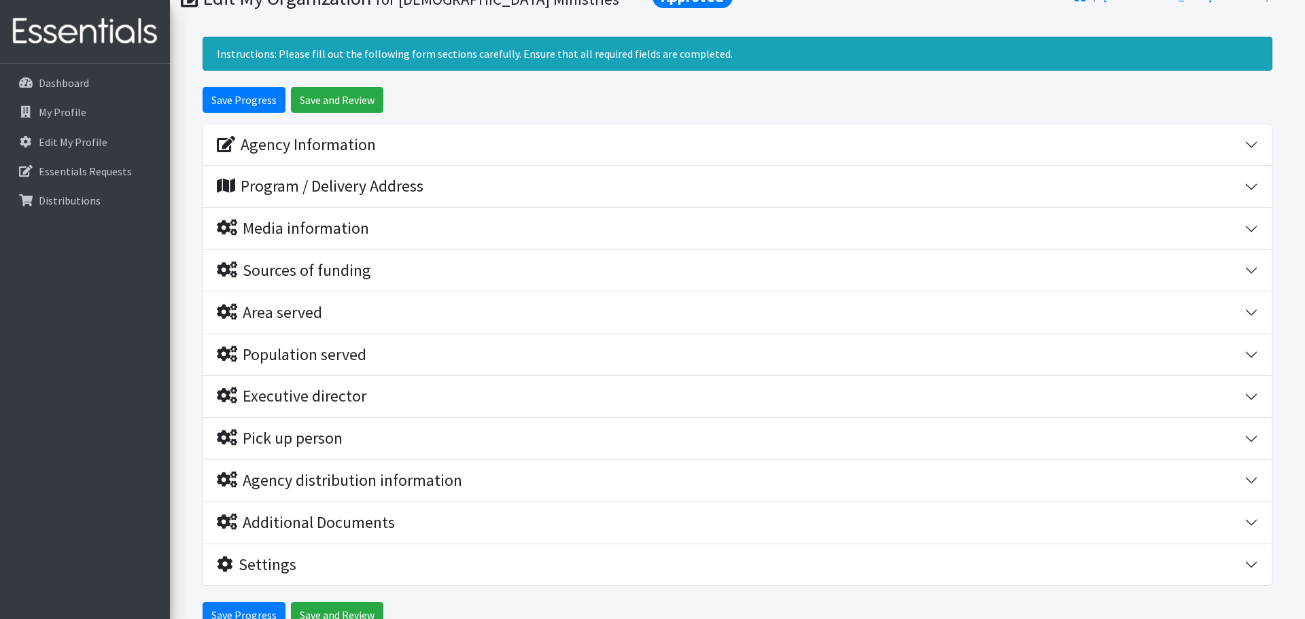
scroll to position [65, 0]
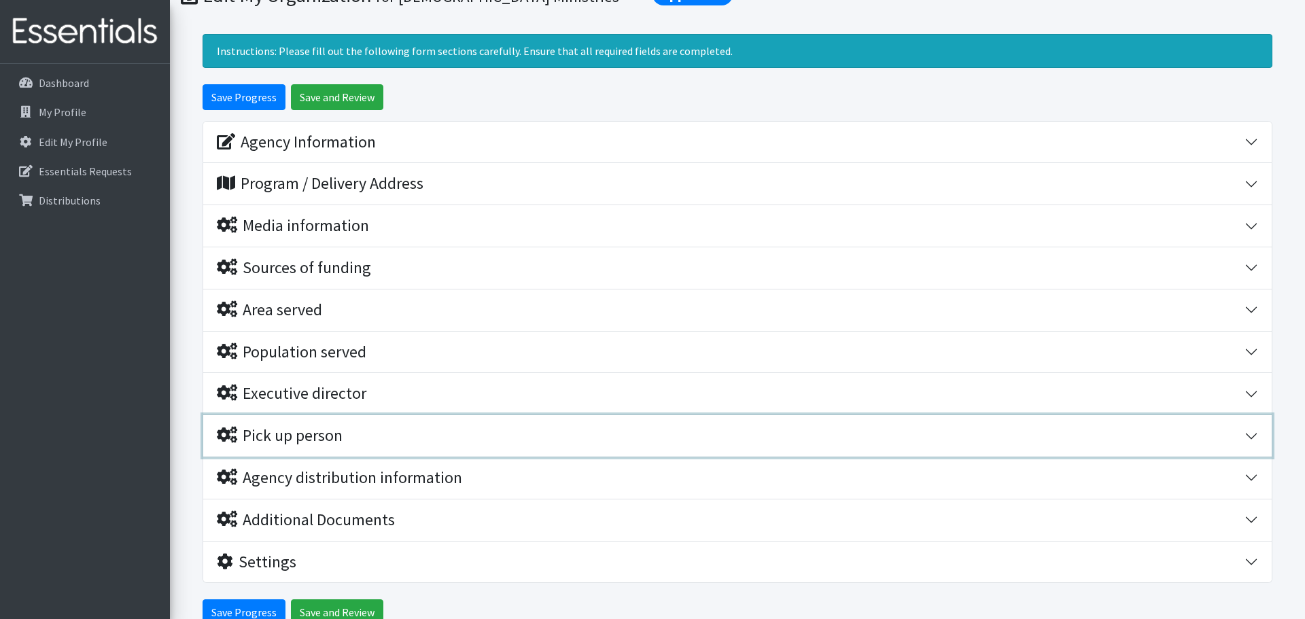
click at [536, 449] on button "Pick up person" at bounding box center [737, 435] width 1069 height 41
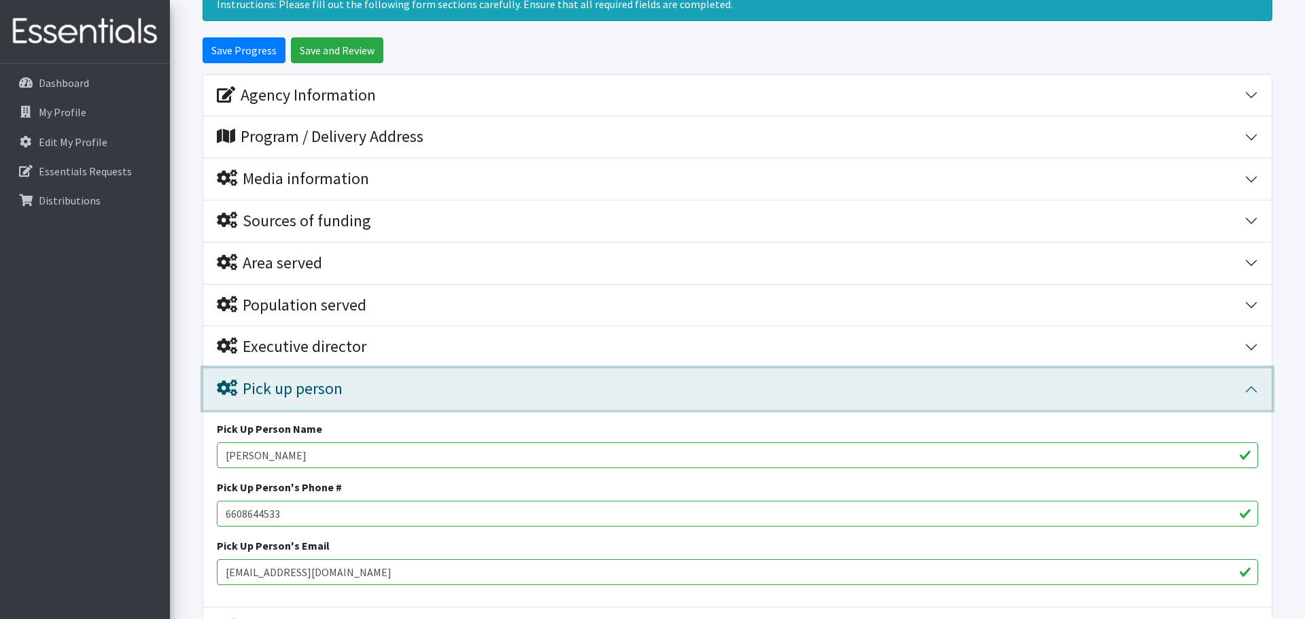
scroll to position [114, 0]
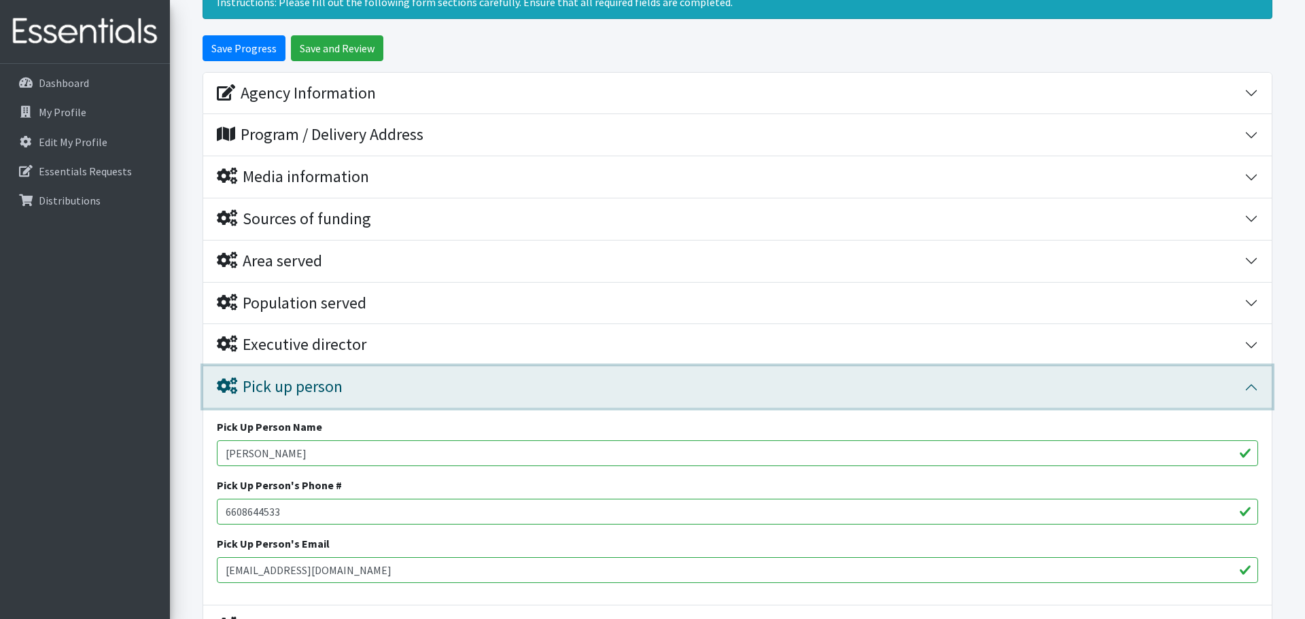
click at [1249, 385] on button "Pick up person" at bounding box center [737, 386] width 1069 height 41
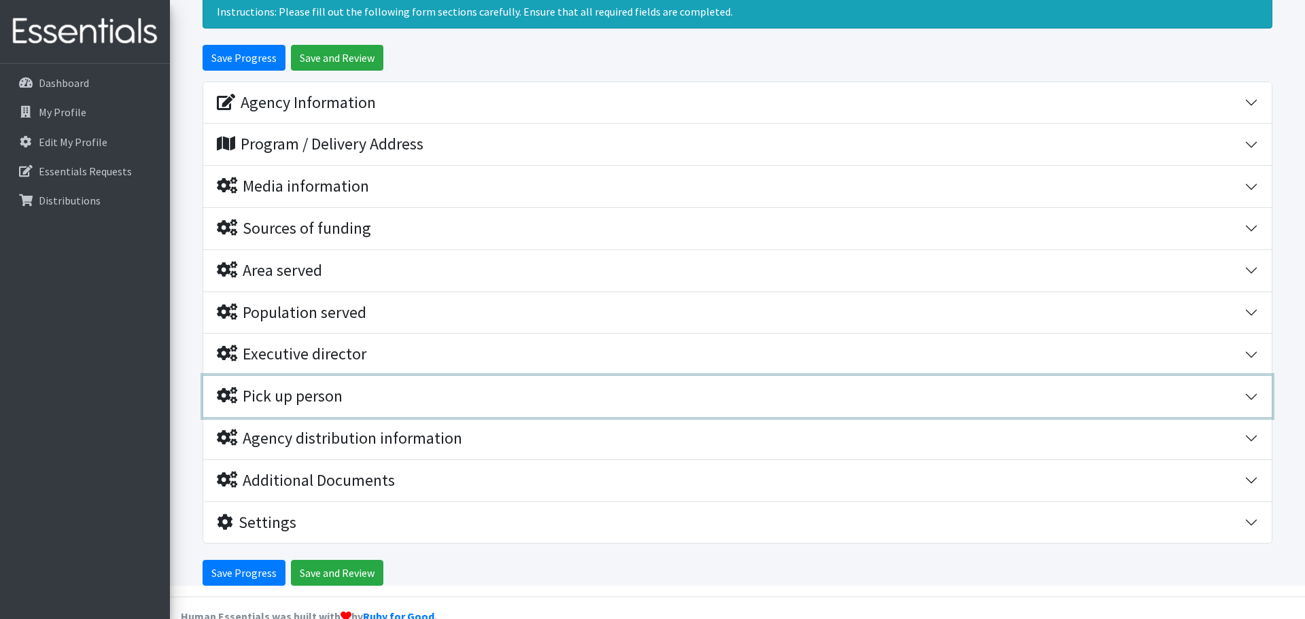
scroll to position [88, 0]
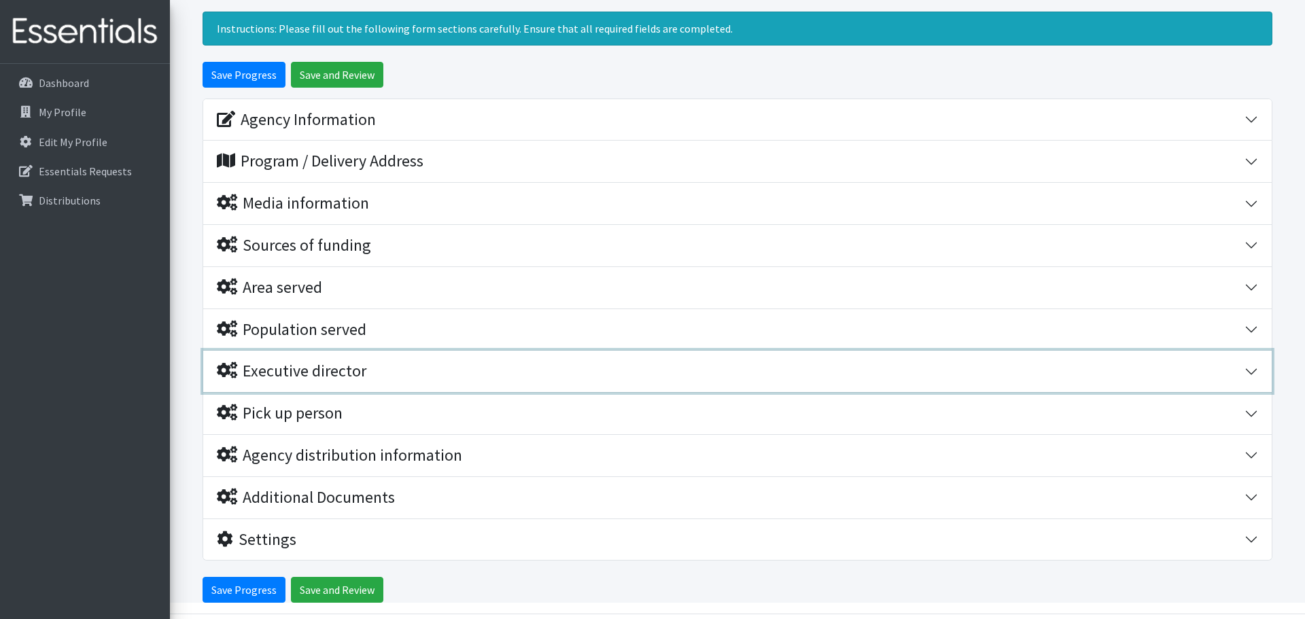
click at [780, 379] on button "Executive director" at bounding box center [737, 371] width 1069 height 41
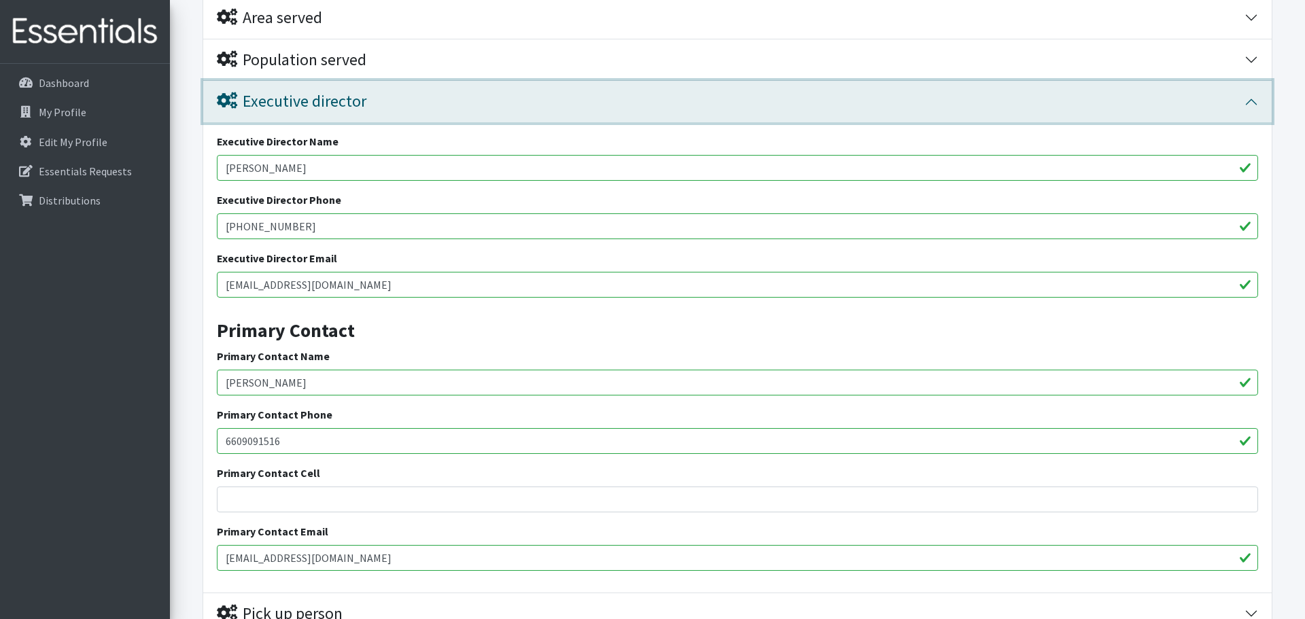
scroll to position [559, 0]
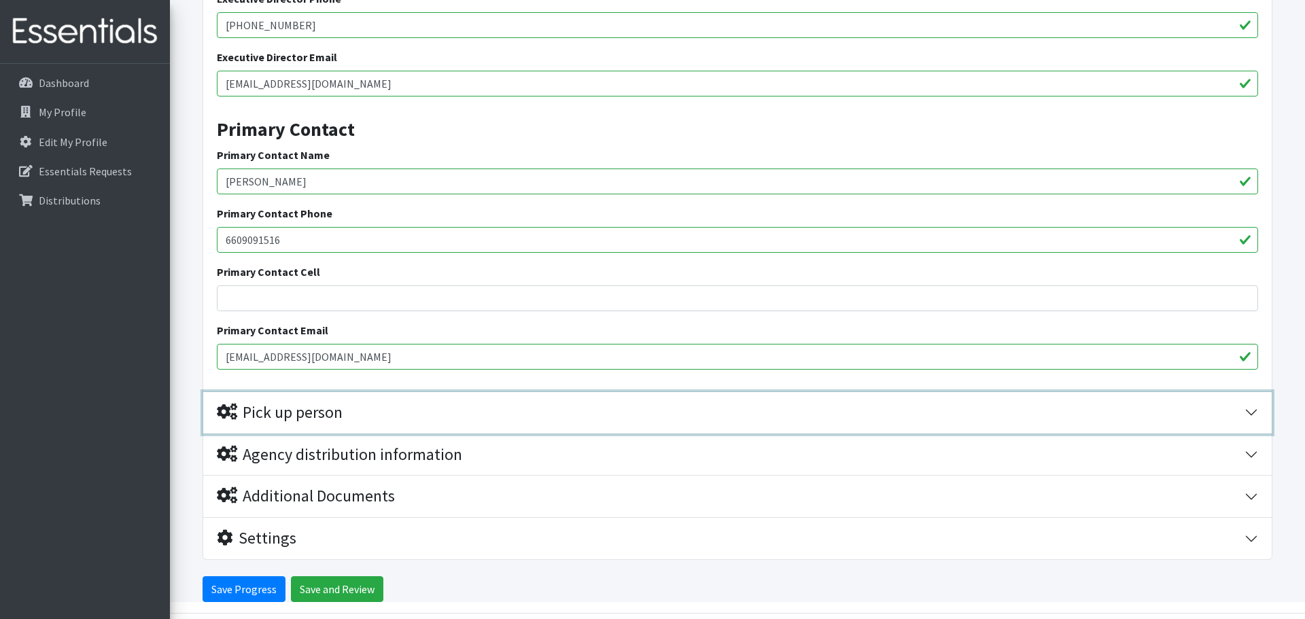
click at [772, 415] on div "Pick up person" at bounding box center [731, 413] width 1028 height 20
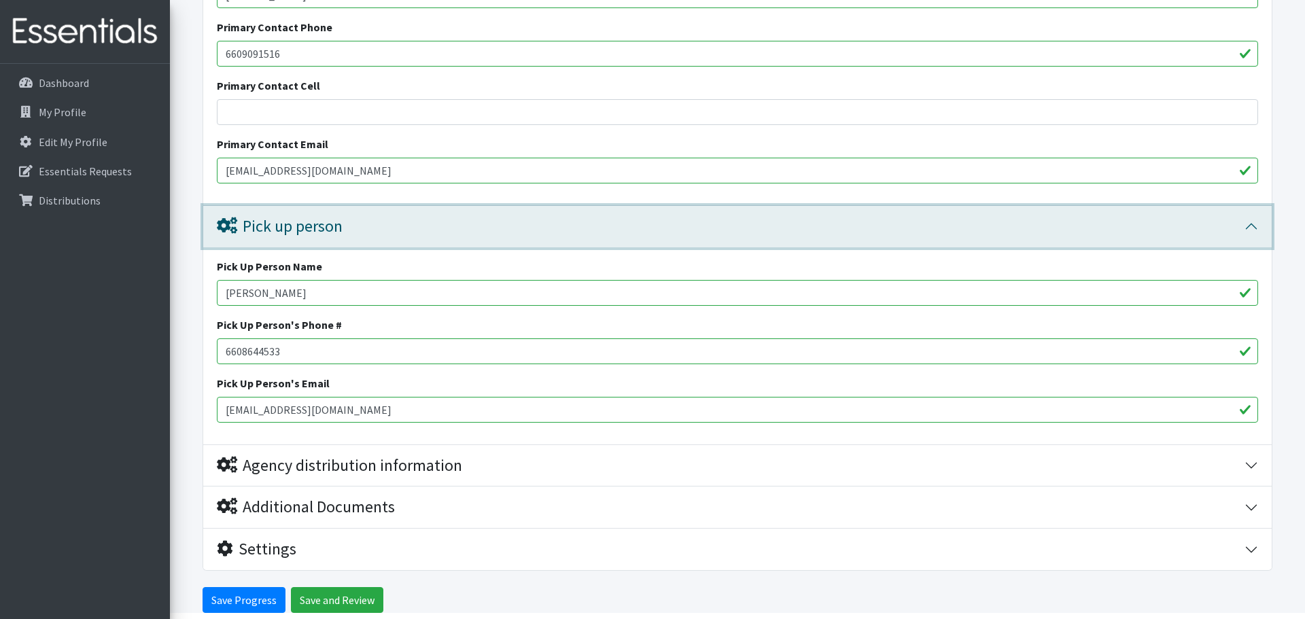
scroll to position [742, 0]
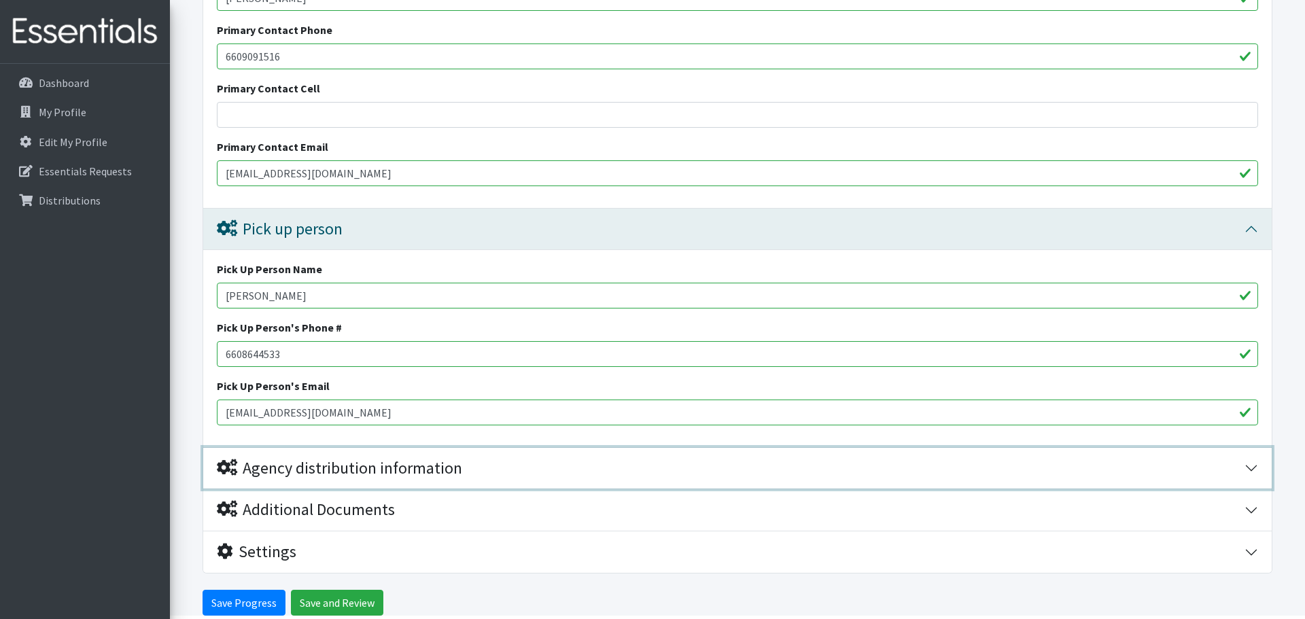
click at [708, 475] on div "Agency distribution information" at bounding box center [731, 469] width 1028 height 20
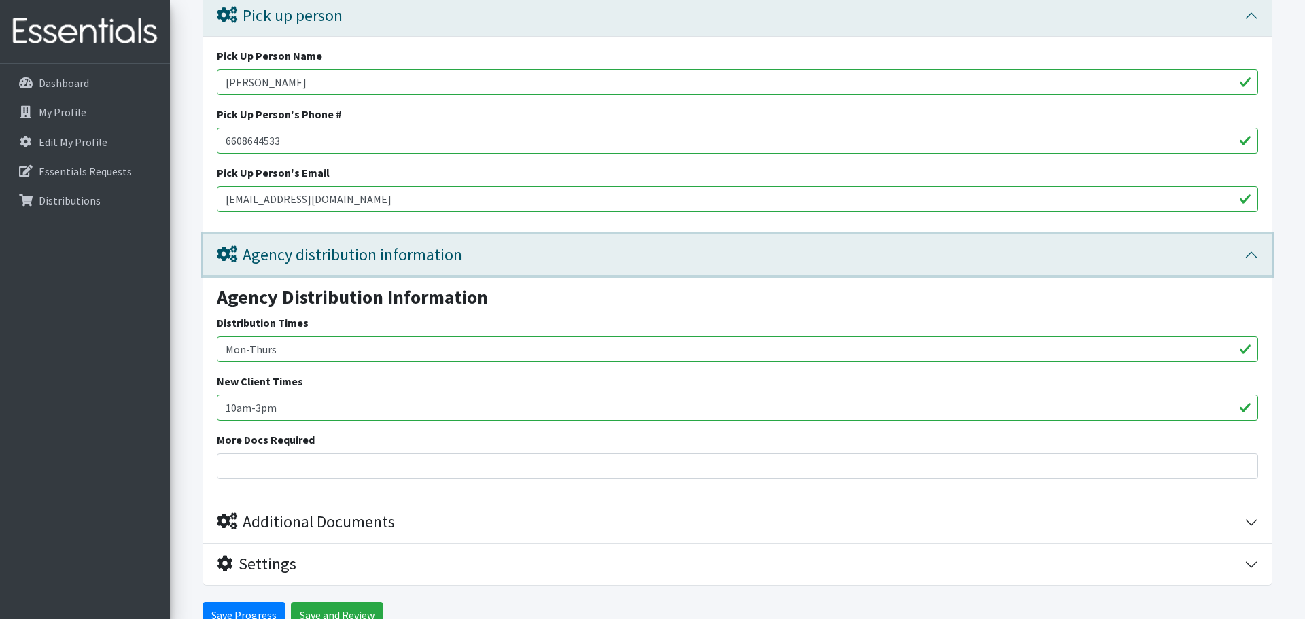
scroll to position [968, 0]
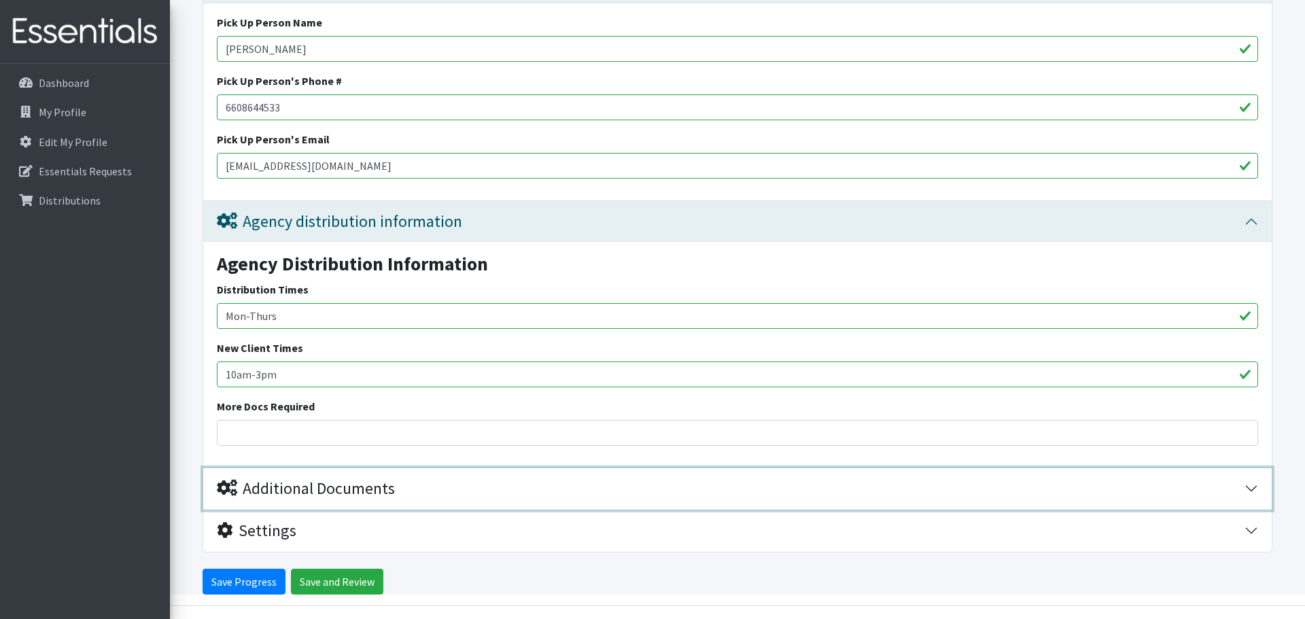
click at [701, 489] on div "Additional Documents" at bounding box center [731, 489] width 1028 height 20
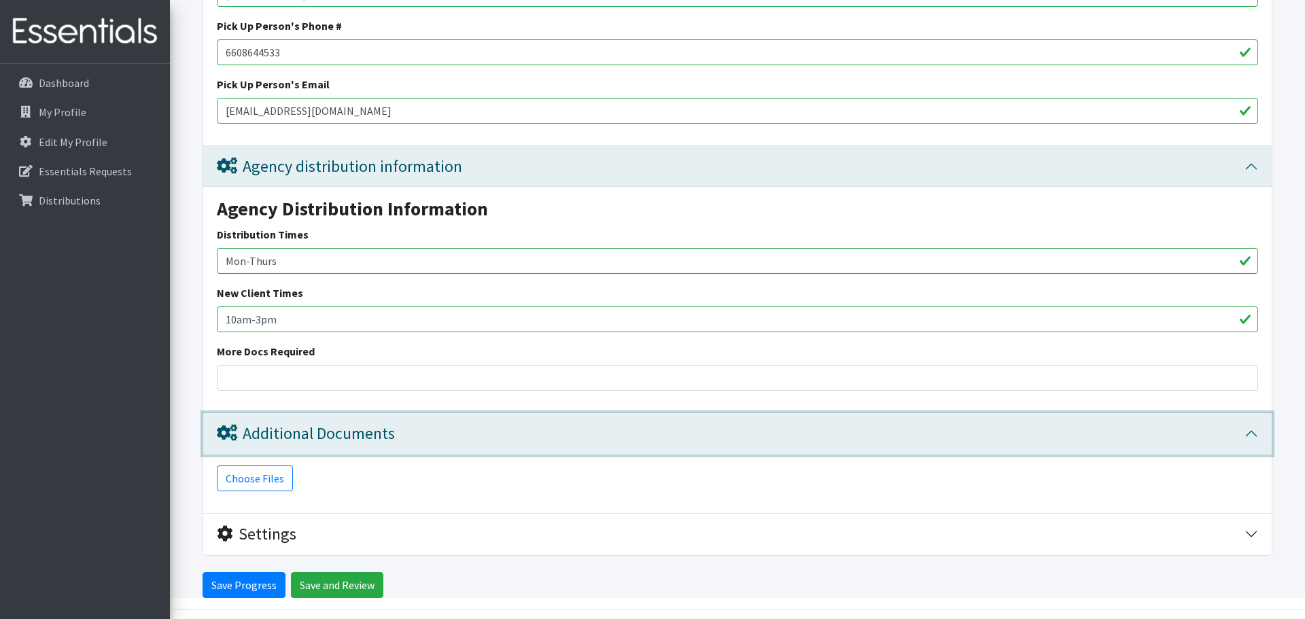
scroll to position [1047, 0]
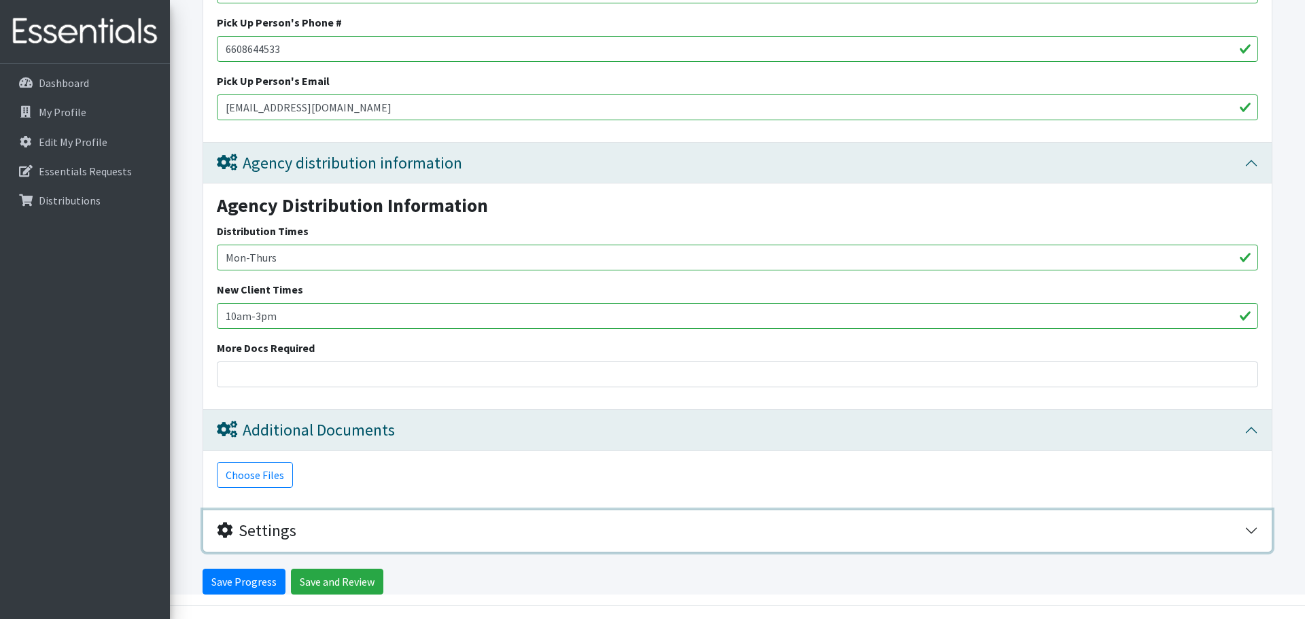
click at [705, 526] on div "Settings" at bounding box center [731, 531] width 1028 height 20
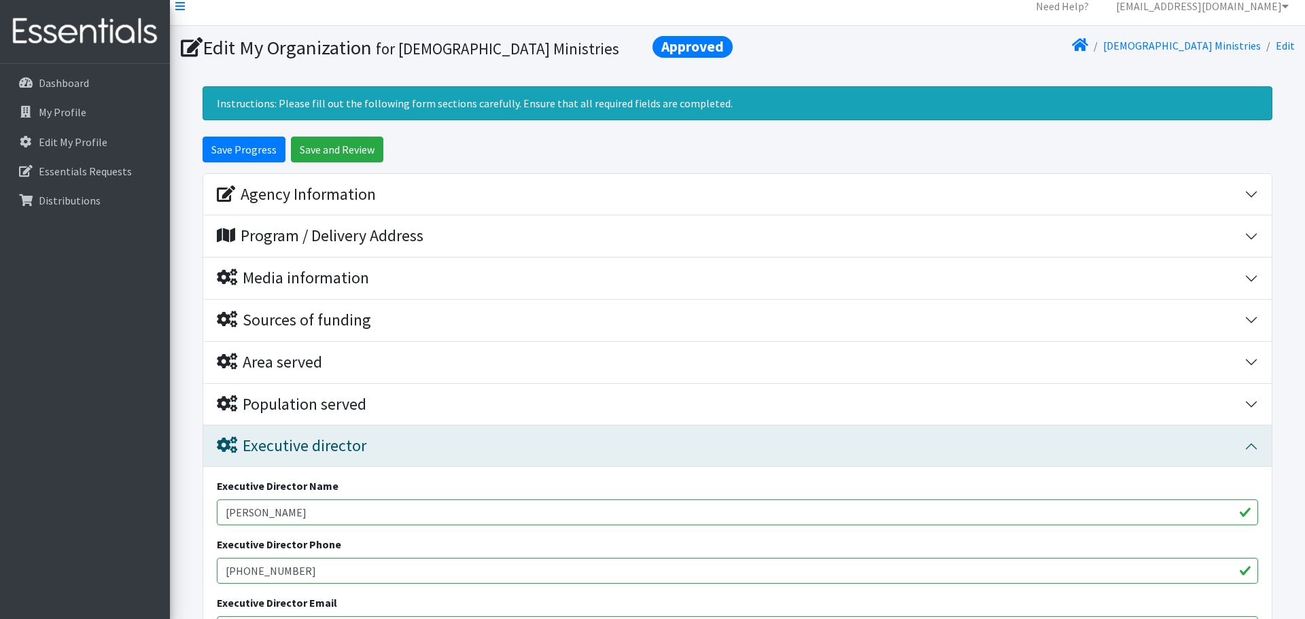
scroll to position [14, 0]
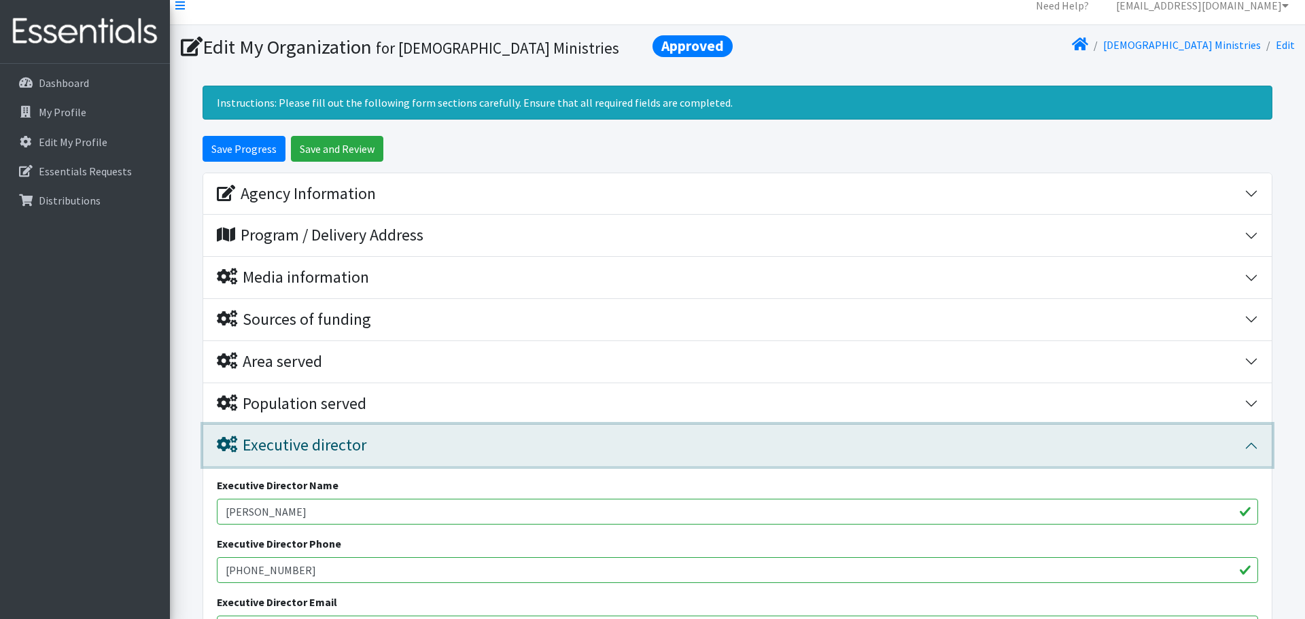
click at [1180, 452] on div "Executive director" at bounding box center [731, 446] width 1028 height 20
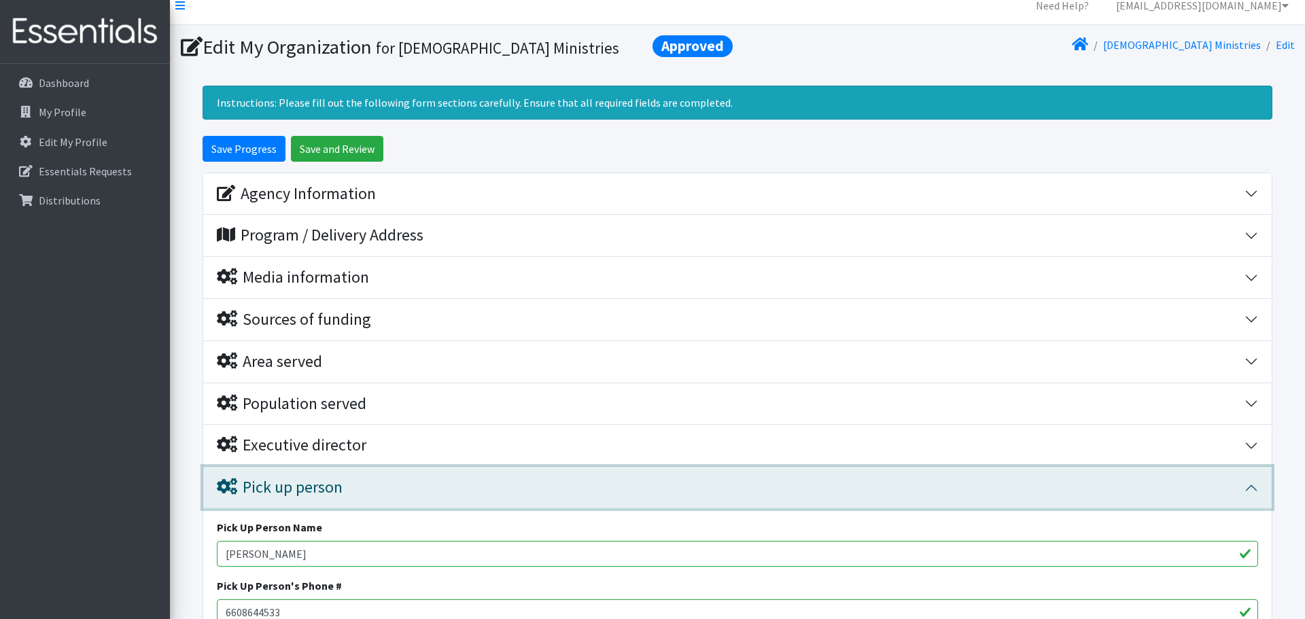
click at [1154, 496] on div "Pick up person" at bounding box center [731, 488] width 1028 height 20
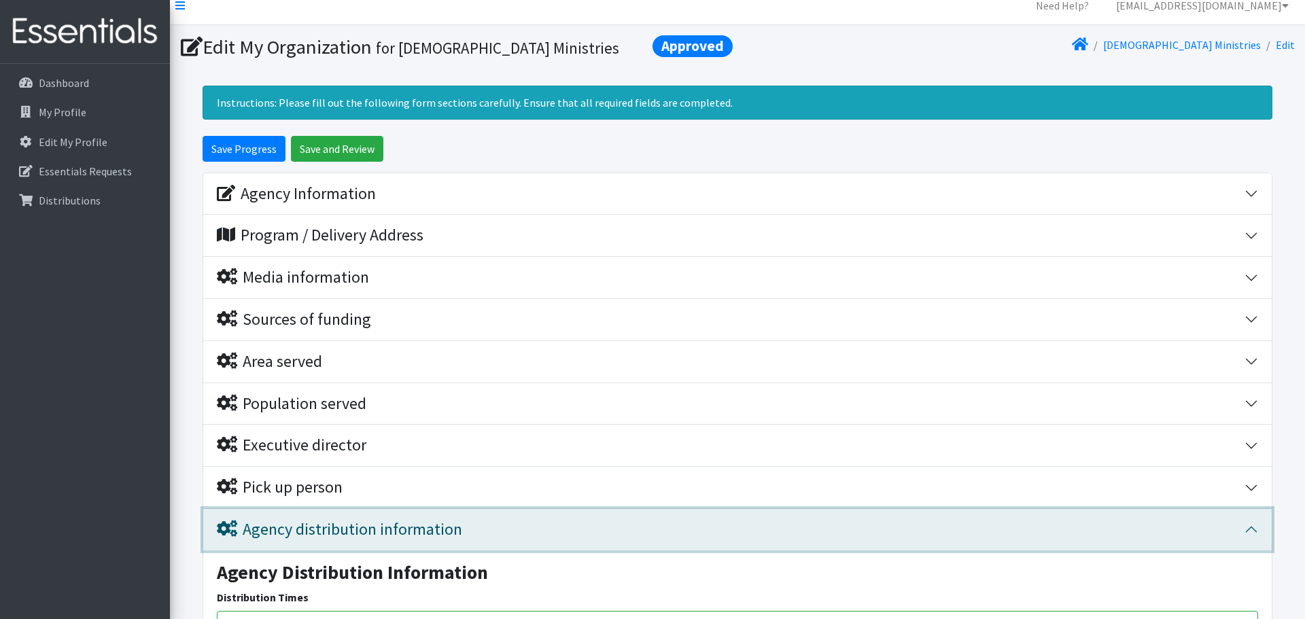
click at [1127, 520] on div "Agency distribution information" at bounding box center [731, 530] width 1028 height 20
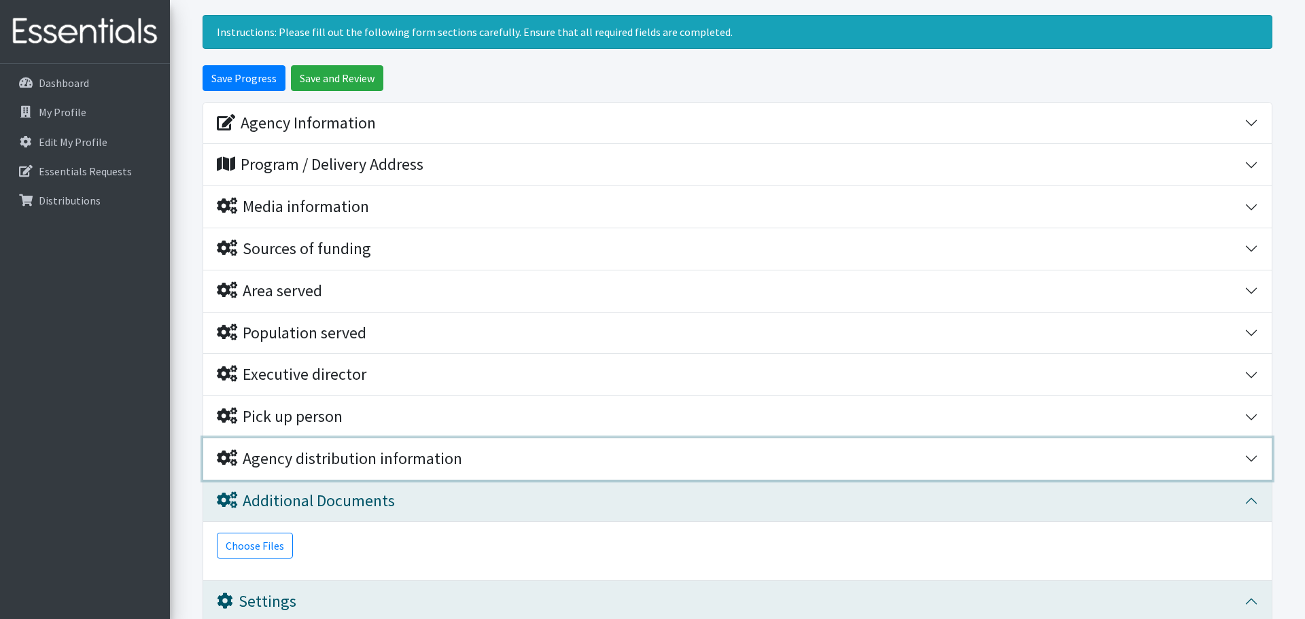
scroll to position [87, 0]
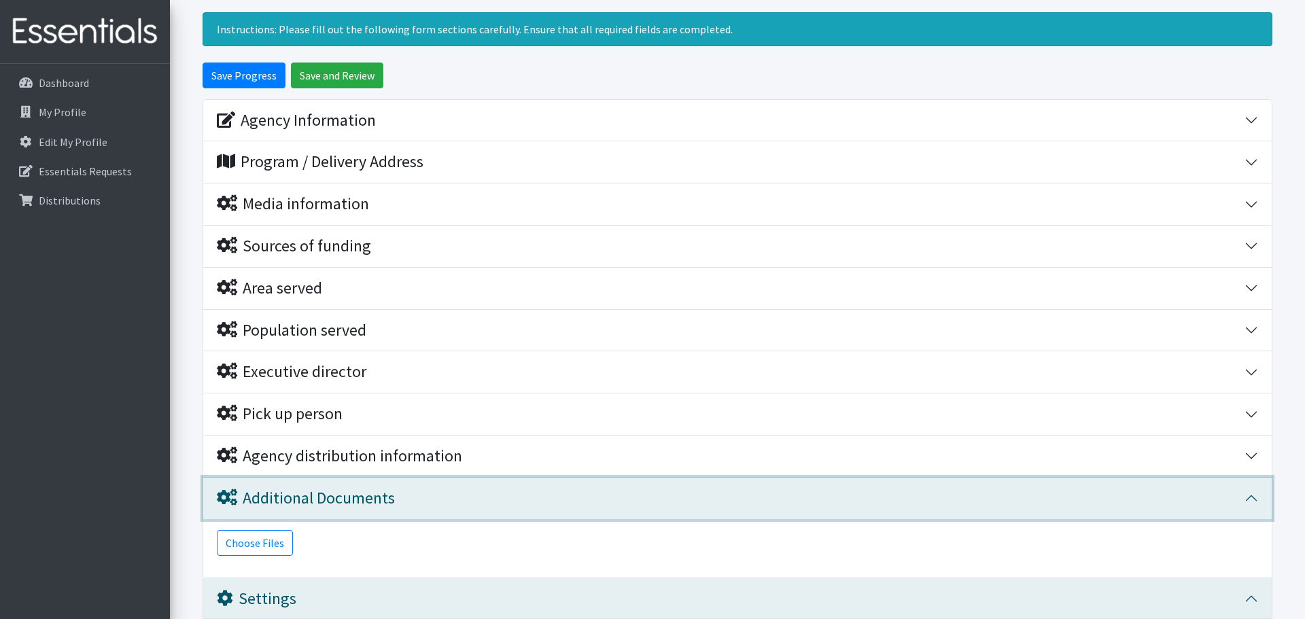
click at [1110, 514] on button "Additional Documents" at bounding box center [737, 498] width 1069 height 41
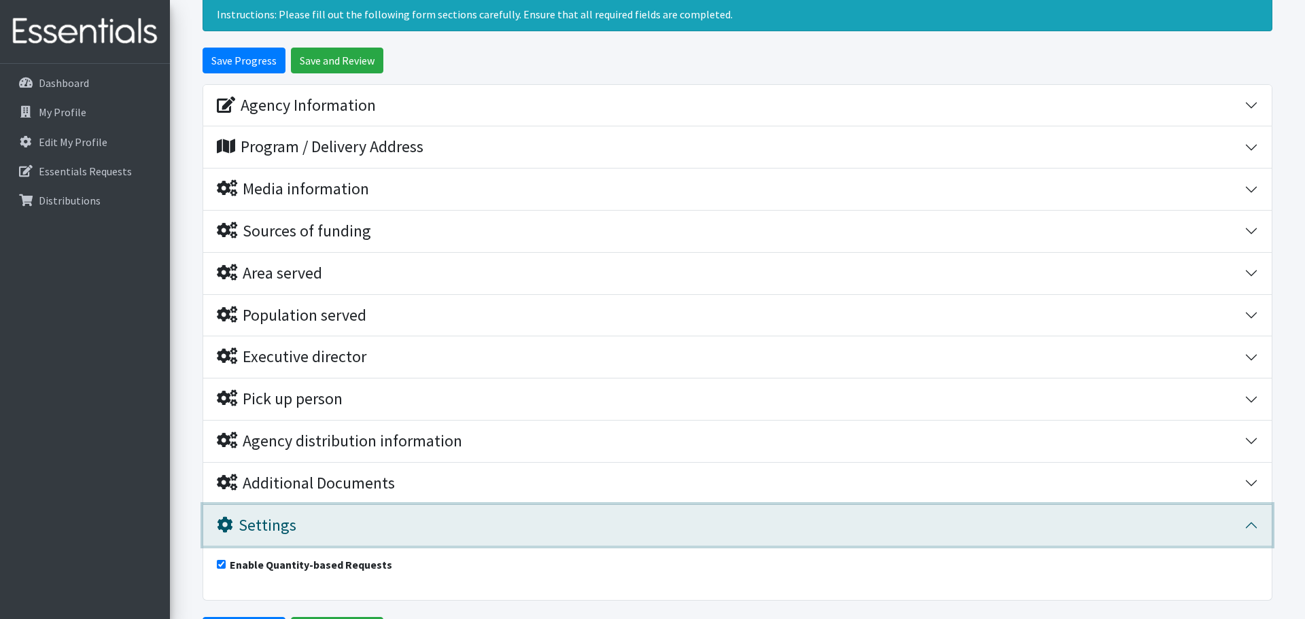
click at [1107, 517] on div "Settings" at bounding box center [731, 526] width 1028 height 20
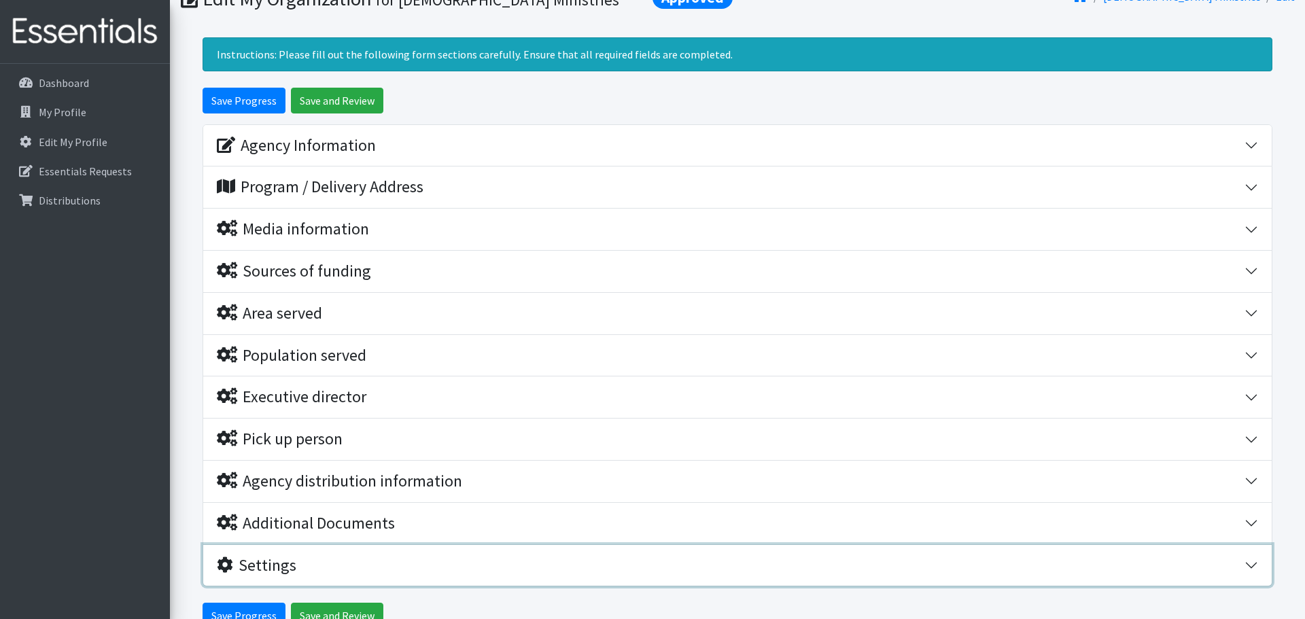
scroll to position [0, 0]
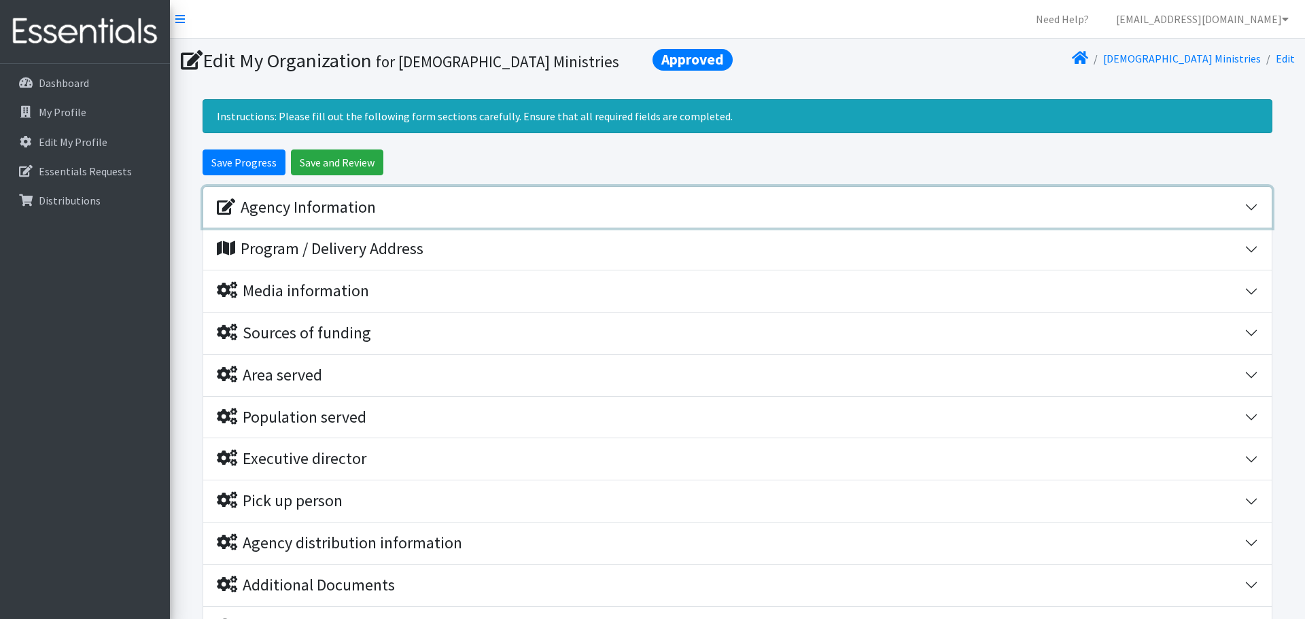
click at [1245, 204] on button "Agency Information" at bounding box center [737, 207] width 1069 height 41
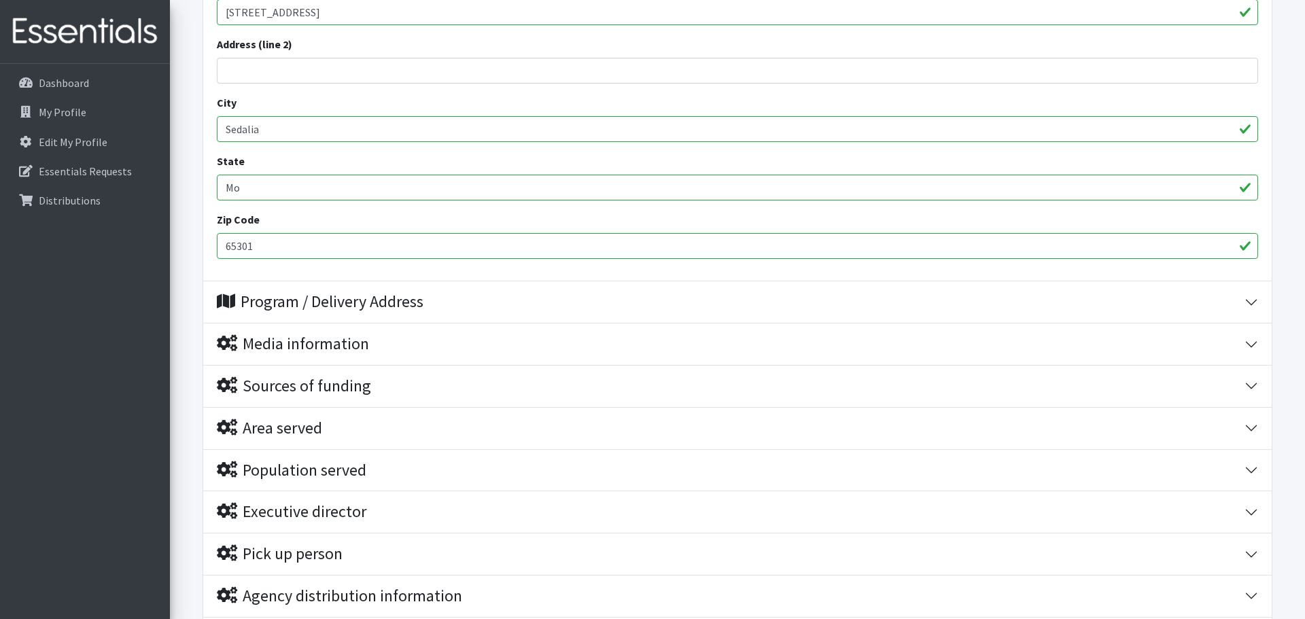
scroll to position [524, 0]
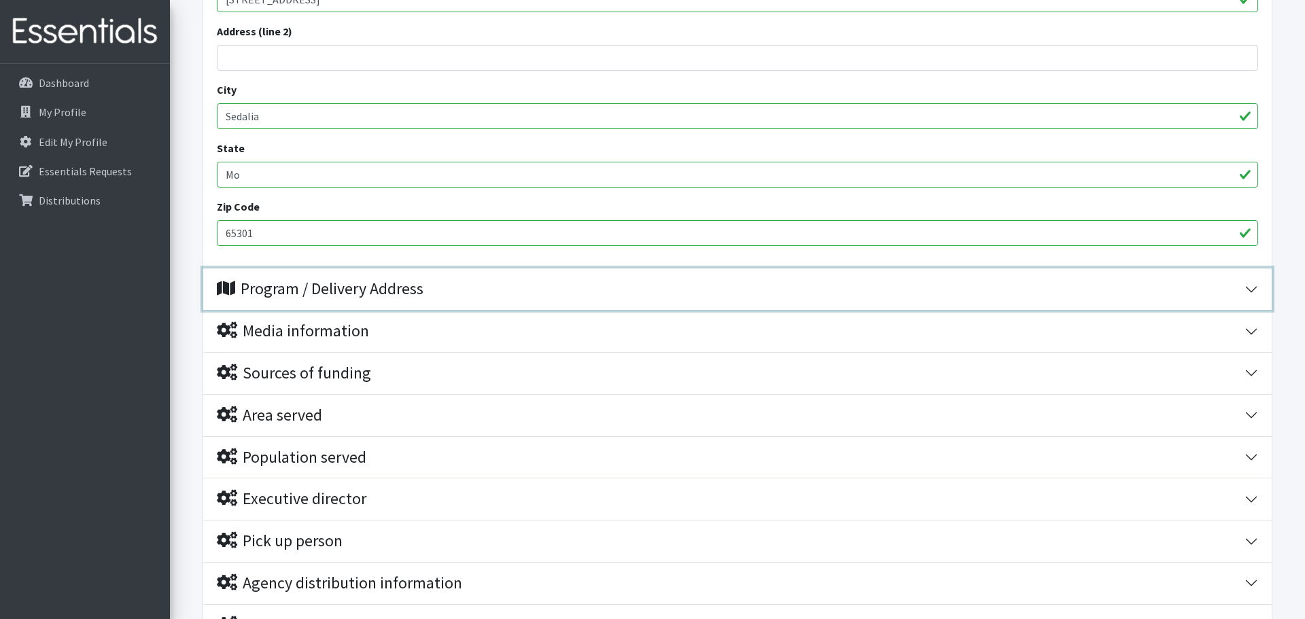
click at [1257, 295] on button "Program / Delivery Address" at bounding box center [737, 289] width 1069 height 41
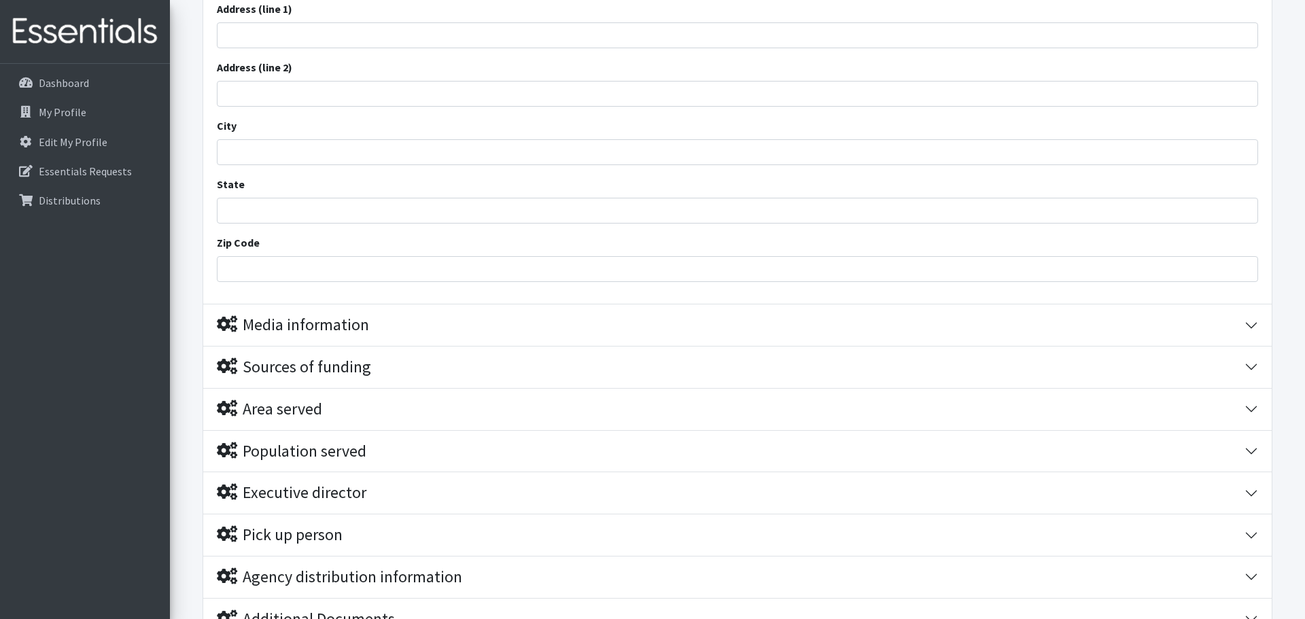
scroll to position [846, 0]
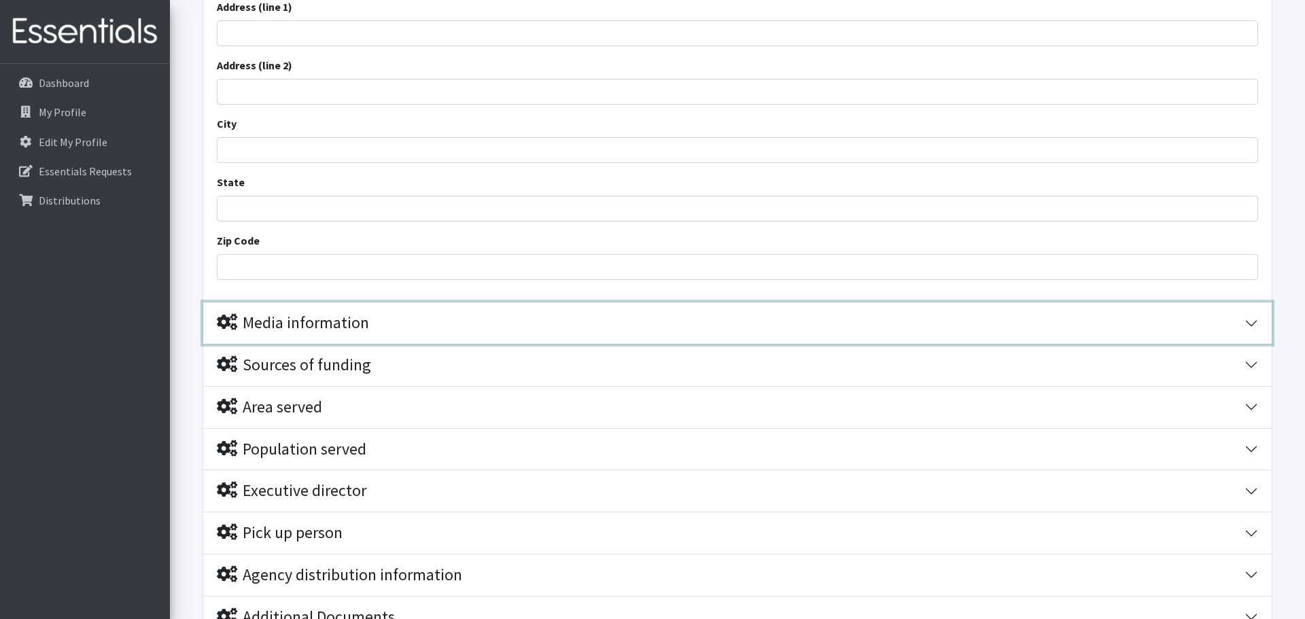
click at [1254, 326] on button "Media information" at bounding box center [737, 322] width 1069 height 41
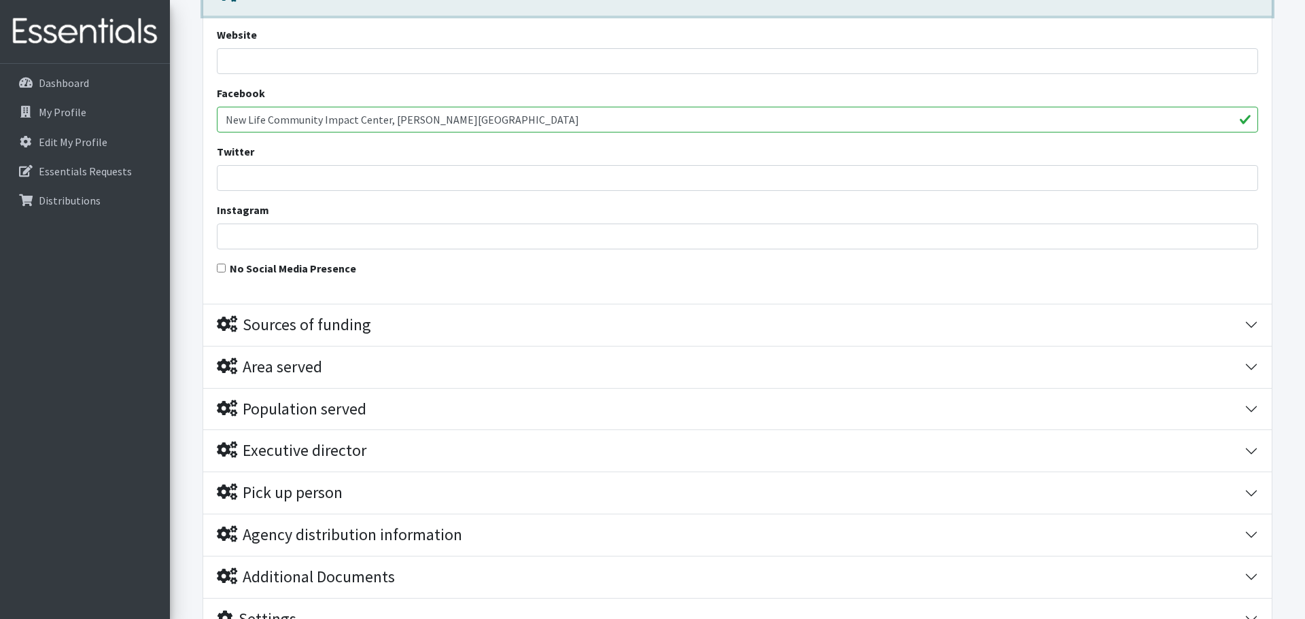
scroll to position [1176, 0]
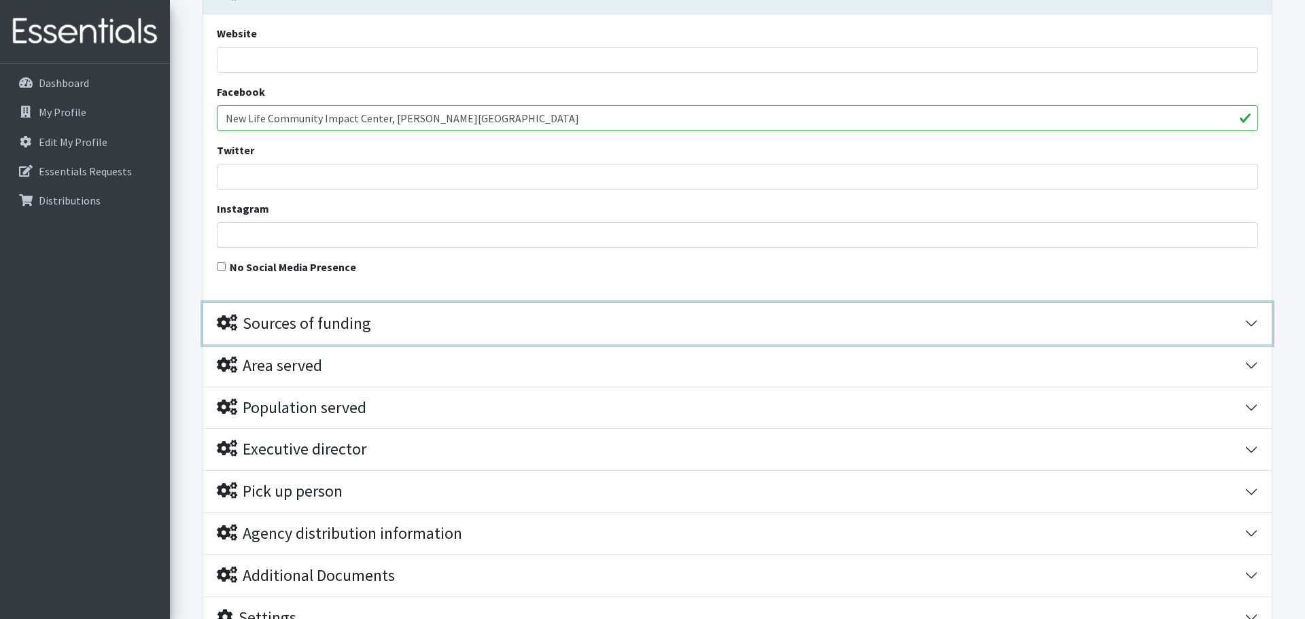
click at [1250, 325] on button "Sources of funding" at bounding box center [737, 323] width 1069 height 41
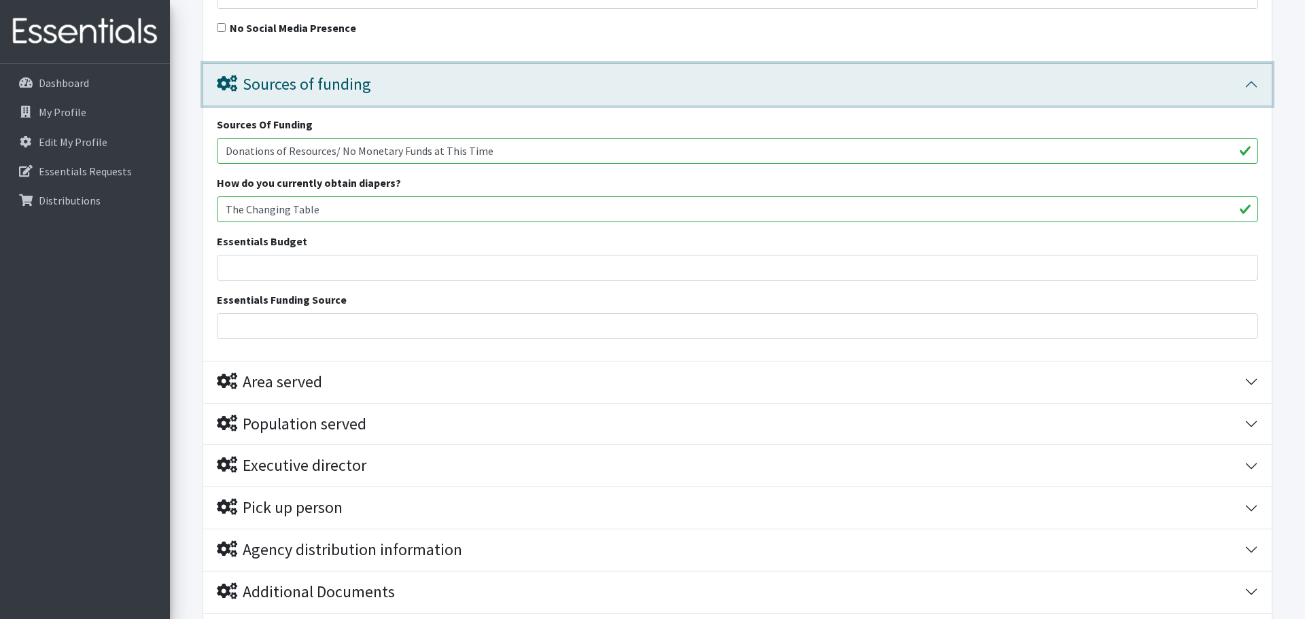
scroll to position [1418, 0]
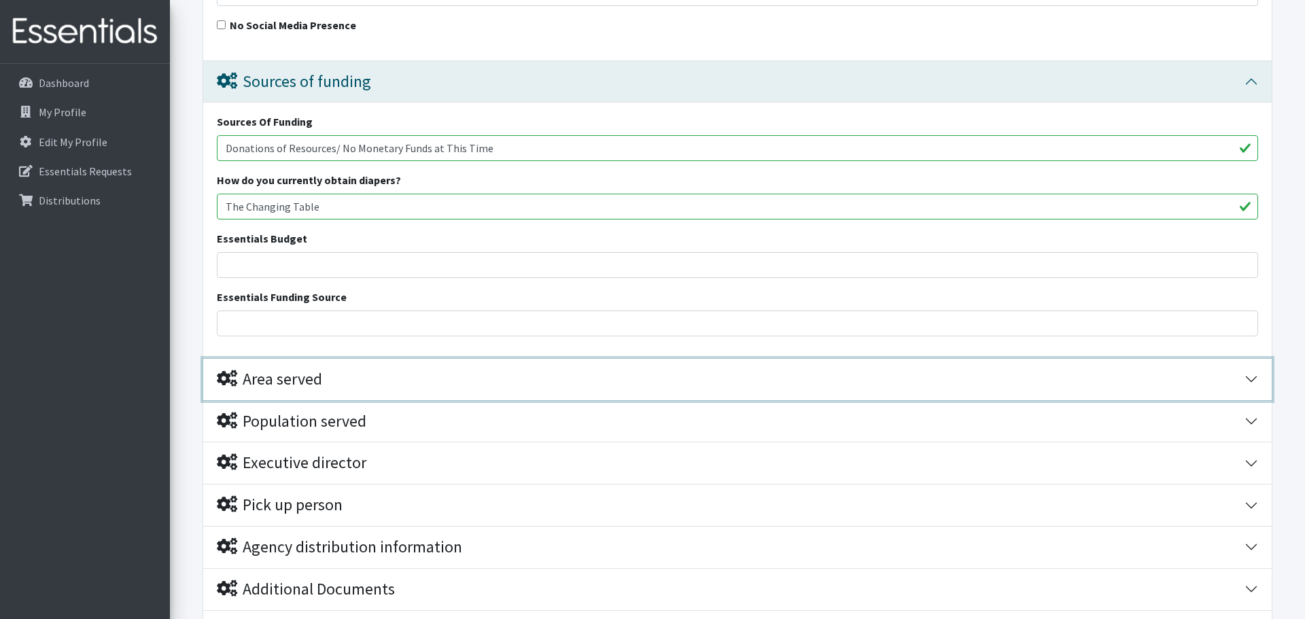
click at [1249, 381] on button "Area served" at bounding box center [737, 379] width 1069 height 41
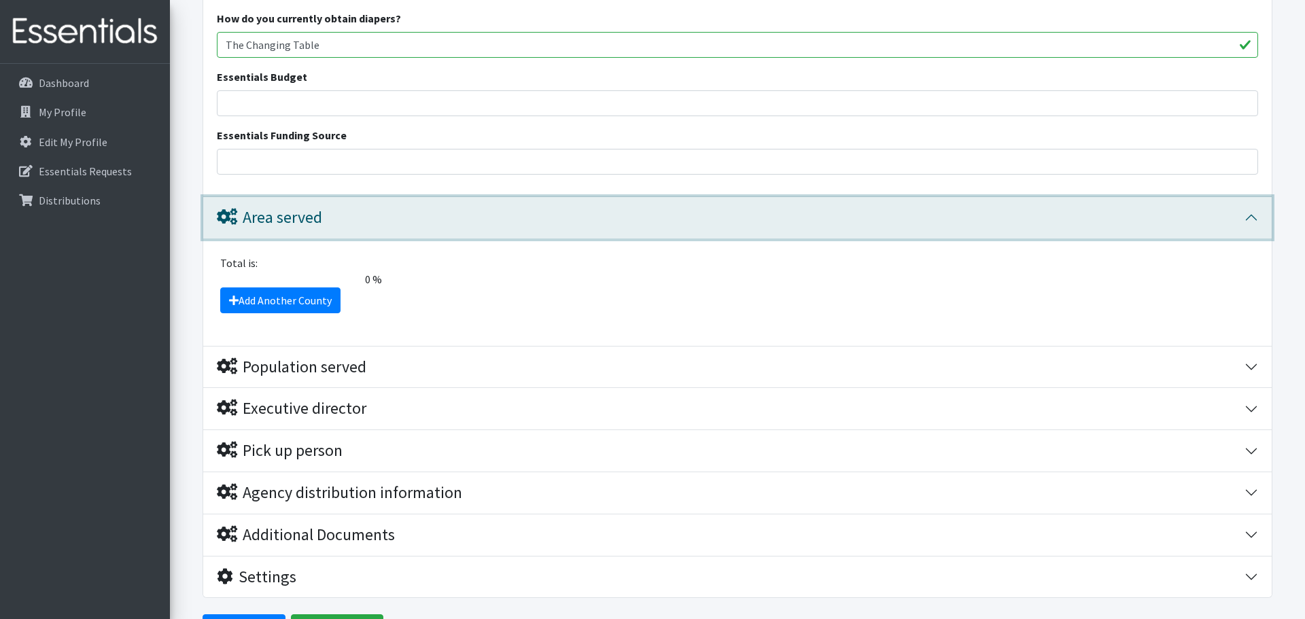
scroll to position [1598, 0]
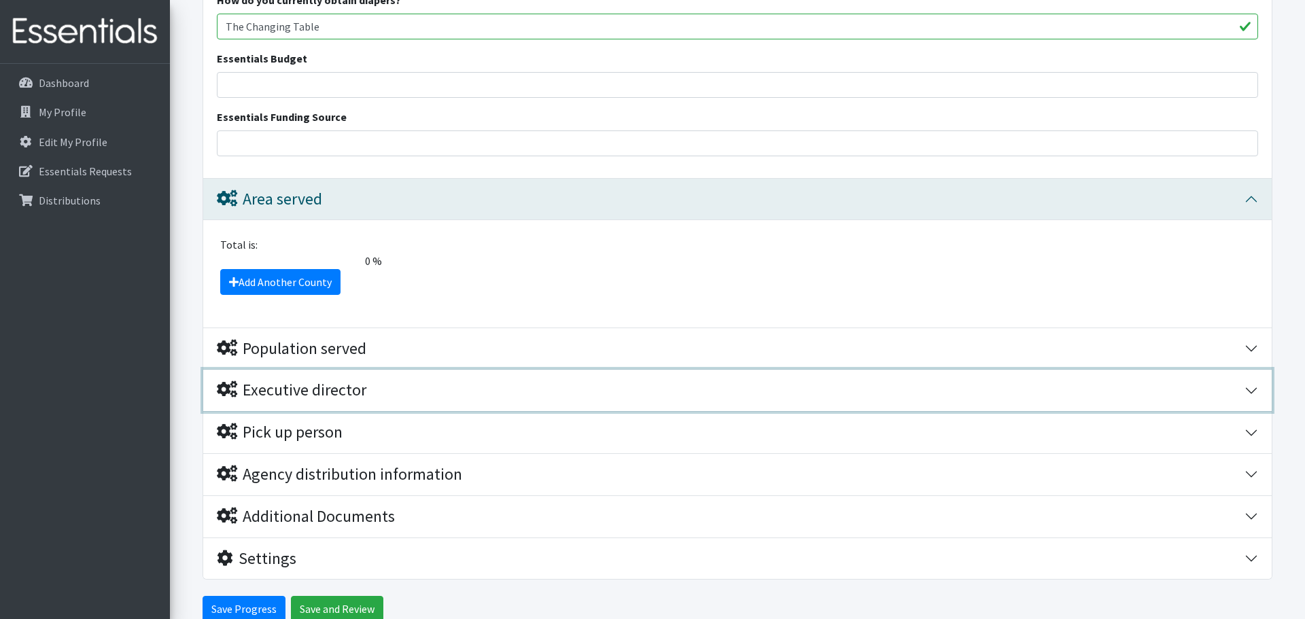
click at [1247, 389] on button "Executive director" at bounding box center [737, 390] width 1069 height 41
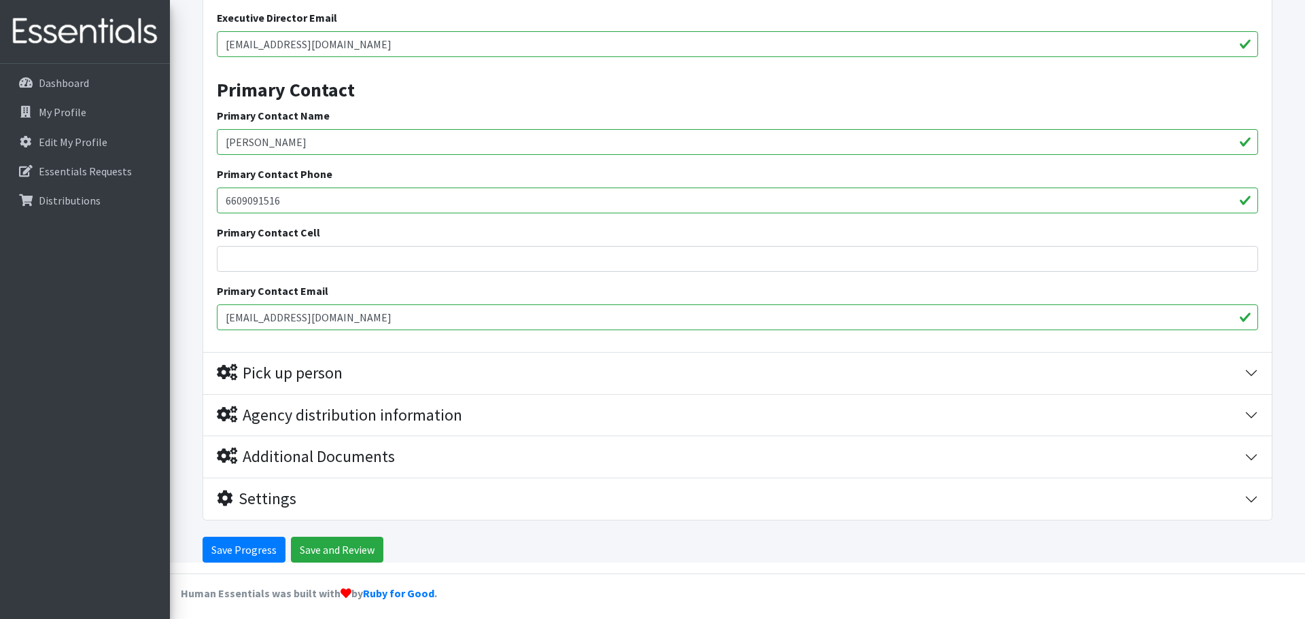
scroll to position [2133, 0]
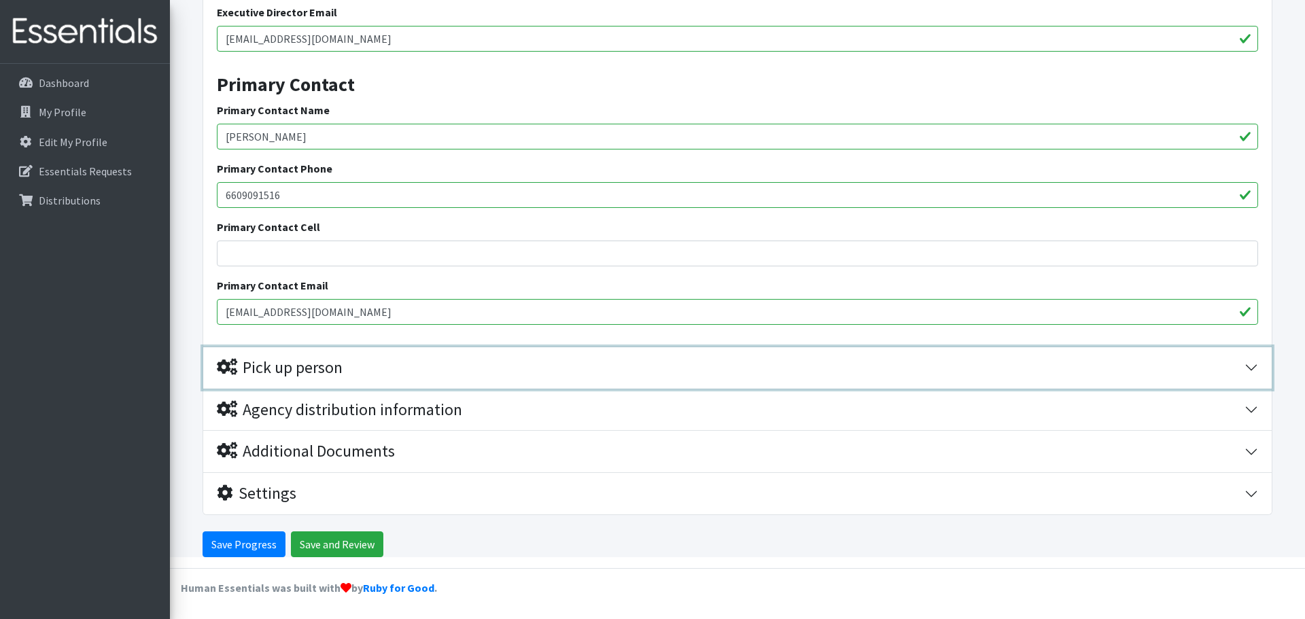
click at [1258, 370] on button "Pick up person" at bounding box center [737, 367] width 1069 height 41
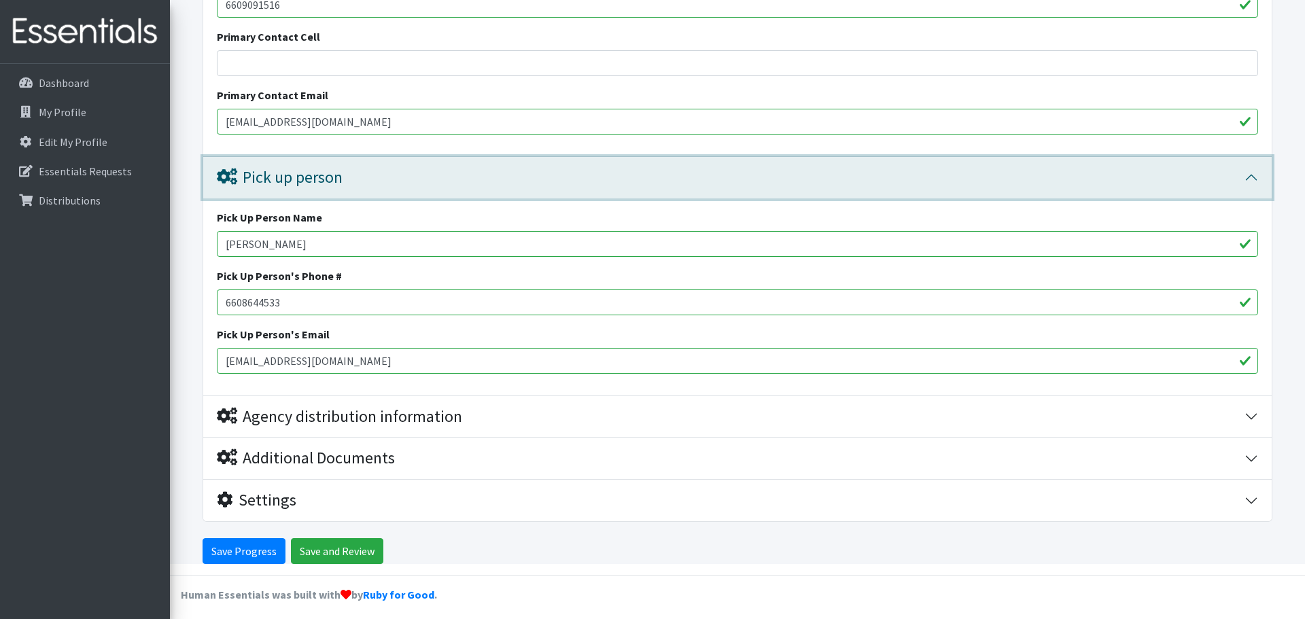
scroll to position [2330, 0]
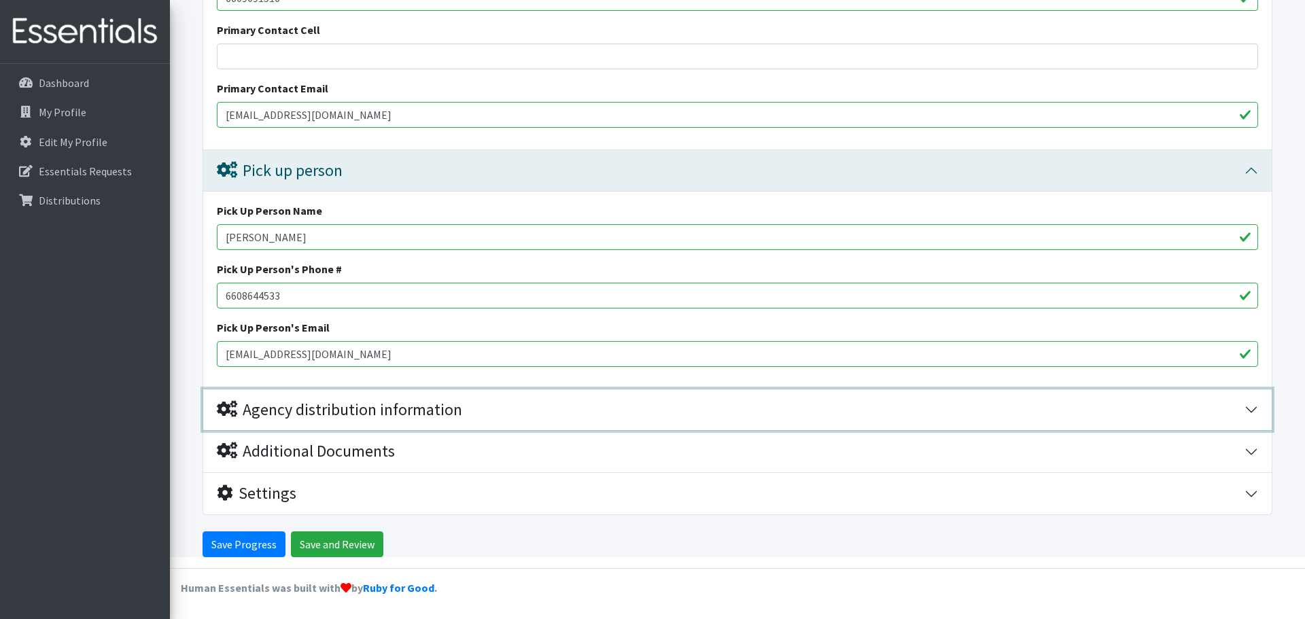
click at [1248, 413] on button "Agency distribution information" at bounding box center [737, 409] width 1069 height 41
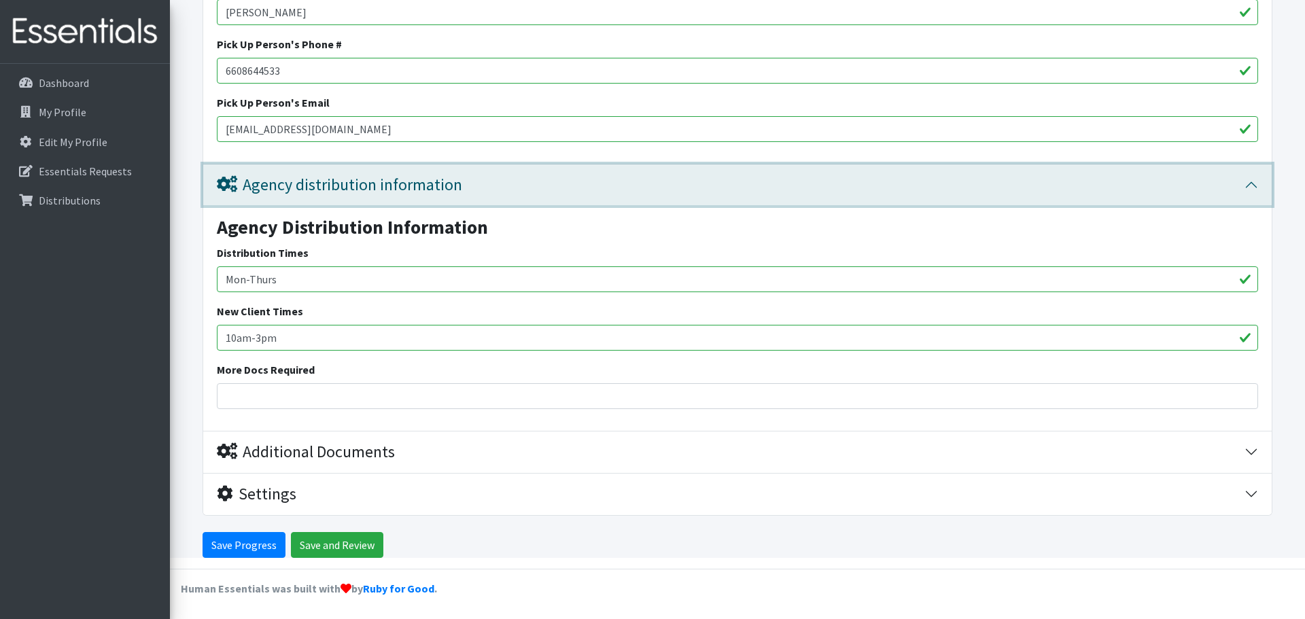
scroll to position [2556, 0]
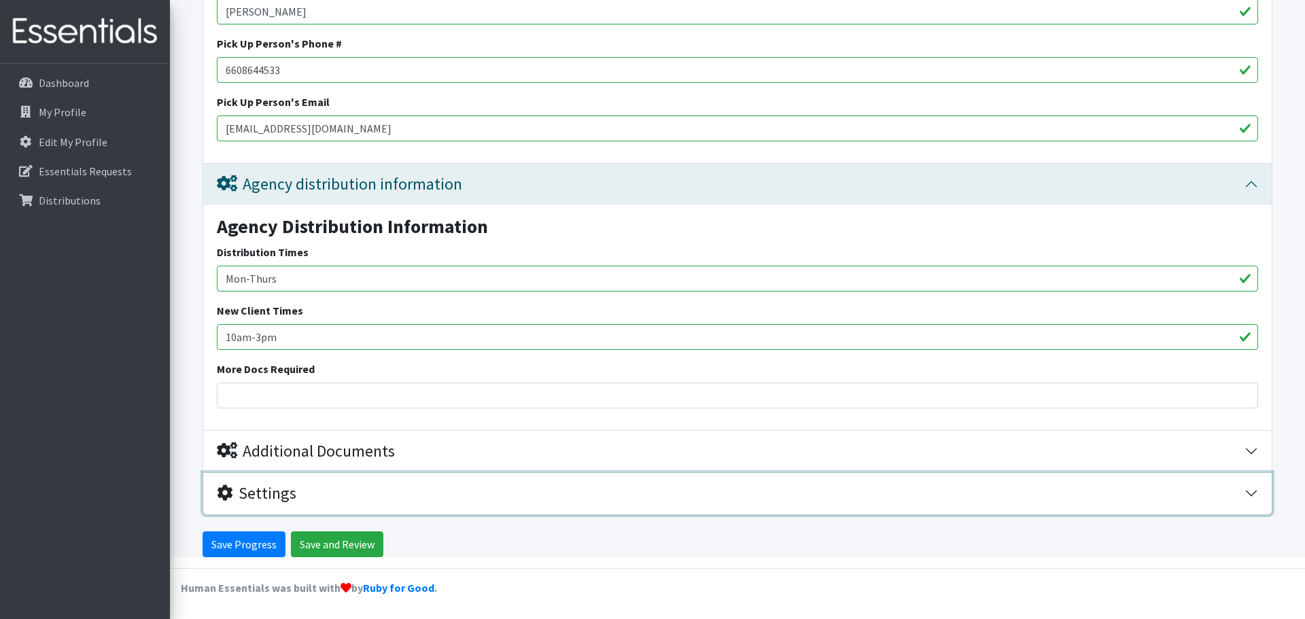
click at [1253, 494] on button "Settings" at bounding box center [737, 493] width 1069 height 41
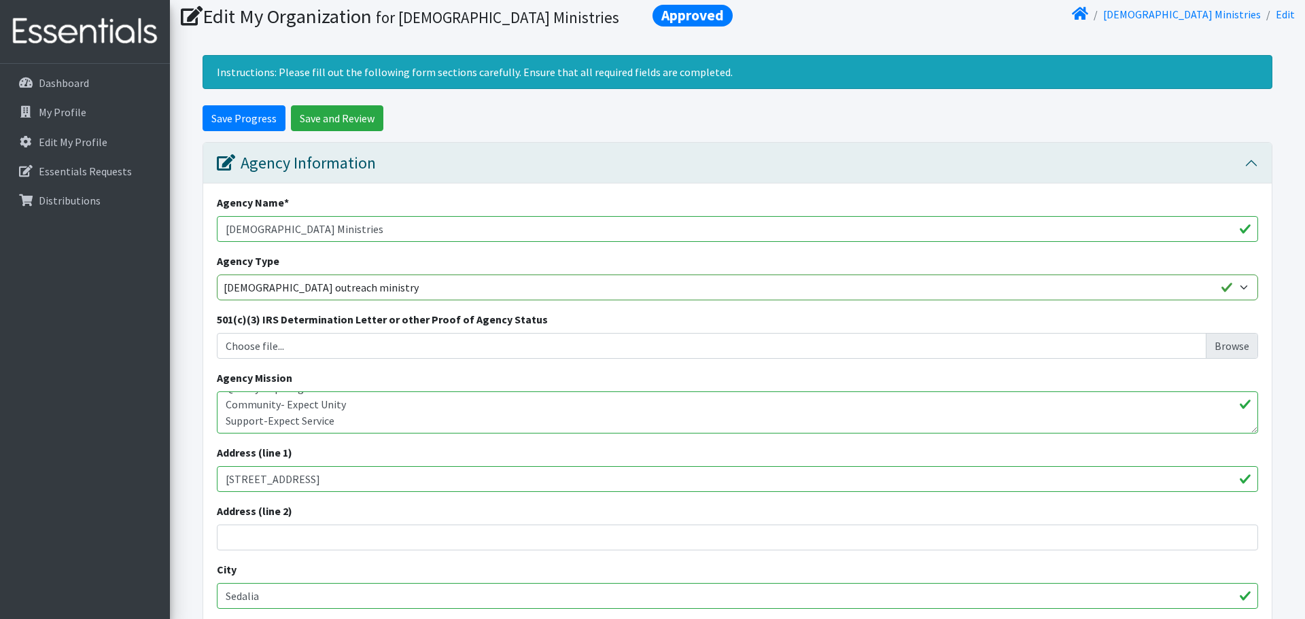
scroll to position [0, 0]
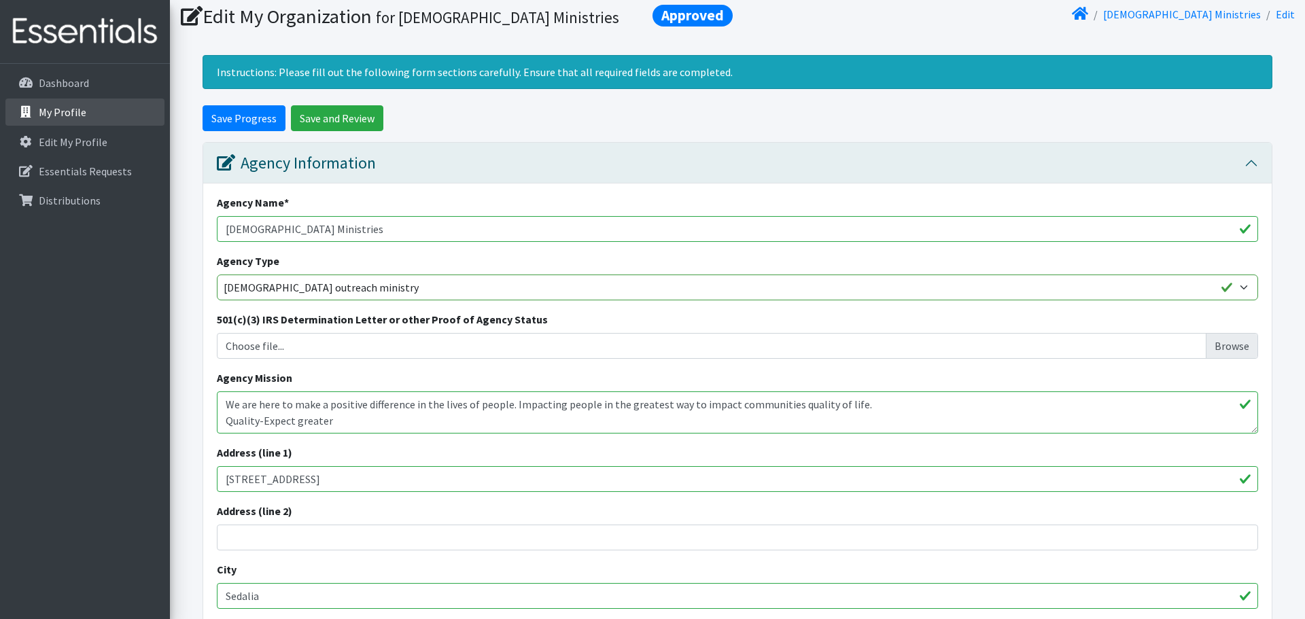
click at [59, 118] on p "My Profile" at bounding box center [63, 112] width 48 height 14
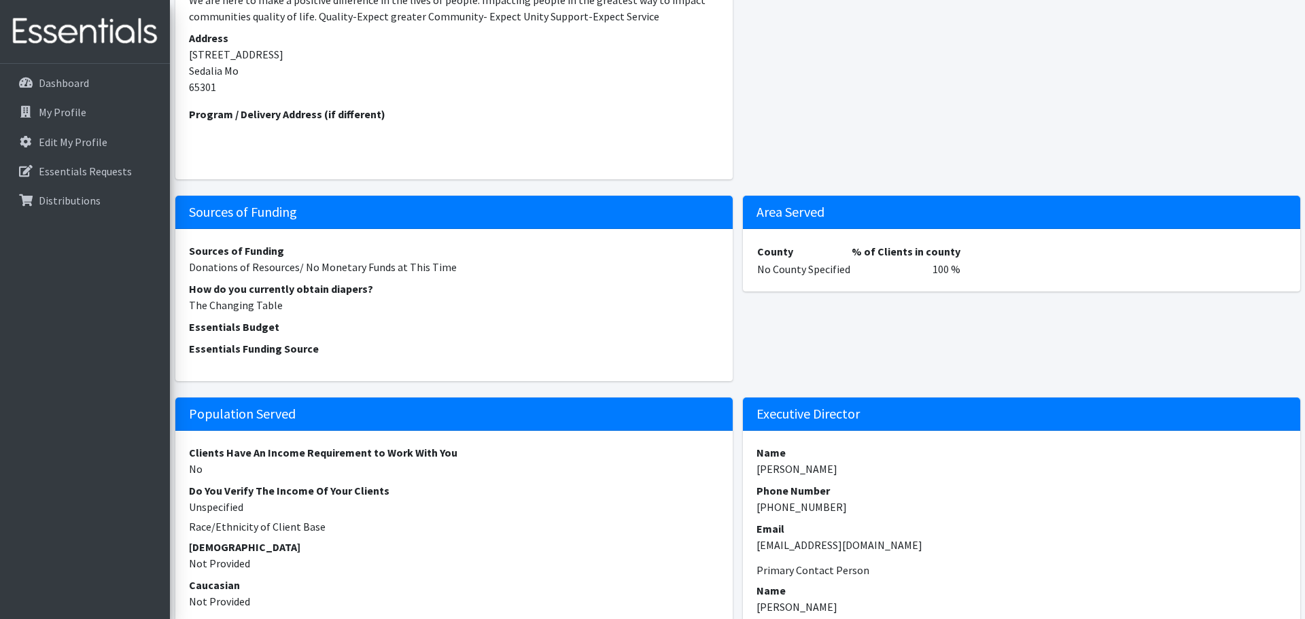
scroll to position [335, 0]
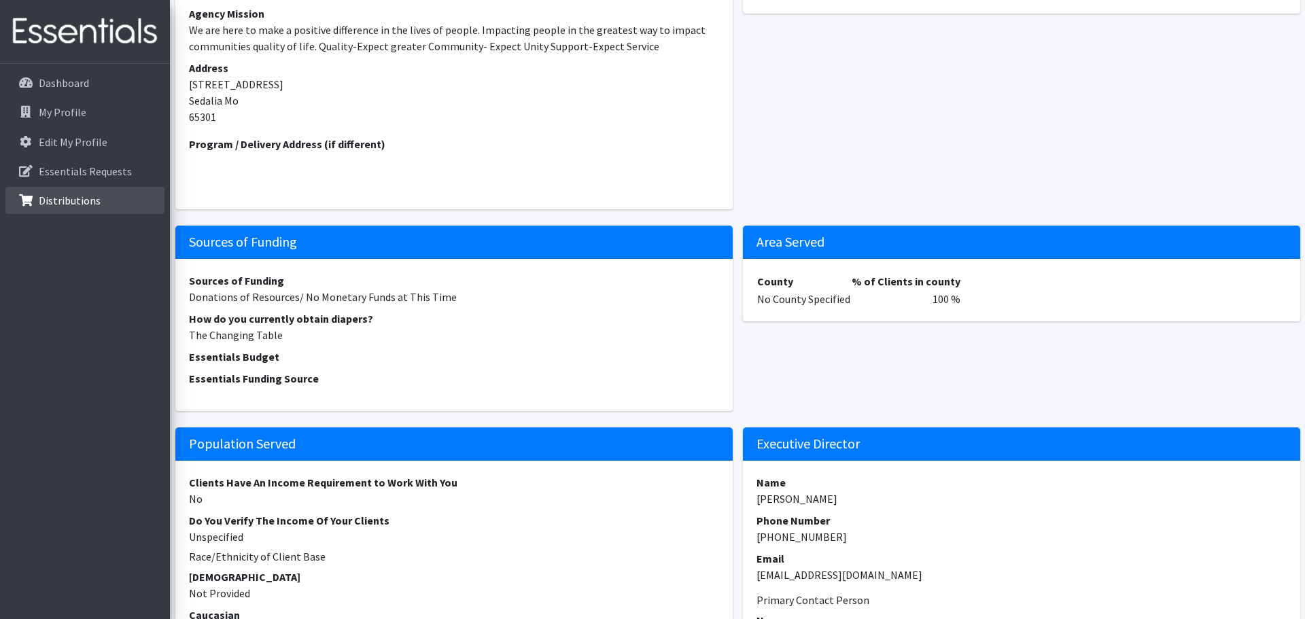
click at [74, 204] on p "Distributions" at bounding box center [70, 201] width 62 height 14
